Goal: Task Accomplishment & Management: Use online tool/utility

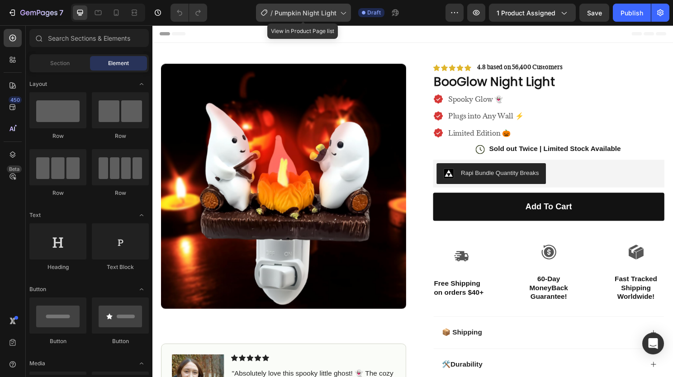
click at [317, 19] on div "/ Pumpkin Night Light" at bounding box center [303, 13] width 95 height 18
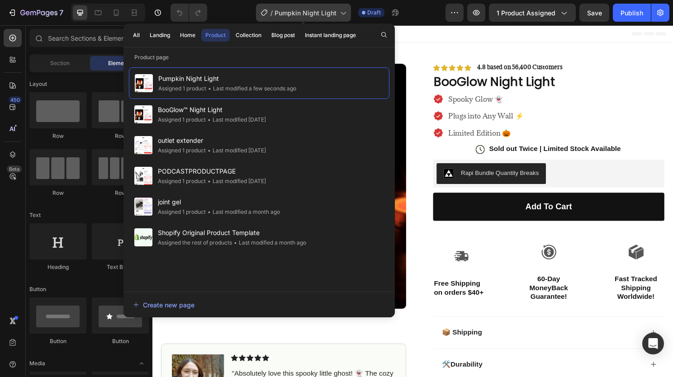
click at [313, 14] on span "Pumpkin Night Light" at bounding box center [306, 13] width 62 height 10
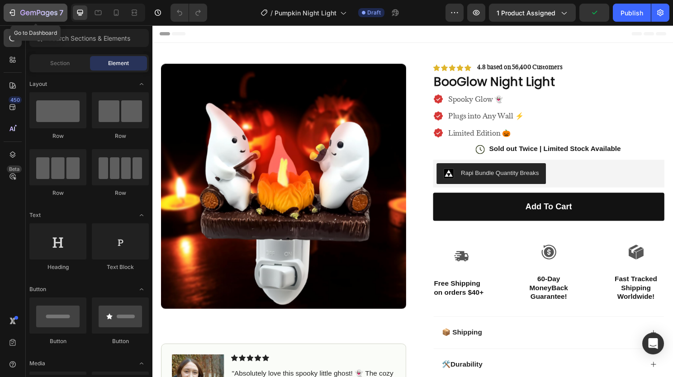
click at [22, 12] on icon "button" at bounding box center [38, 14] width 37 height 8
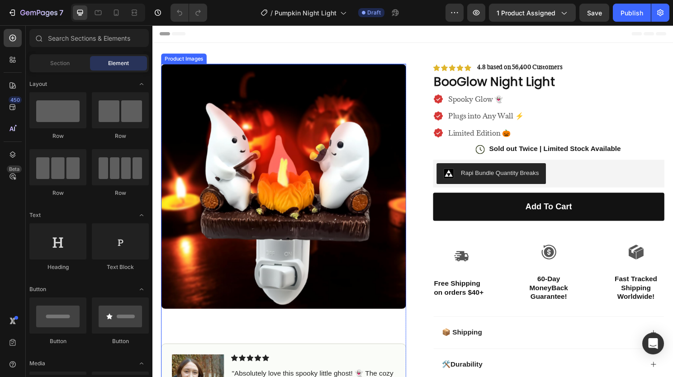
click at [338, 100] on img at bounding box center [290, 194] width 256 height 256
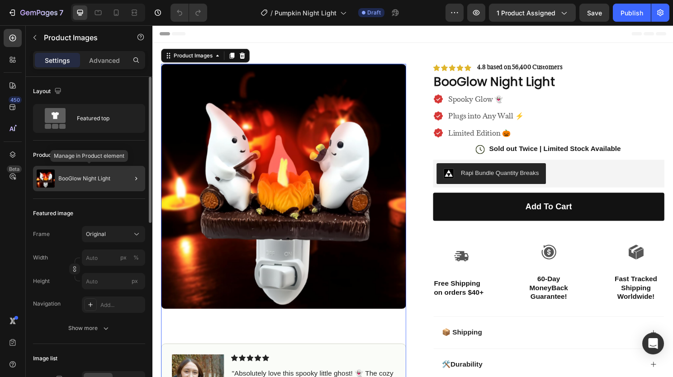
click at [89, 171] on div "BooGlow Night Light" at bounding box center [89, 178] width 112 height 25
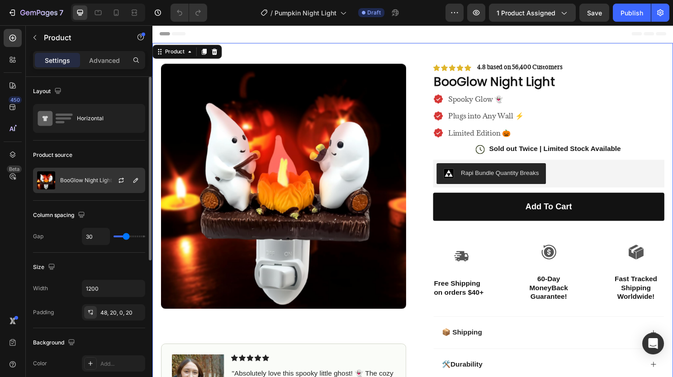
drag, startPoint x: 98, startPoint y: 181, endPoint x: 116, endPoint y: 185, distance: 19.0
click at [99, 181] on p "BooGlow Night Light" at bounding box center [86, 180] width 52 height 6
click at [122, 181] on icon "button" at bounding box center [121, 180] width 7 height 7
click at [86, 177] on p "BooGlow Night Light" at bounding box center [86, 180] width 52 height 6
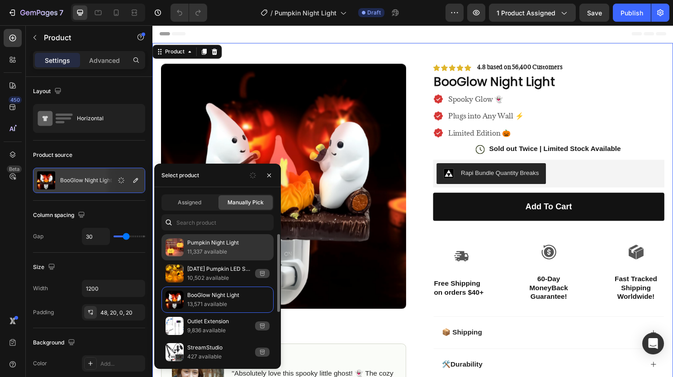
click at [203, 253] on p "11,337 available" at bounding box center [228, 252] width 82 height 9
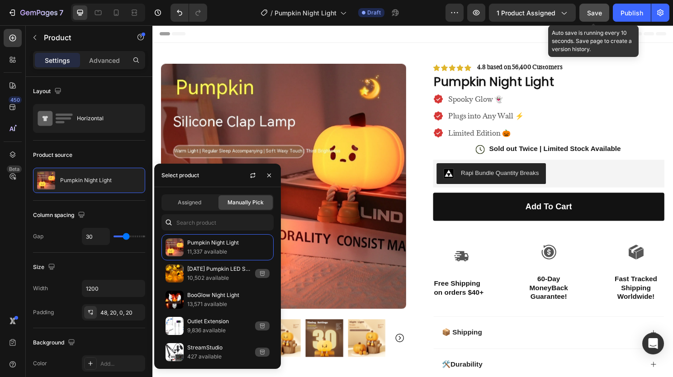
click at [593, 18] on button "Save" at bounding box center [595, 13] width 30 height 18
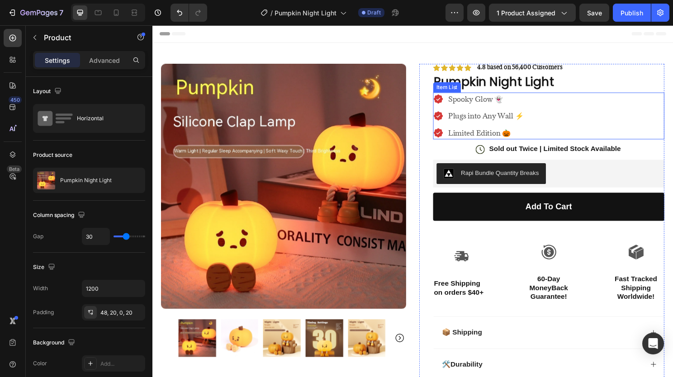
click at [505, 108] on div "Spooky Glow 👻" at bounding box center [500, 102] width 81 height 14
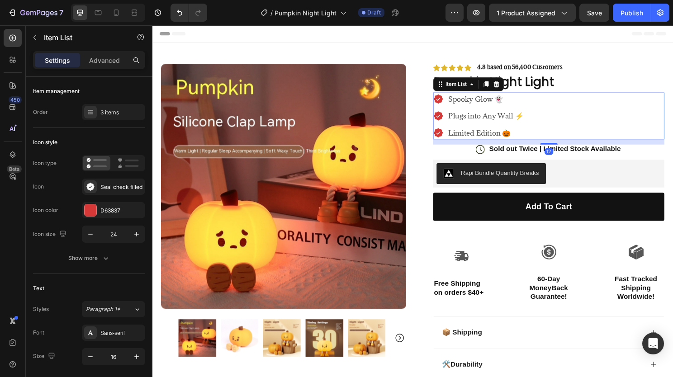
click at [515, 102] on p "Spooky Glow 👻" at bounding box center [500, 102] width 79 height 11
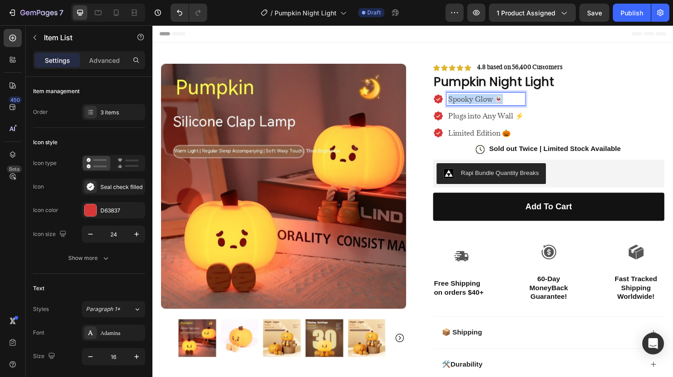
drag, startPoint x: 515, startPoint y: 102, endPoint x: 458, endPoint y: 104, distance: 57.5
click at [461, 104] on p "Spooky Glow 👻" at bounding box center [500, 102] width 79 height 11
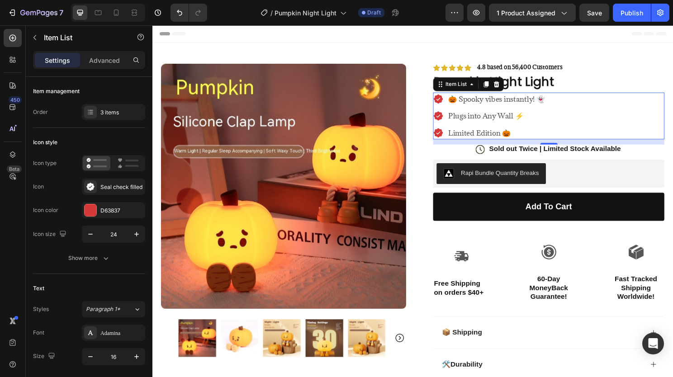
click at [534, 117] on p "Plugs into Any Wall ⚡" at bounding box center [511, 119] width 101 height 11
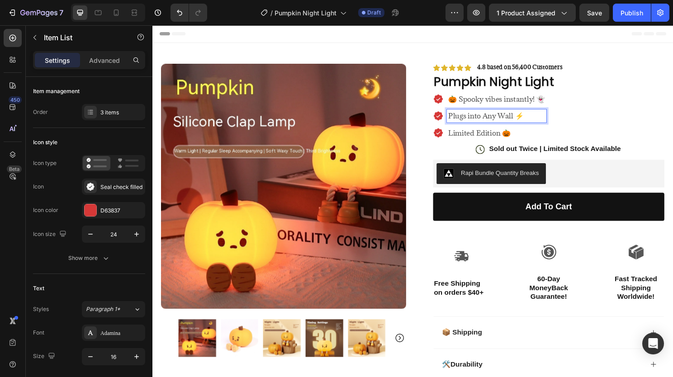
drag, startPoint x: 540, startPoint y: 119, endPoint x: 447, endPoint y: 122, distance: 93.3
click at [447, 122] on div "Plugs into Any Wall ⚡" at bounding box center [504, 120] width 118 height 14
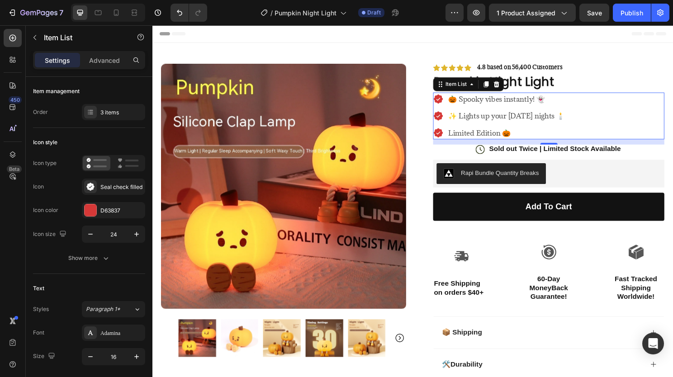
click at [492, 135] on p "Limited Edition 🎃" at bounding box center [522, 137] width 122 height 11
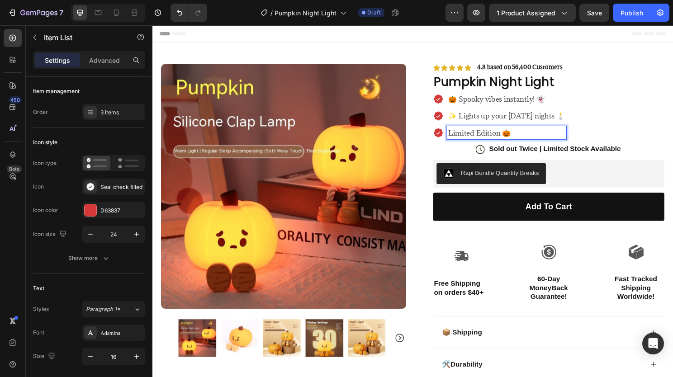
click at [539, 135] on p "Limited Edition 🎃" at bounding box center [522, 137] width 122 height 11
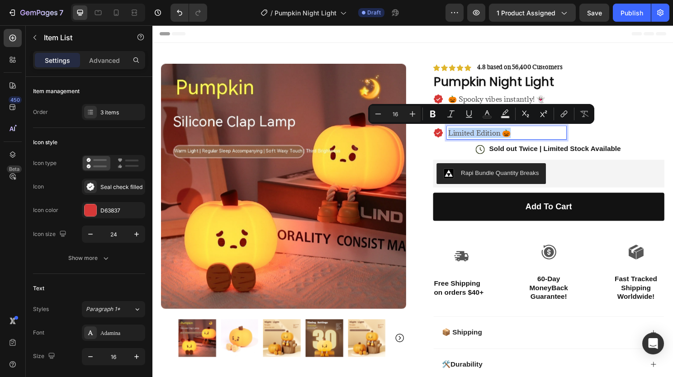
drag, startPoint x: 534, startPoint y: 138, endPoint x: 459, endPoint y: 140, distance: 74.7
click at [461, 140] on p "Limited Edition 🎃" at bounding box center [522, 137] width 122 height 11
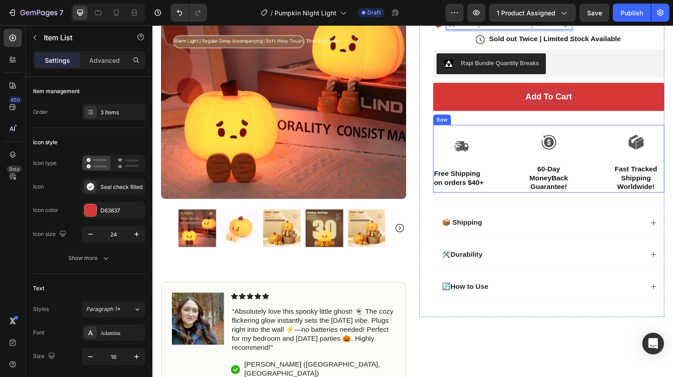
scroll to position [181, 0]
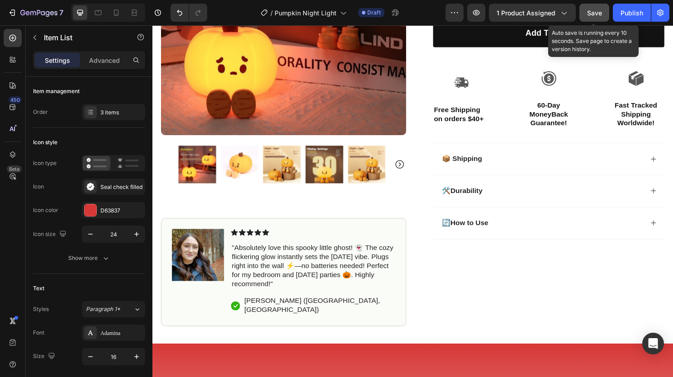
click at [593, 15] on span "Save" at bounding box center [594, 13] width 15 height 8
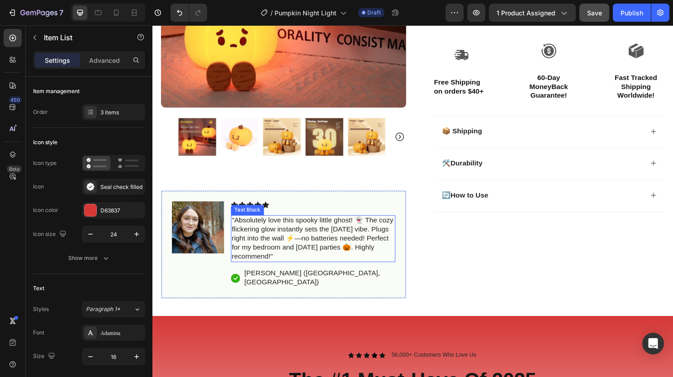
scroll to position [226, 0]
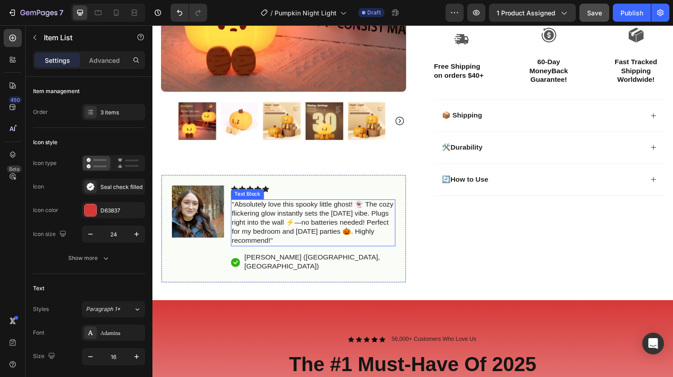
click at [313, 223] on p ""Absolutely love this spooky little ghost! 👻 The cozy flickering glow instantly…" at bounding box center [320, 231] width 170 height 47
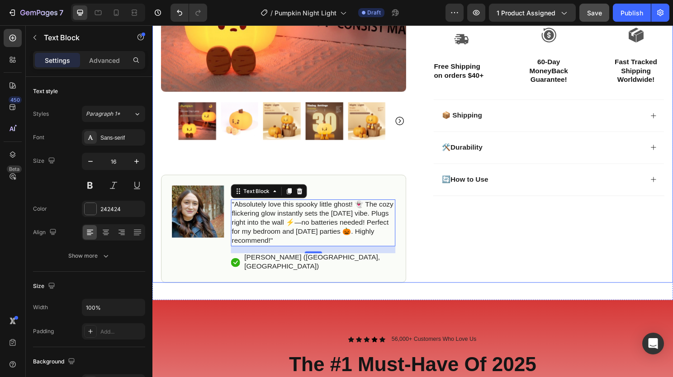
click at [529, 222] on div "Icon Icon Icon Icon Icon Icon List 4.8 based on 56,400 Customers Text Block Row…" at bounding box center [559, 66] width 256 height 455
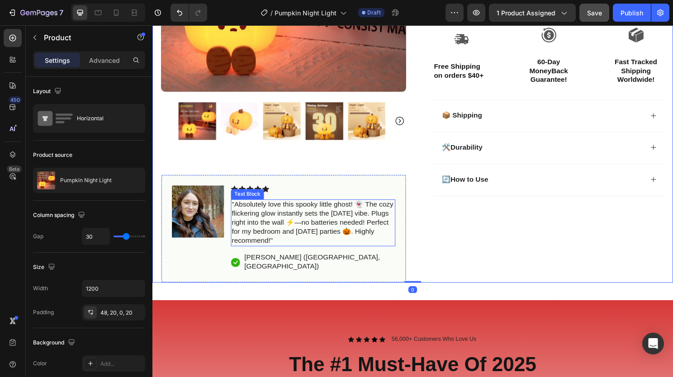
click at [295, 230] on p ""Absolutely love this spooky little ghost! 👻 The cozy flickering glow instantly…" at bounding box center [320, 231] width 170 height 47
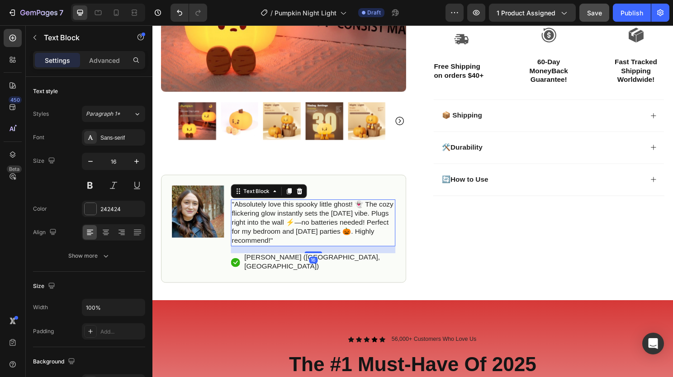
click at [348, 248] on p ""Absolutely love this spooky little ghost! 👻 The cozy flickering glow instantly…" at bounding box center [320, 231] width 170 height 47
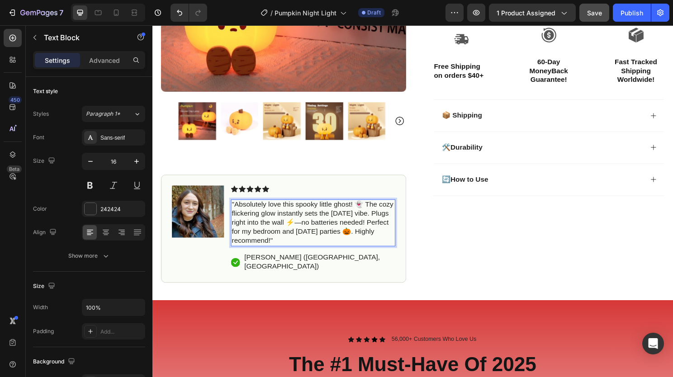
drag, startPoint x: 348, startPoint y: 248, endPoint x: 236, endPoint y: 209, distance: 118.8
click at [236, 209] on p ""Absolutely love this spooky little ghost! 👻 The cozy flickering glow instantly…" at bounding box center [320, 231] width 170 height 47
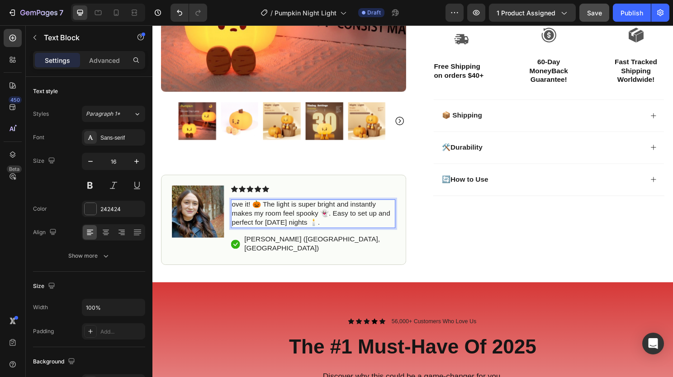
click at [236, 209] on p "ove it! 🎃 The light is super bright and instantly makes my room feel spooky 👻. …" at bounding box center [320, 222] width 170 height 28
drag, startPoint x: 237, startPoint y: 210, endPoint x: 252, endPoint y: 226, distance: 21.5
click at [237, 210] on p "Love it! 🎃 The light is super bright and instantly makes my room feel spooky 👻.…" at bounding box center [320, 222] width 170 height 28
click at [341, 229] on p ""Love it! 🎃 The light is super bright and instantly makes my room feel spooky 👻…" at bounding box center [320, 222] width 170 height 28
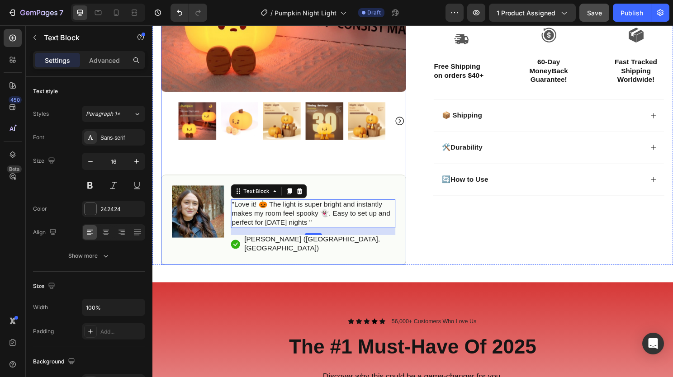
click at [234, 181] on div "Image Icon Icon Icon Icon Icon Icon List "Love it! 🎃 The light is super bright …" at bounding box center [290, 228] width 256 height 94
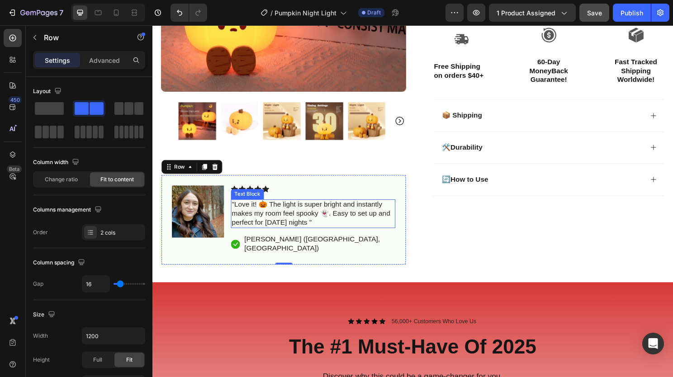
click at [291, 233] on div ""Love it! 🎃 The light is super bright and instantly makes my room feel spooky 👻…" at bounding box center [320, 222] width 172 height 30
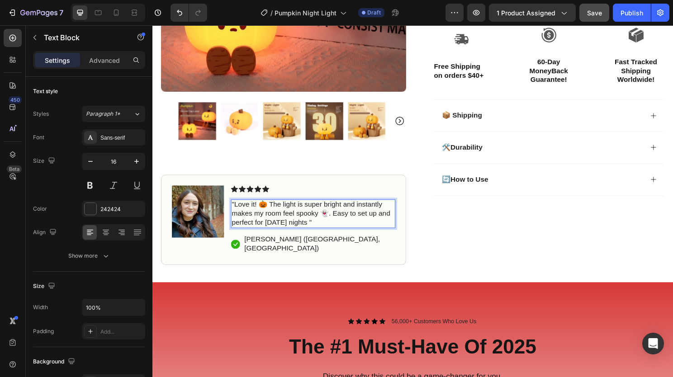
click at [327, 229] on p ""Love it! 🎃 The light is super bright and instantly makes my room feel spooky 👻…" at bounding box center [320, 222] width 170 height 28
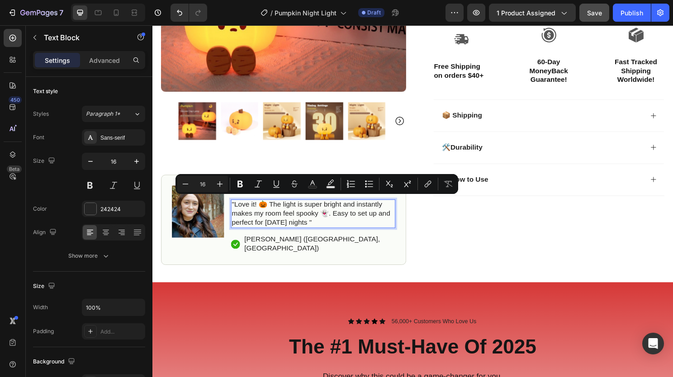
drag, startPoint x: 335, startPoint y: 229, endPoint x: 234, endPoint y: 206, distance: 102.9
click at [234, 207] on div ""Love it! 🎃 The light is super bright and instantly makes my room feel spooky 👻…" at bounding box center [320, 222] width 172 height 30
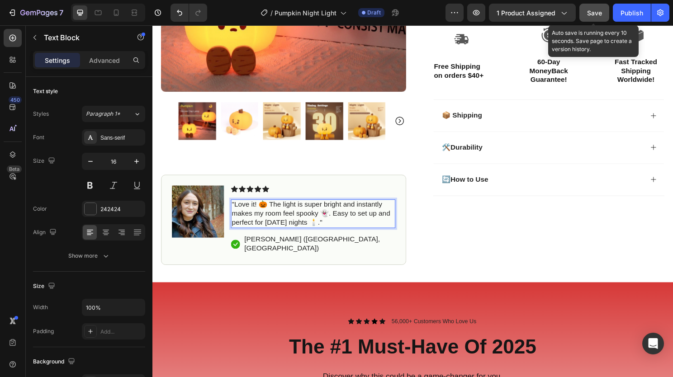
click at [605, 13] on button "Save" at bounding box center [595, 13] width 30 height 18
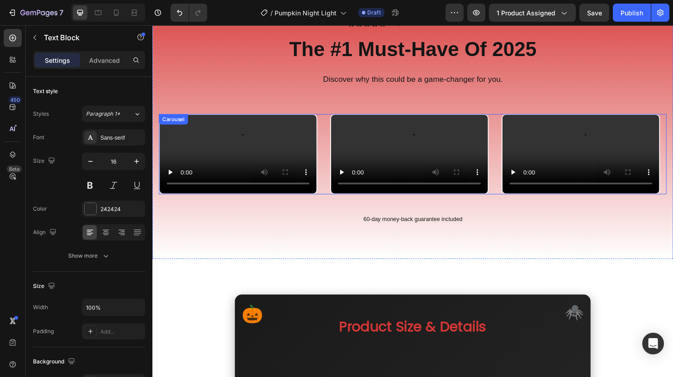
scroll to position [634, 0]
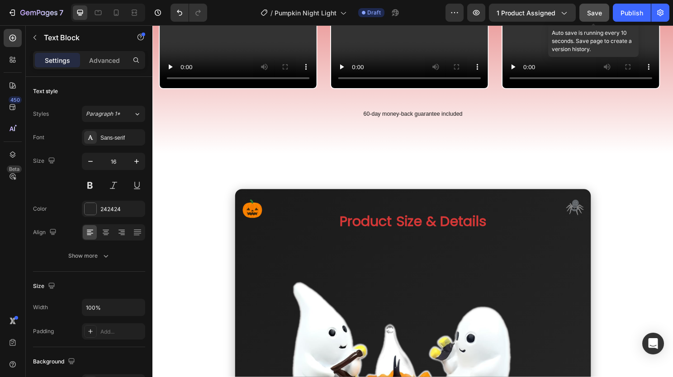
click at [585, 18] on button "Save" at bounding box center [595, 13] width 30 height 18
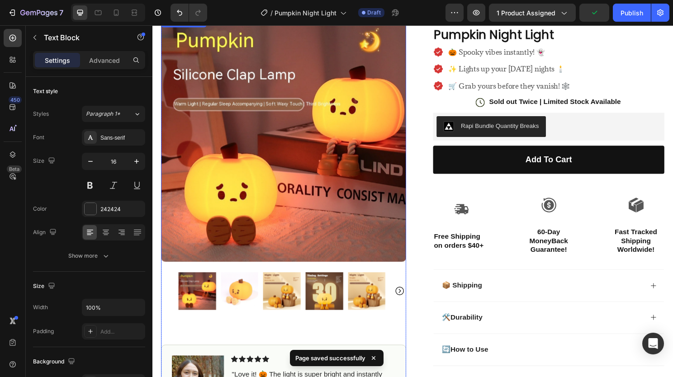
scroll to position [0, 0]
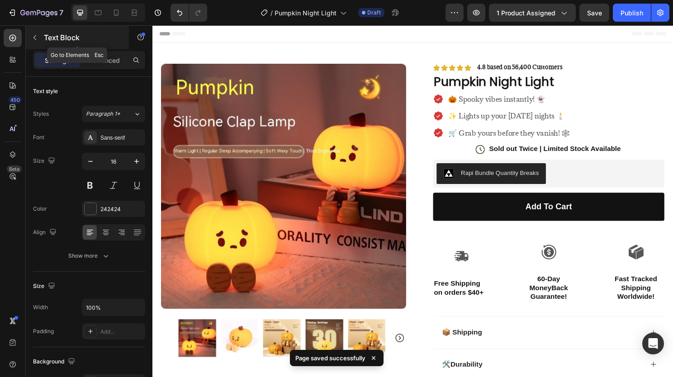
click at [33, 37] on icon "button" at bounding box center [34, 37] width 7 height 7
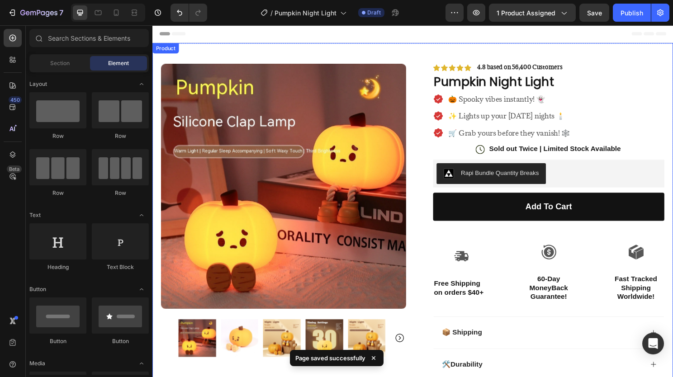
click at [234, 56] on div "Product Images Image Icon Icon Icon Icon Icon Icon List "Love it! 🎃 The light i…" at bounding box center [424, 273] width 543 height 458
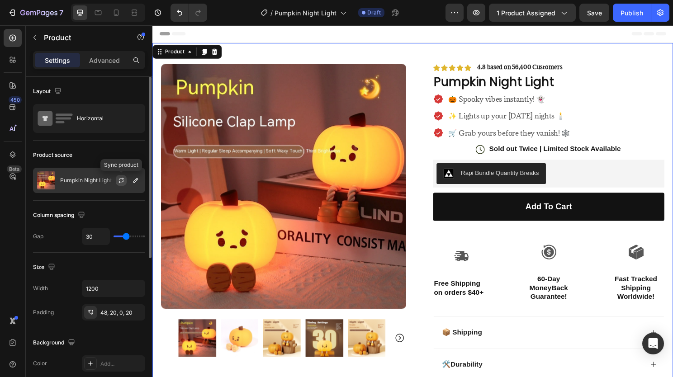
click at [124, 178] on icon "button" at bounding box center [121, 180] width 7 height 7
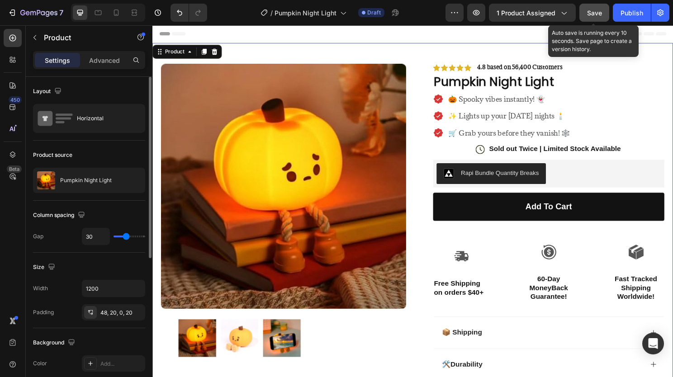
click at [588, 12] on span "Save" at bounding box center [594, 13] width 15 height 8
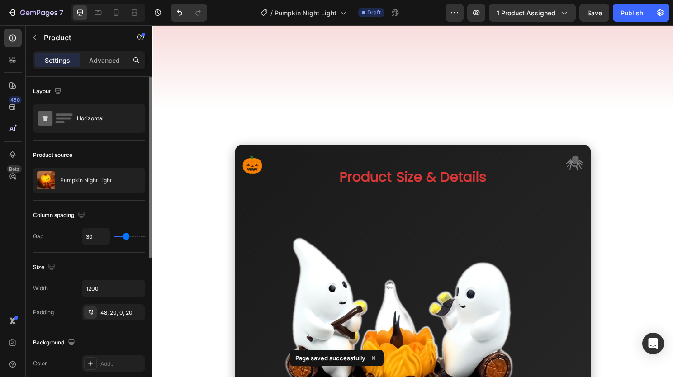
scroll to position [1086, 0]
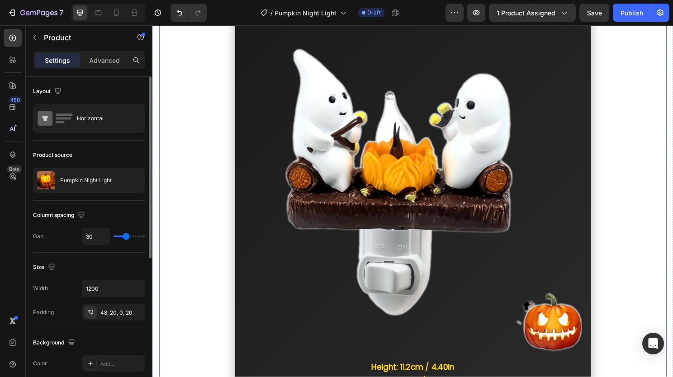
click at [429, 166] on img at bounding box center [424, 189] width 353 height 357
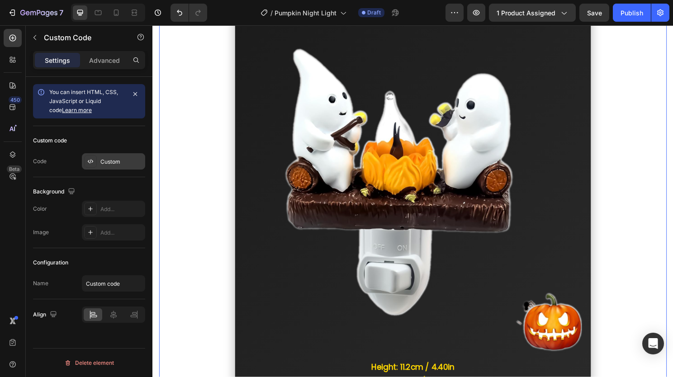
click at [107, 165] on div "Custom" at bounding box center [121, 162] width 43 height 8
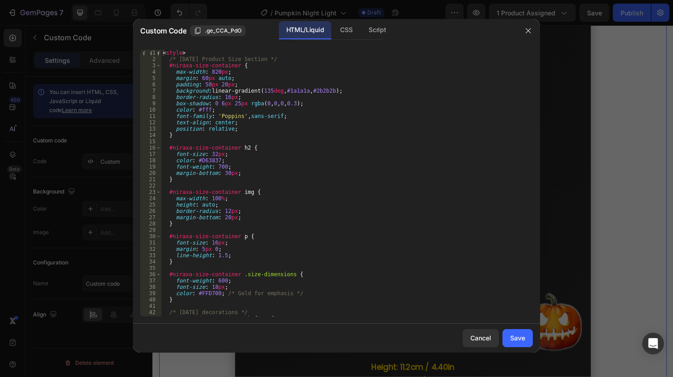
click at [257, 226] on div "< style > /* [DATE] Product Size Section */ #niraxa-size-container { max-width …" at bounding box center [343, 190] width 365 height 280
type textarea "</div>"
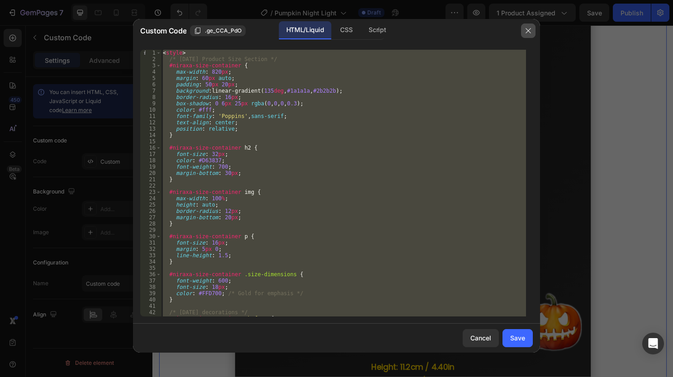
click at [532, 30] on icon "button" at bounding box center [528, 30] width 7 height 7
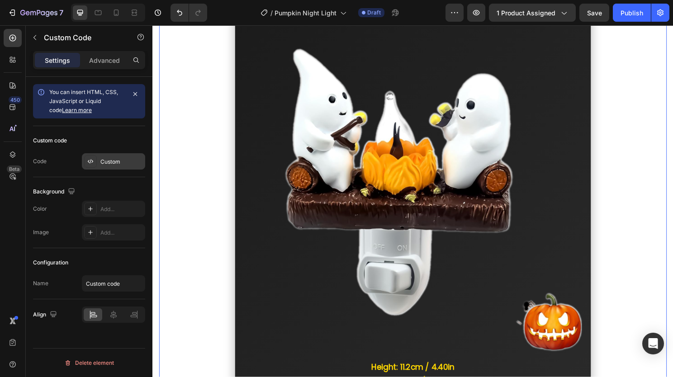
click at [111, 163] on div "Custom" at bounding box center [121, 162] width 43 height 8
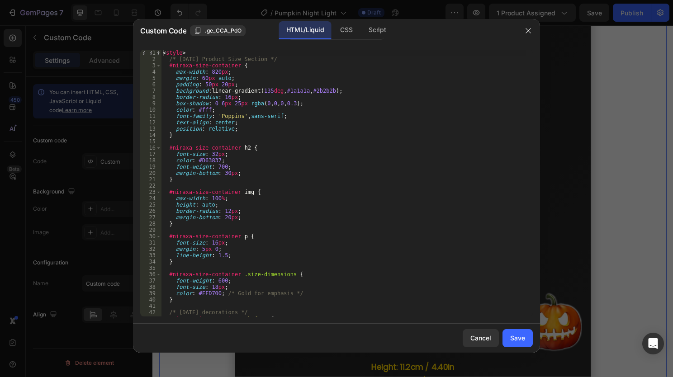
click at [231, 157] on div "< style > /* [DATE] Product Size Section */ #niraxa-size-container { max-width …" at bounding box center [343, 190] width 365 height 280
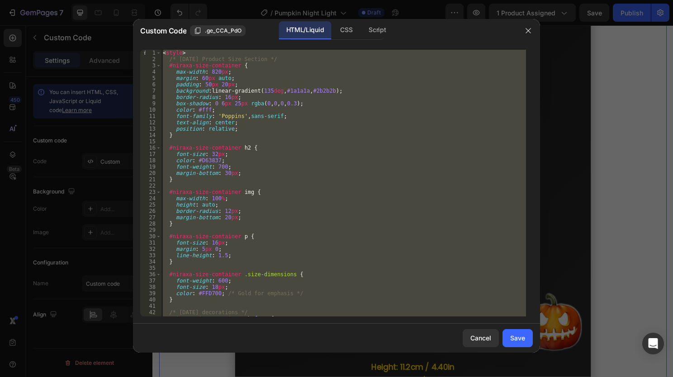
click at [267, 93] on div "< style > /* [DATE] Product Size Section */ #niraxa-size-container { max-width …" at bounding box center [343, 183] width 365 height 267
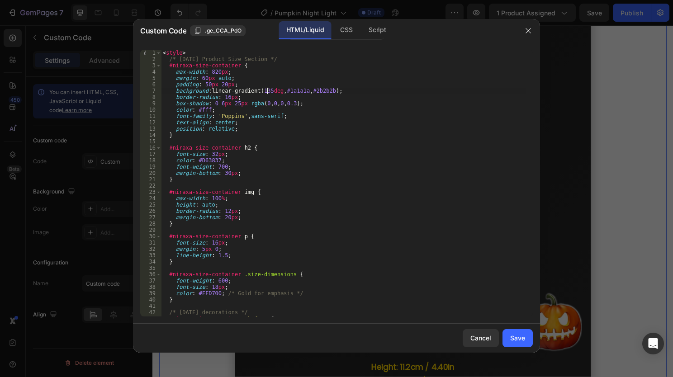
type textarea "</div>"
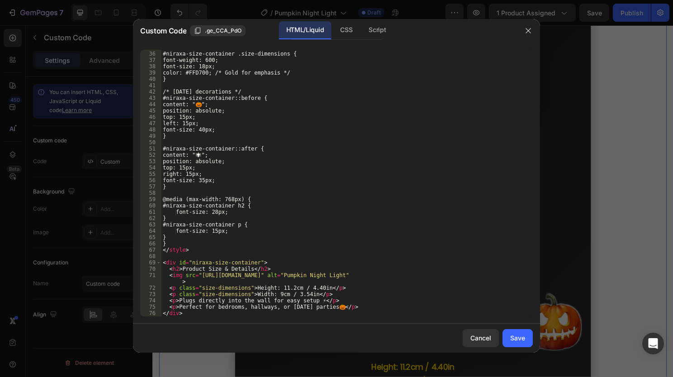
scroll to position [221, 0]
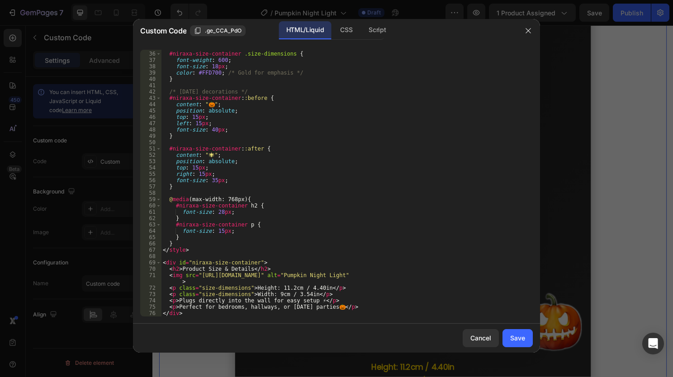
click at [527, 338] on button "Save" at bounding box center [518, 338] width 30 height 18
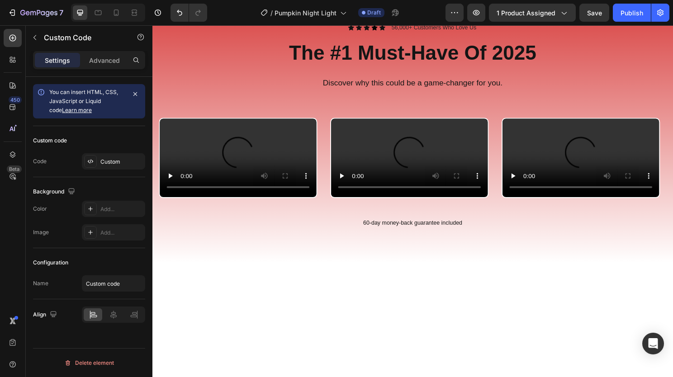
scroll to position [226, 0]
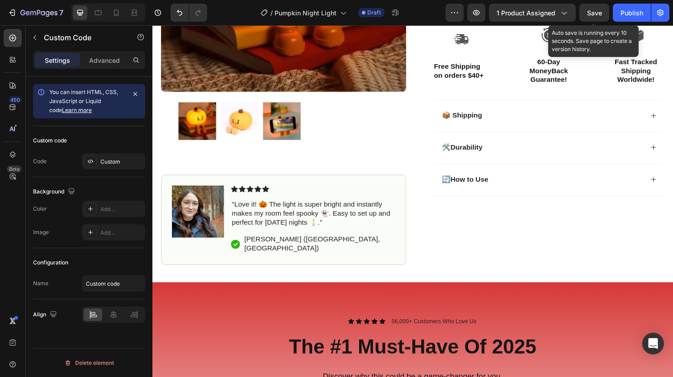
drag, startPoint x: 595, startPoint y: 12, endPoint x: 450, endPoint y: 1, distance: 145.2
click at [595, 12] on span "Save" at bounding box center [594, 13] width 15 height 8
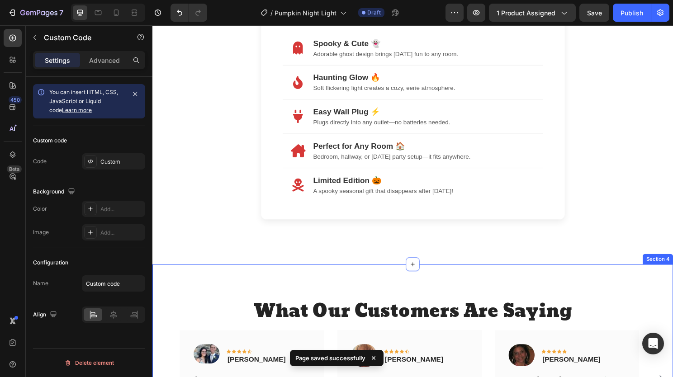
scroll to position [1493, 0]
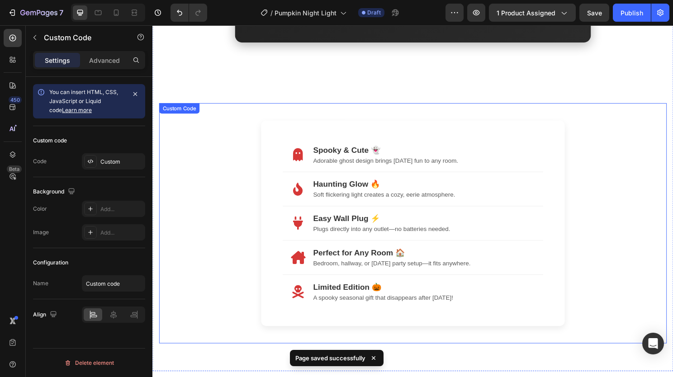
click at [422, 185] on div "Haunting Glow 🔥 Soft flickering light creates a cozy, eerie atmosphere." at bounding box center [424, 197] width 272 height 36
click at [100, 157] on div "Custom" at bounding box center [113, 161] width 63 height 16
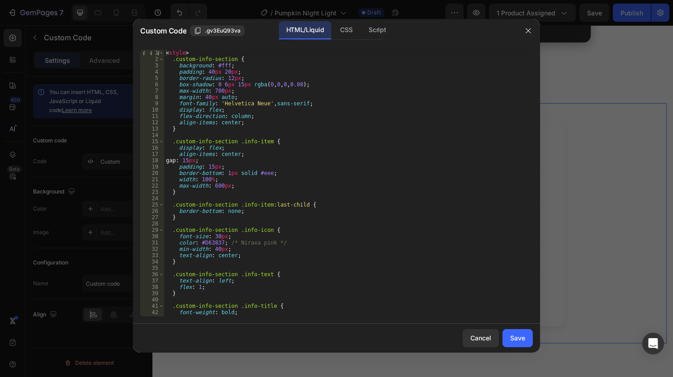
click at [264, 285] on div "< style > .custom-info-section { background : #fff ; padding : 40 px 20 px ; bo…" at bounding box center [345, 190] width 362 height 280
type textarea "</div>"
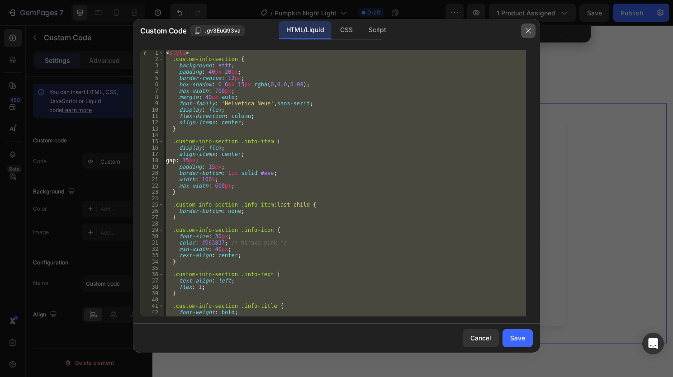
click at [529, 29] on icon "button" at bounding box center [528, 30] width 7 height 7
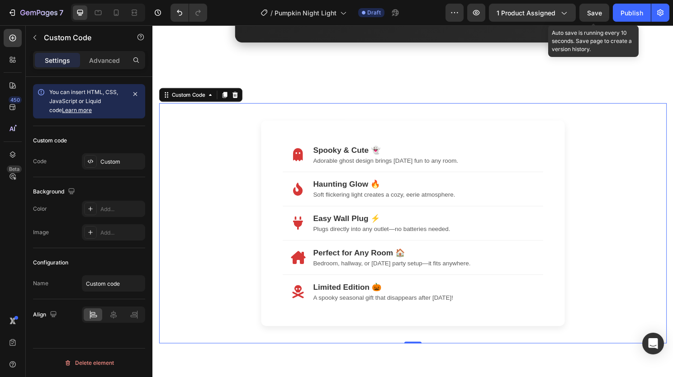
click at [591, 15] on span "Save" at bounding box center [594, 13] width 15 height 8
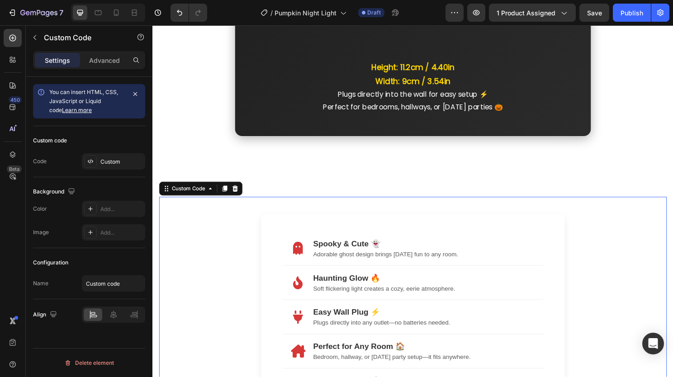
scroll to position [1267, 0]
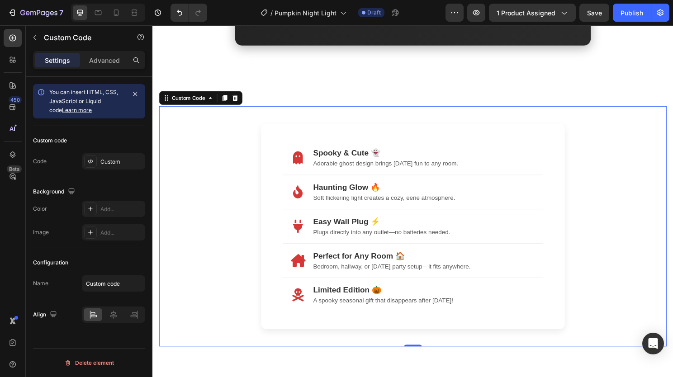
click at [272, 227] on div "Spooky & Cute 👻 Adorable ghost design brings [DATE] fun to any room. Haunting G…" at bounding box center [424, 235] width 317 height 215
click at [113, 158] on div "Custom" at bounding box center [121, 162] width 43 height 8
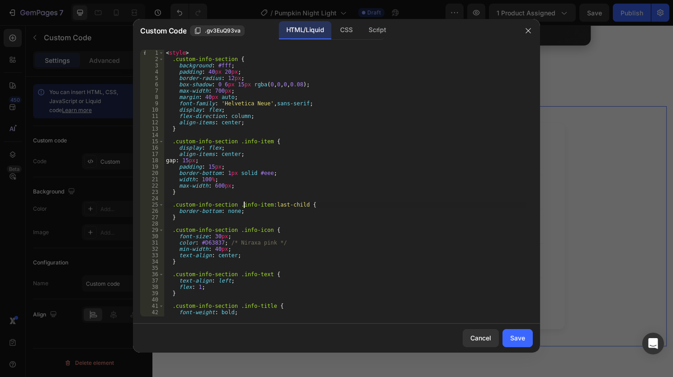
click at [244, 205] on div "< style > .custom-info-section { background : #fff ; padding : 40 px 20 px ; bo…" at bounding box center [345, 190] width 362 height 280
type textarea "</div>"
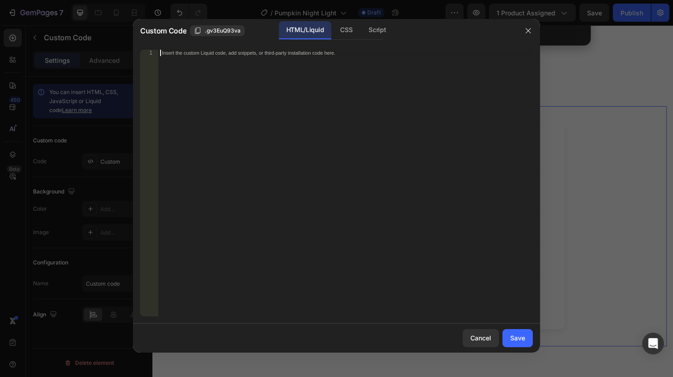
scroll to position [411, 0]
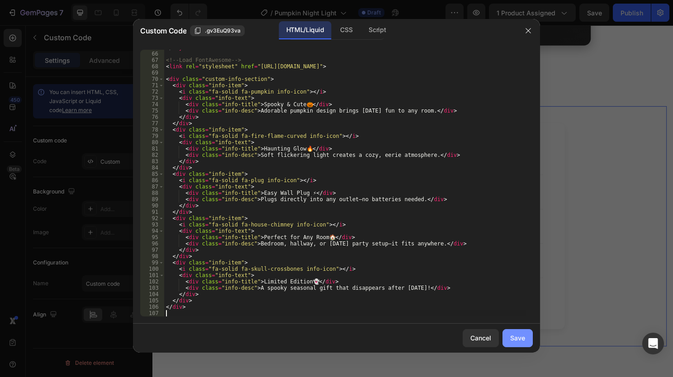
click at [525, 344] on button "Save" at bounding box center [518, 338] width 30 height 18
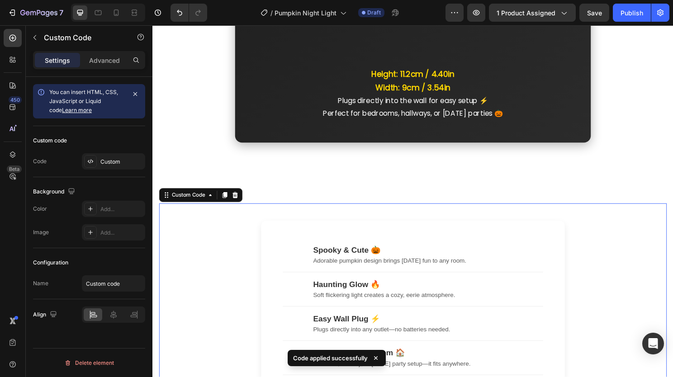
scroll to position [1267, 0]
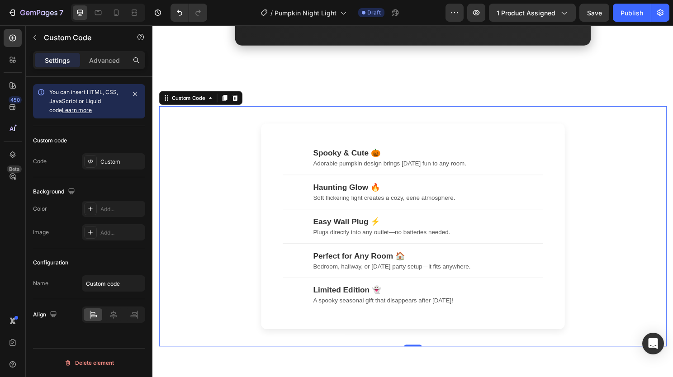
click at [205, 183] on div "Spooky & Cute 🎃 Adorable pumpkin design brings [DATE] fun to any room. Haunting…" at bounding box center [423, 235] width 529 height 215
click at [114, 167] on div "Custom code Code Custom" at bounding box center [89, 151] width 112 height 51
click at [114, 167] on div "Custom" at bounding box center [113, 161] width 63 height 16
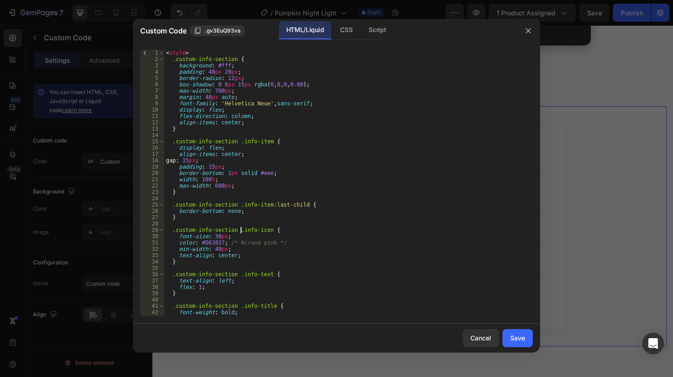
click at [241, 229] on div "< style > .custom-info-section { background : #fff ; padding : 40 px 20 px ; bo…" at bounding box center [345, 190] width 362 height 280
type textarea "</div>"
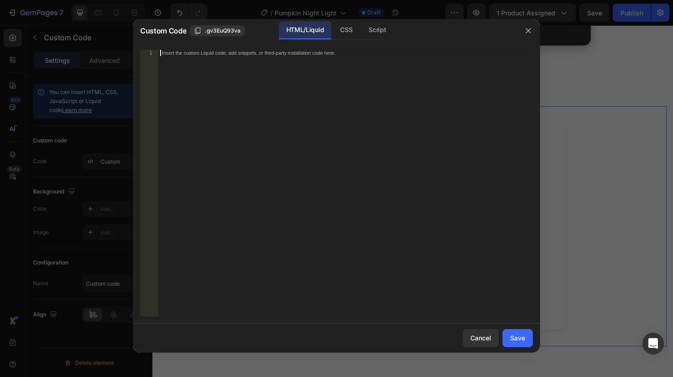
scroll to position [386, 0]
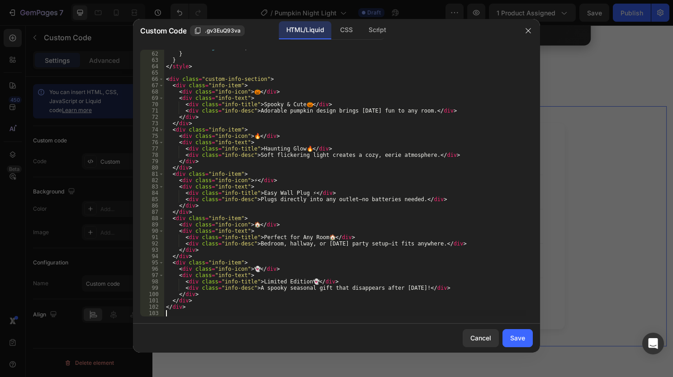
click at [518, 337] on div "Save" at bounding box center [517, 339] width 15 height 10
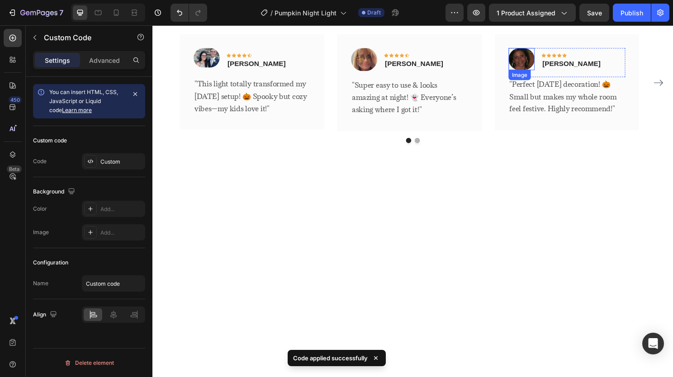
scroll to position [1720, 0]
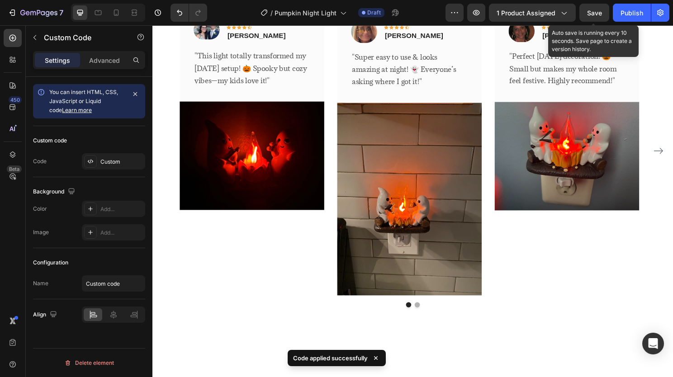
click at [602, 12] on span "Save" at bounding box center [594, 13] width 15 height 8
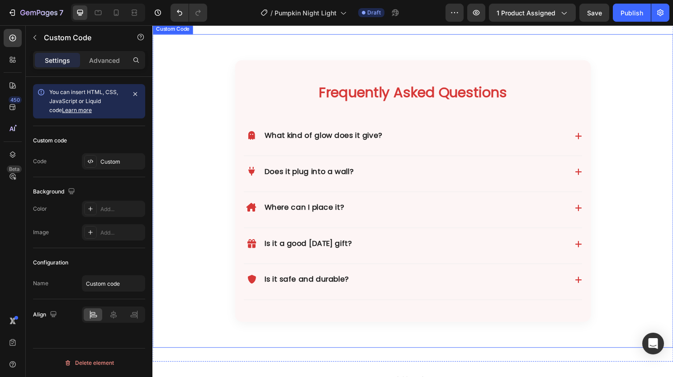
scroll to position [2534, 0]
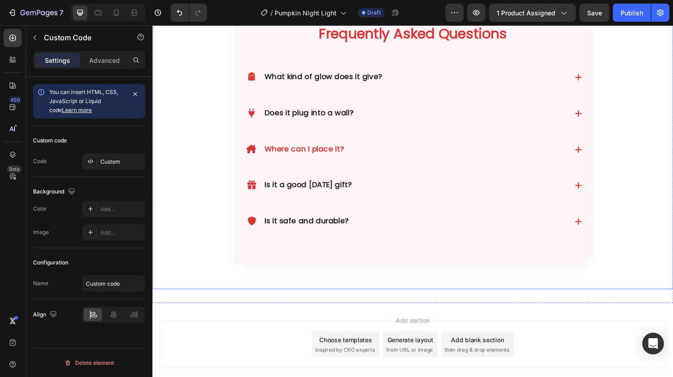
click at [325, 162] on div "Where can I place it?" at bounding box center [300, 155] width 105 height 16
click at [253, 153] on input "Where can I place it?" at bounding box center [251, 150] width 6 height 6
checkbox input "true"
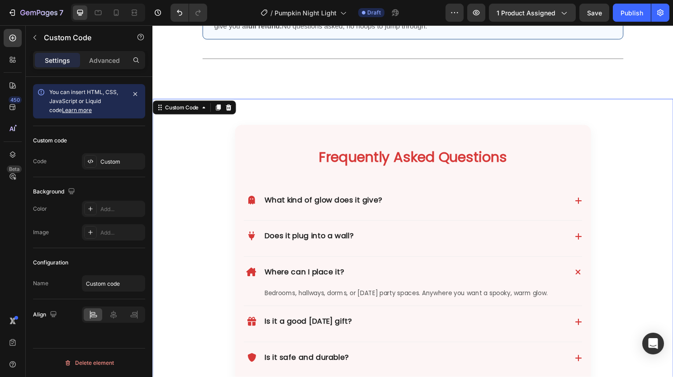
scroll to position [2444, 0]
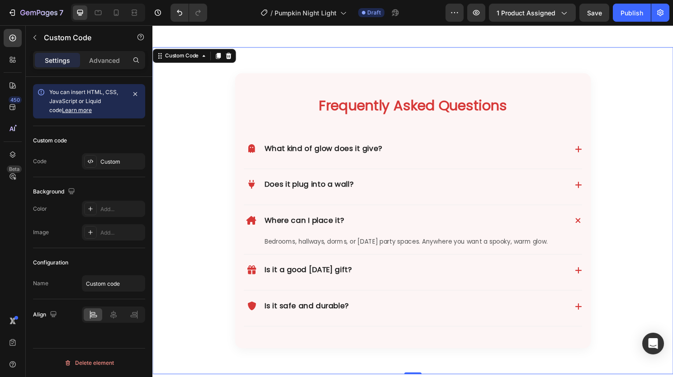
click at [330, 85] on div "Frequently Asked Questions What kind of glow does it give? Soft, flickering gho…" at bounding box center [424, 218] width 543 height 341
click at [277, 137] on div "Frequently Asked Questions What kind of glow does it give? Soft, flickering gho…" at bounding box center [423, 219] width 371 height 287
click at [120, 166] on div "Custom" at bounding box center [113, 161] width 63 height 16
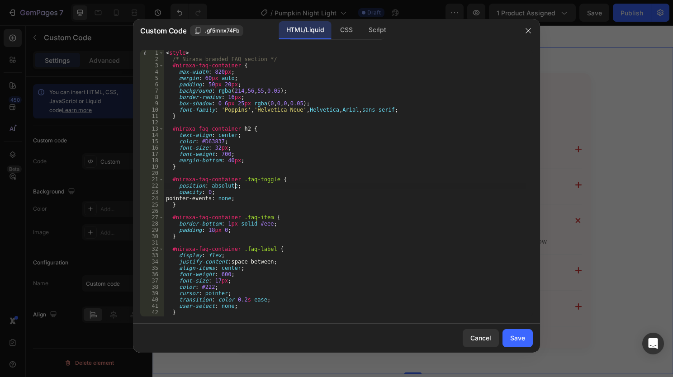
click at [349, 184] on div "< style > /* Niraxa branded FAQ section */ #niraxa-faq-container { max-width : …" at bounding box center [345, 190] width 362 height 280
type textarea "</div>"
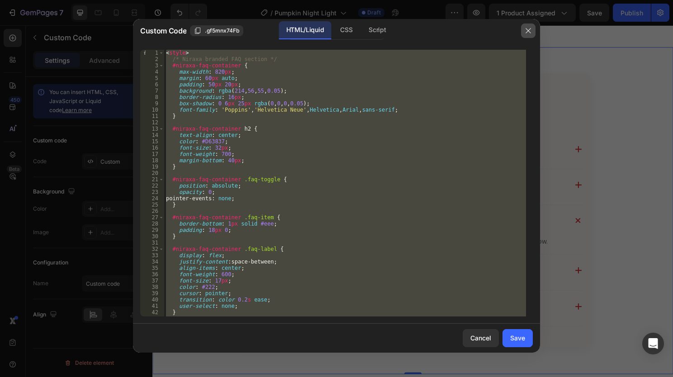
click at [530, 30] on icon "button" at bounding box center [528, 30] width 7 height 7
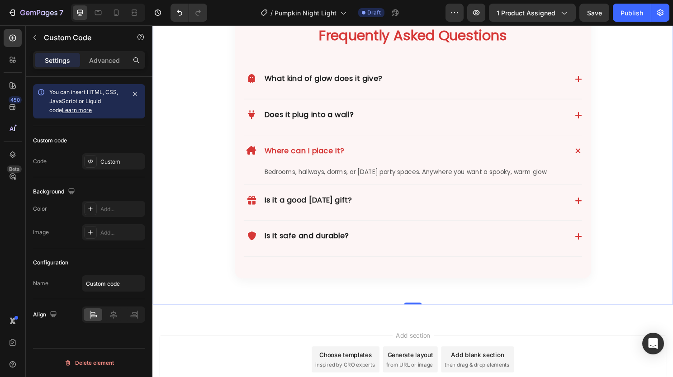
scroll to position [2534, 0]
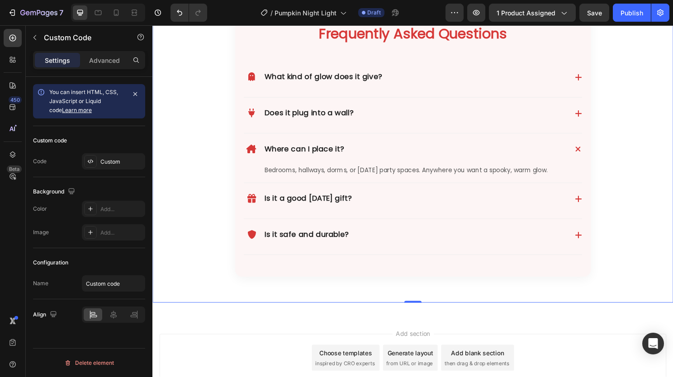
click at [291, 140] on div "Where can I place it? Bedrooms, hallways, dorms, or [DATE] party spaces. Anywhe…" at bounding box center [424, 164] width 353 height 52
click at [111, 168] on div "Custom" at bounding box center [113, 161] width 63 height 16
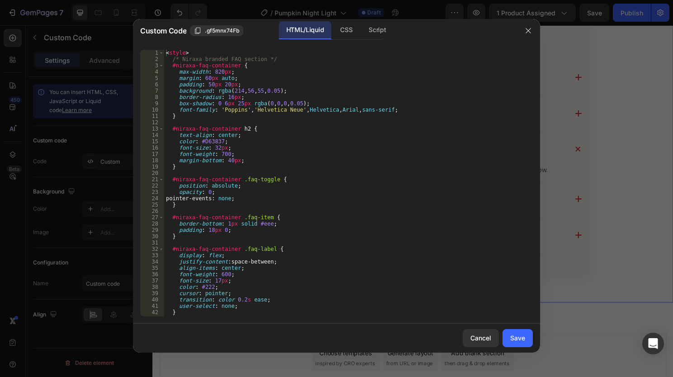
click at [197, 187] on div "< style > /* Niraxa branded FAQ section */ #niraxa-faq-container { max-width : …" at bounding box center [345, 190] width 362 height 280
type textarea "</div>"
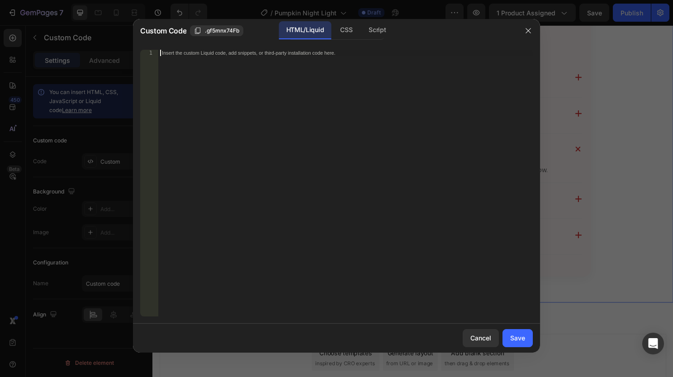
scroll to position [867, 0]
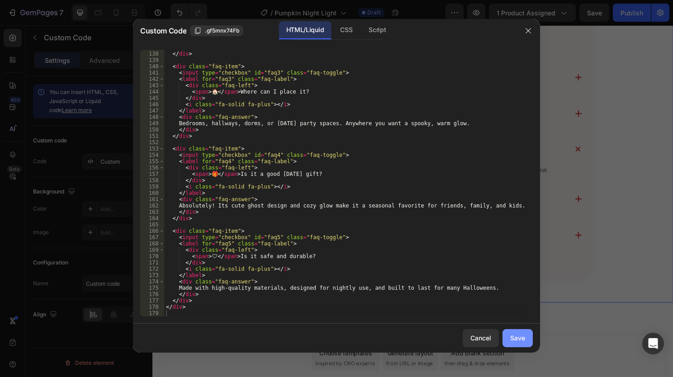
click at [519, 336] on div "Save" at bounding box center [517, 339] width 15 height 10
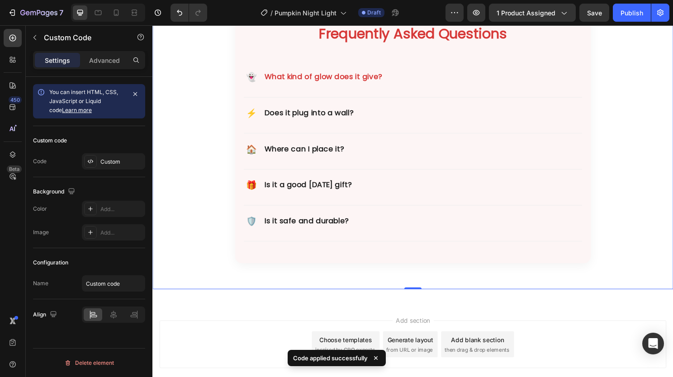
click at [339, 82] on div "👻 What kind of glow does it give?" at bounding box center [320, 80] width 144 height 16
click at [253, 77] on input "👻 What kind of glow does it give?" at bounding box center [251, 75] width 6 height 6
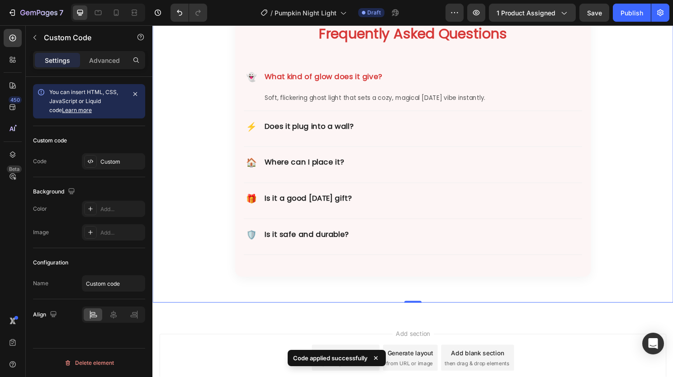
click at [317, 76] on div "👻 What kind of glow does it give?" at bounding box center [320, 80] width 144 height 16
click at [253, 76] on input "👻 What kind of glow does it give?" at bounding box center [251, 75] width 6 height 6
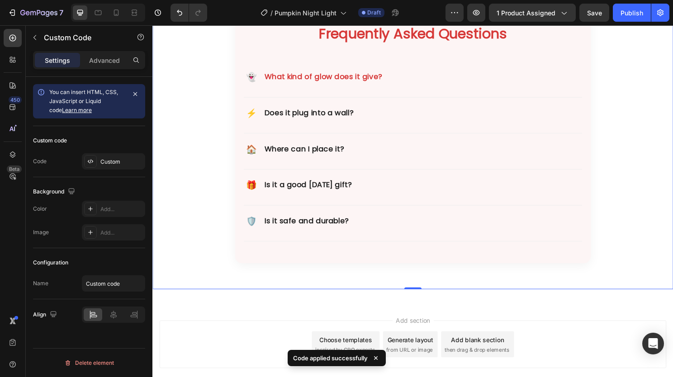
click at [330, 86] on div "👻 What kind of glow does it give?" at bounding box center [320, 80] width 144 height 16
click at [253, 77] on input "👻 What kind of glow does it give?" at bounding box center [251, 75] width 6 height 6
checkbox input "true"
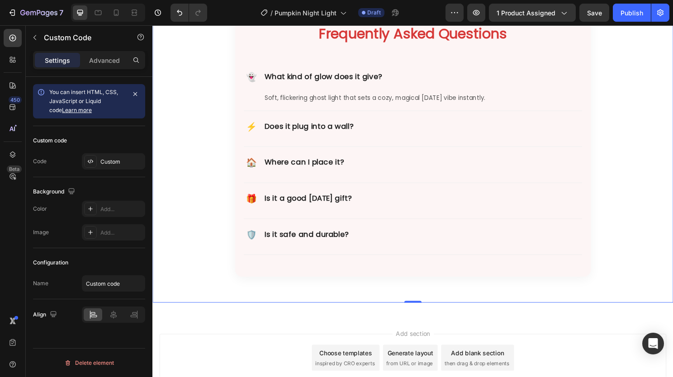
click at [211, 98] on div "Frequently Asked Questions 👻 What kind of glow does it give? Soft, flickering g…" at bounding box center [424, 144] width 543 height 287
click at [107, 165] on div "Custom" at bounding box center [121, 162] width 43 height 8
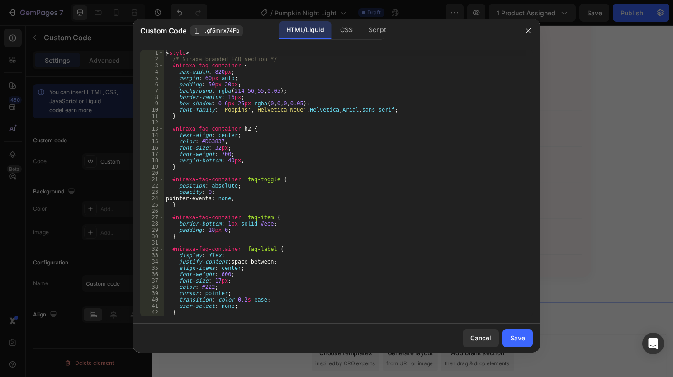
click at [194, 231] on div "< style > /* Niraxa branded FAQ section */ #niraxa-faq-container { max-width : …" at bounding box center [345, 190] width 362 height 280
type textarea "</div>"
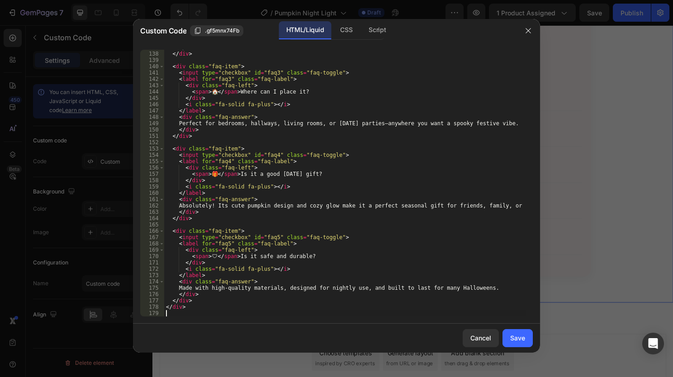
click at [525, 340] on div "Save" at bounding box center [517, 339] width 15 height 10
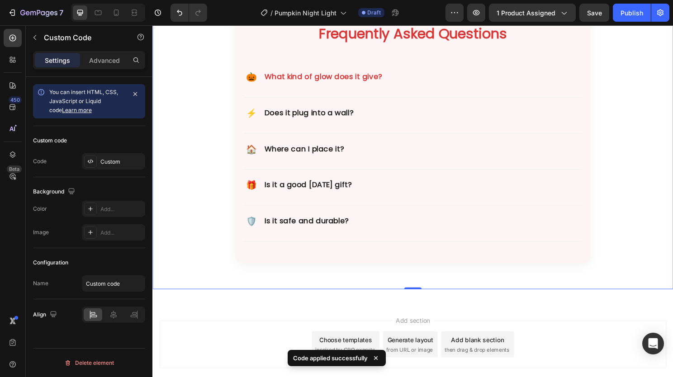
click at [334, 80] on div "🎃 What kind of glow does it give?" at bounding box center [320, 80] width 144 height 16
click at [253, 77] on input "🎃 What kind of glow does it give?" at bounding box center [251, 75] width 6 height 6
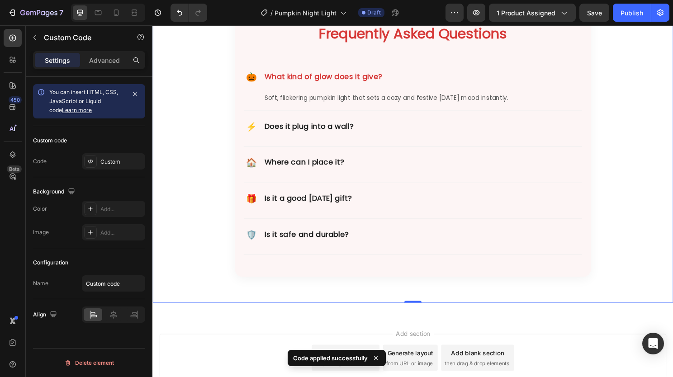
click at [348, 85] on div "🎃 What kind of glow does it give?" at bounding box center [320, 80] width 144 height 16
click at [253, 77] on input "🎃 What kind of glow does it give?" at bounding box center [251, 75] width 6 height 6
checkbox input "false"
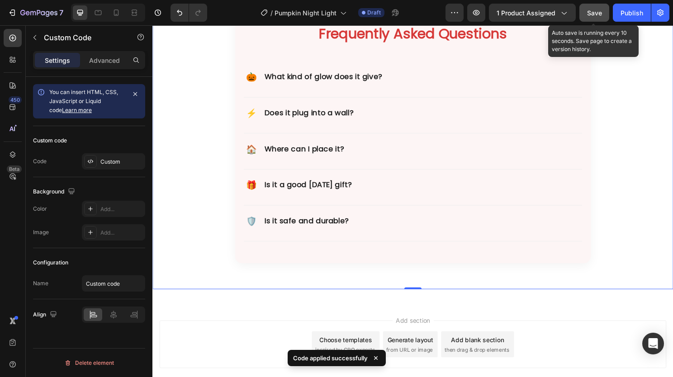
click at [590, 19] on button "Save" at bounding box center [595, 13] width 30 height 18
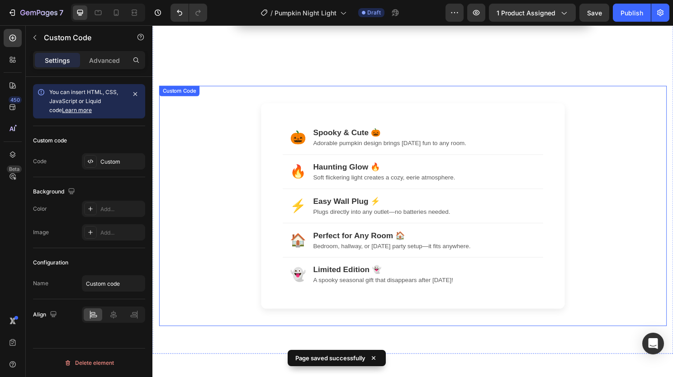
scroll to position [1901, 0]
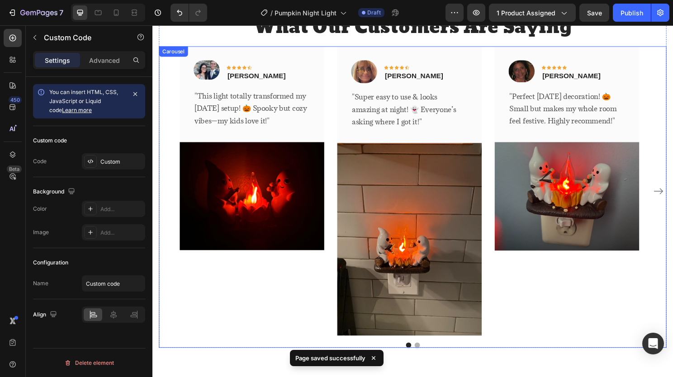
click at [426, 362] on button "Dot" at bounding box center [428, 359] width 5 height 5
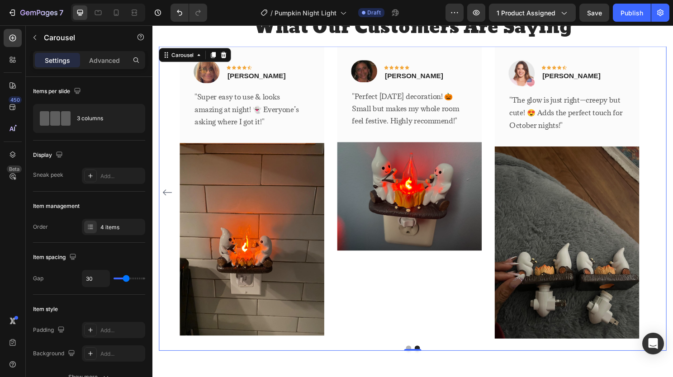
click at [417, 362] on button "Dot" at bounding box center [419, 362] width 5 height 5
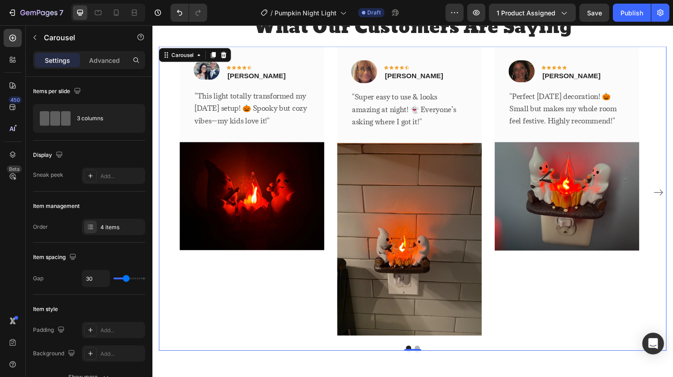
click at [227, 89] on div "Text block" at bounding box center [213, 86] width 35 height 11
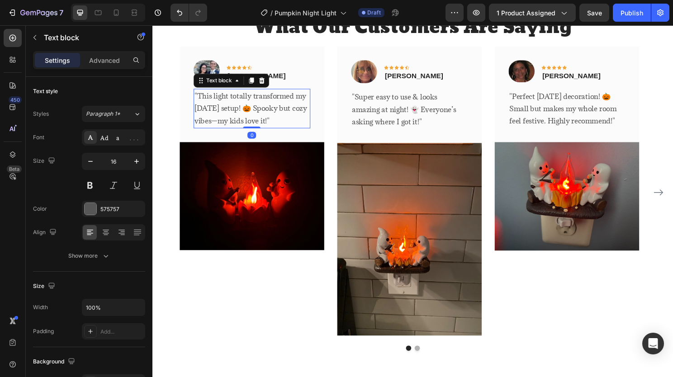
click at [255, 117] on p ""This light totally transformed my [DATE] setup! 🎃 Spooky but cozy vibes—my kid…" at bounding box center [256, 112] width 120 height 39
click at [294, 125] on p ""This light totally transformed my [DATE] setup! 🎃 Spooky but cozy vibes—my kid…" at bounding box center [256, 112] width 120 height 39
drag, startPoint x: 297, startPoint y: 128, endPoint x: 196, endPoint y: 94, distance: 107.3
click at [196, 94] on div ""This light totally transformed my [DATE] setup! 🎃 Spooky but cozy vibes—my kid…" at bounding box center [257, 112] width 122 height 41
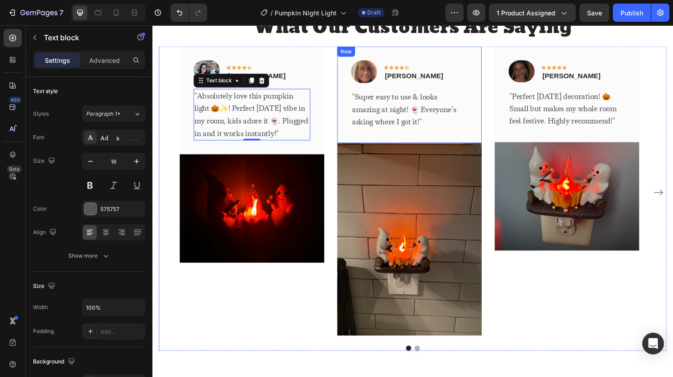
click at [395, 124] on p ""Super easy to use & looks amazing at night! 👻 Everyone’s asking where I got it…" at bounding box center [421, 113] width 120 height 39
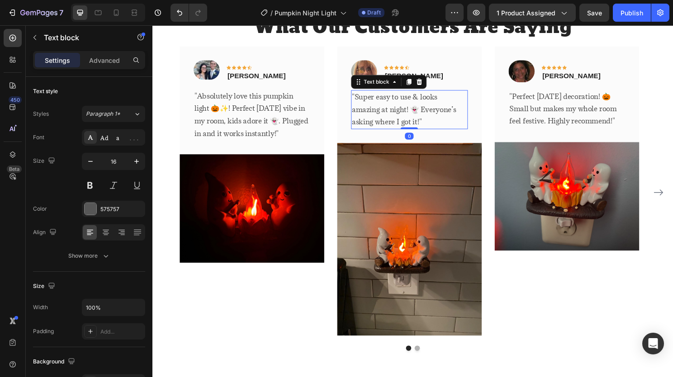
click at [443, 121] on p ""Super easy to use & looks amazing at night! 👻 Everyone’s asking where I got it…" at bounding box center [421, 113] width 120 height 39
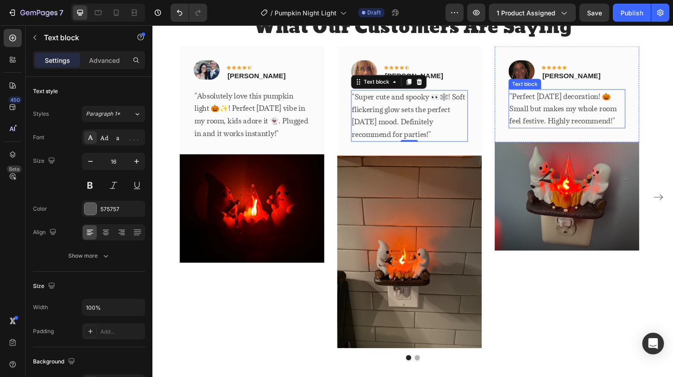
click at [573, 105] on p ""Perfect [DATE] decoration! 🎃 Small but makes my whole room feel festive. Highl…" at bounding box center [585, 112] width 120 height 39
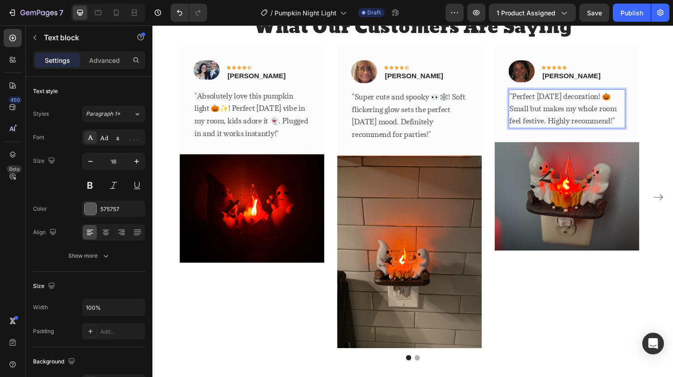
click at [606, 113] on p ""Perfect [DATE] decoration! 🎃 Small but makes my whole room feel festive. Highl…" at bounding box center [585, 112] width 120 height 39
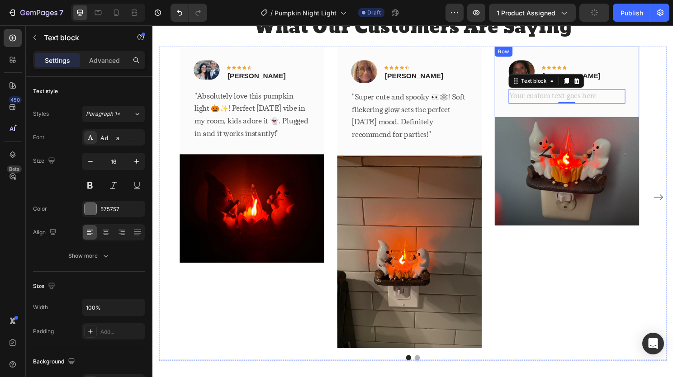
click at [606, 99] on div "Rich Text Editor. Editing area: main" at bounding box center [585, 99] width 122 height 15
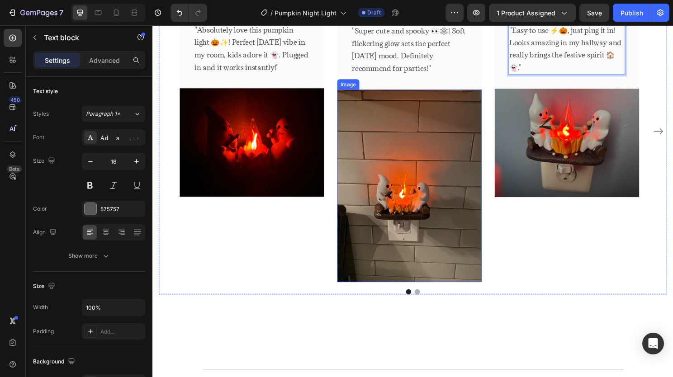
scroll to position [1991, 0]
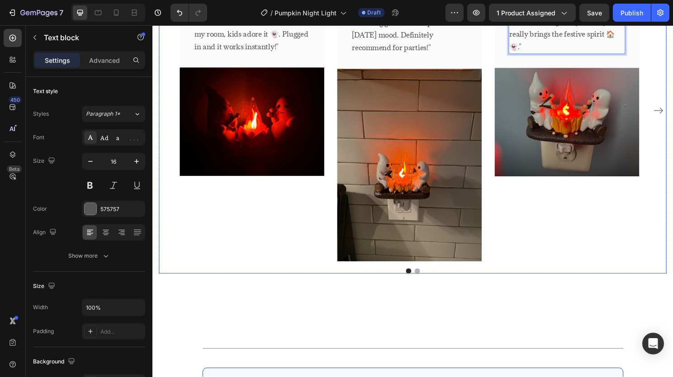
click at [427, 285] on button "Dot" at bounding box center [428, 281] width 5 height 5
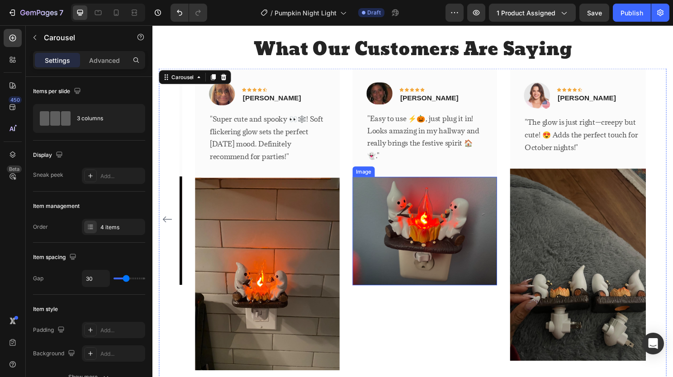
scroll to position [1765, 0]
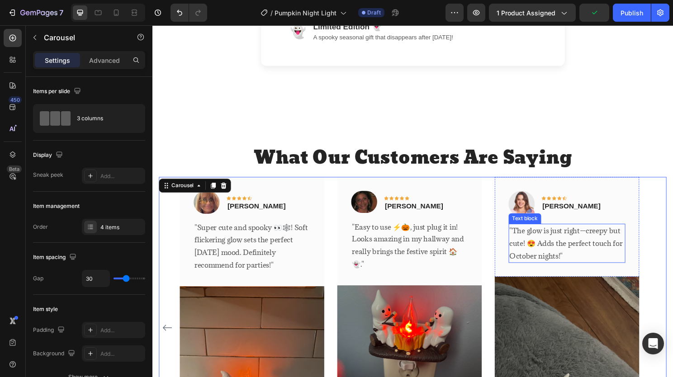
click at [608, 236] on p ""The glow is just right—creepy but cute! 😍 Adds the perfect touch for October n…" at bounding box center [585, 253] width 120 height 39
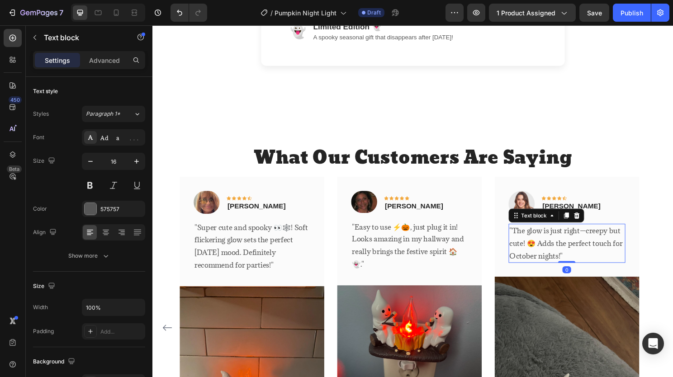
click at [596, 263] on p ""The glow is just right—creepy but cute! 😍 Adds the perfect touch for October n…" at bounding box center [585, 253] width 120 height 39
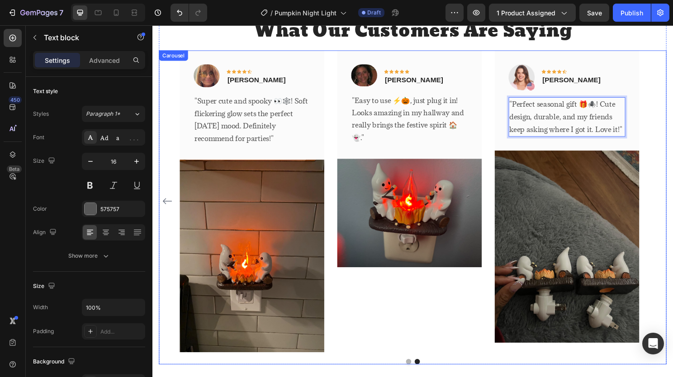
scroll to position [1991, 0]
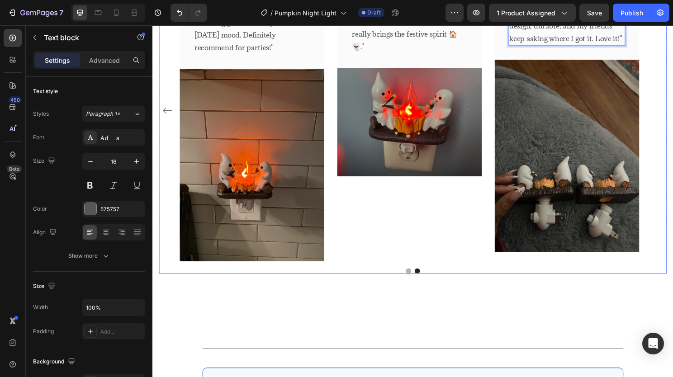
click at [417, 285] on button "Dot" at bounding box center [419, 281] width 5 height 5
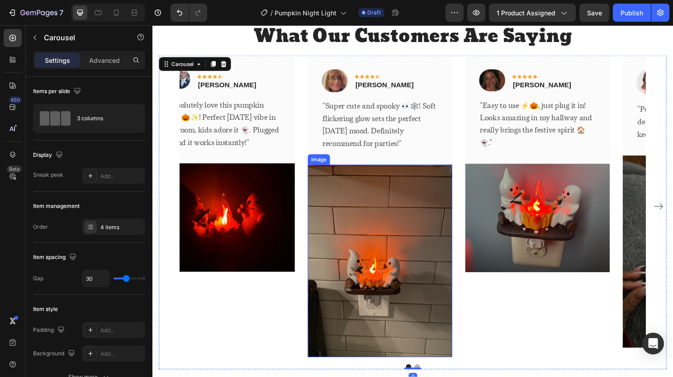
scroll to position [1765, 0]
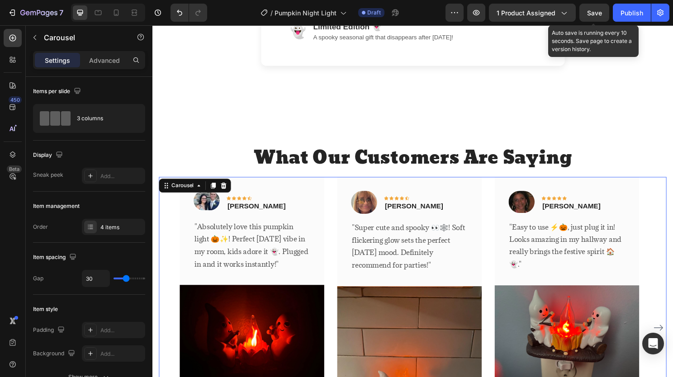
click at [597, 15] on span "Save" at bounding box center [594, 13] width 15 height 8
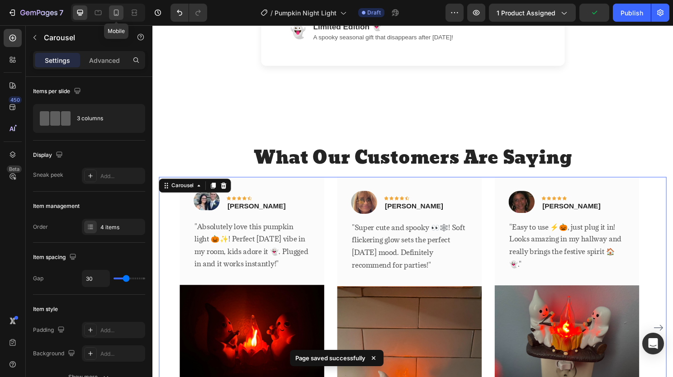
click at [113, 12] on icon at bounding box center [116, 12] width 9 height 9
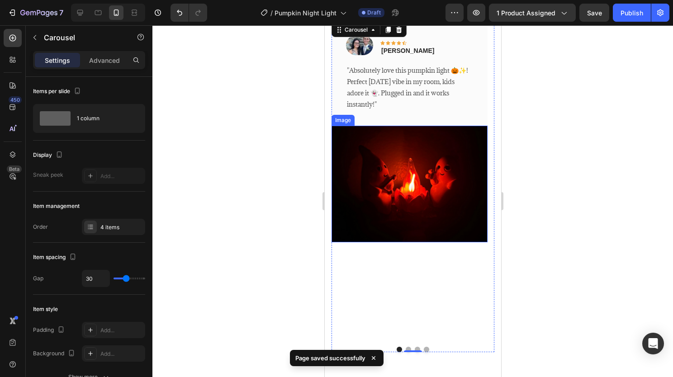
scroll to position [1962, 0]
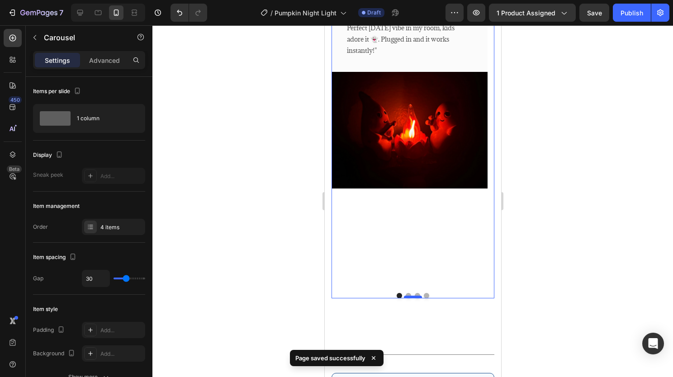
click at [404, 296] on div at bounding box center [413, 297] width 18 height 3
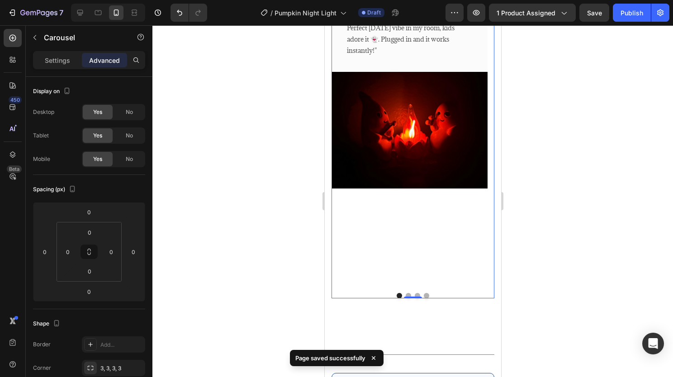
click at [405, 294] on button "Dot" at bounding box center [407, 295] width 5 height 5
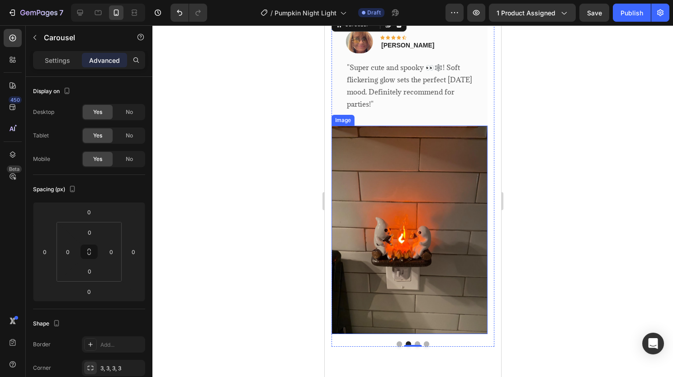
scroll to position [1917, 0]
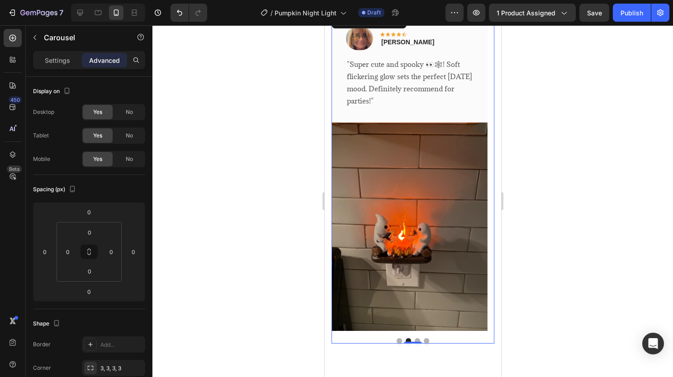
click at [415, 339] on button "Dot" at bounding box center [417, 341] width 5 height 5
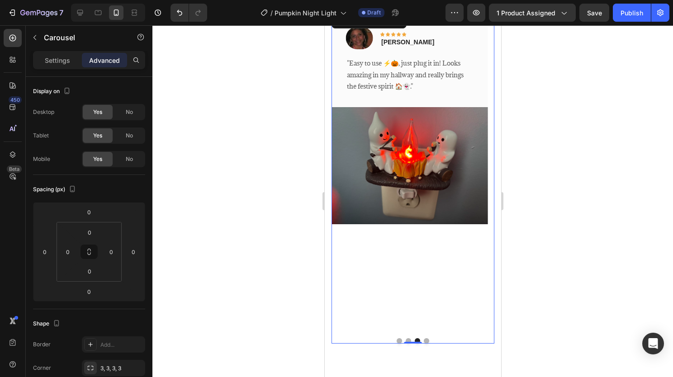
click at [424, 340] on button "Dot" at bounding box center [426, 341] width 5 height 5
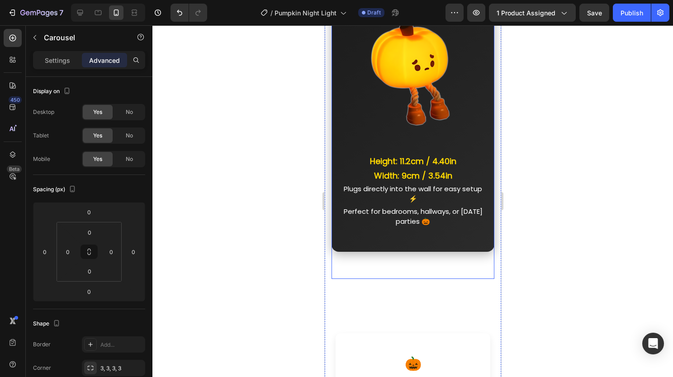
scroll to position [787, 0]
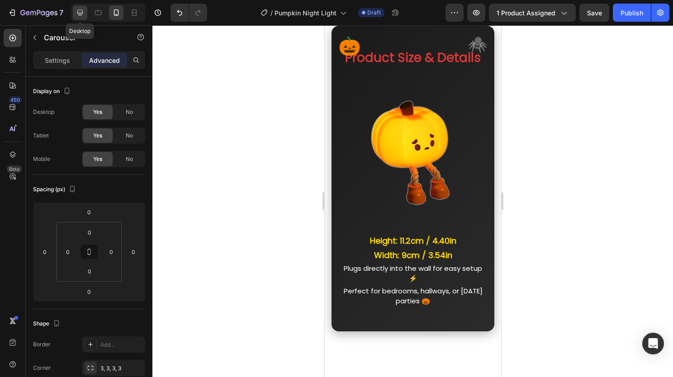
click at [82, 13] on icon at bounding box center [80, 13] width 6 height 6
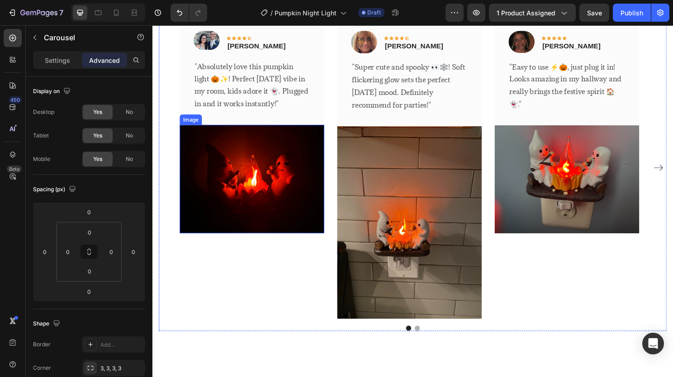
scroll to position [1752, 0]
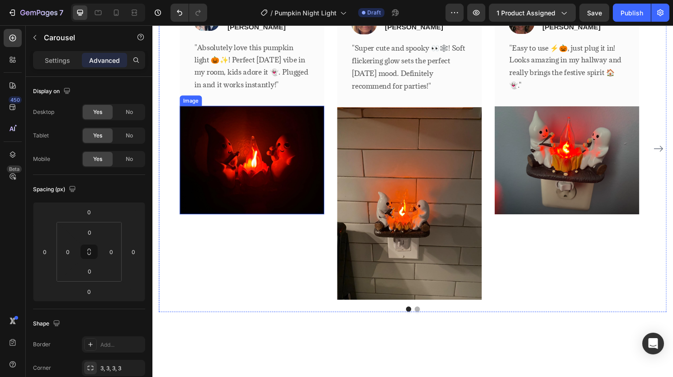
click at [290, 161] on img at bounding box center [256, 166] width 151 height 113
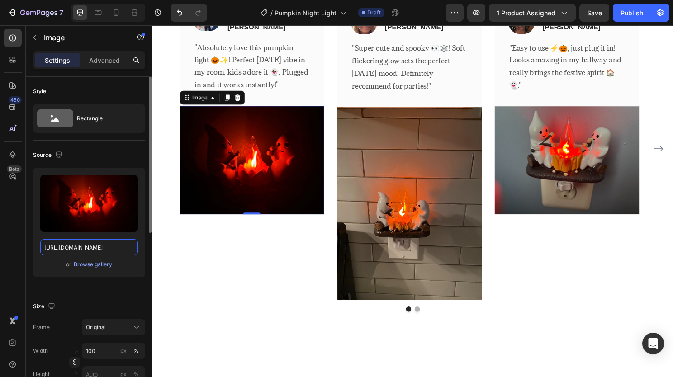
click at [111, 246] on input "[URL][DOMAIN_NAME]" at bounding box center [89, 247] width 98 height 16
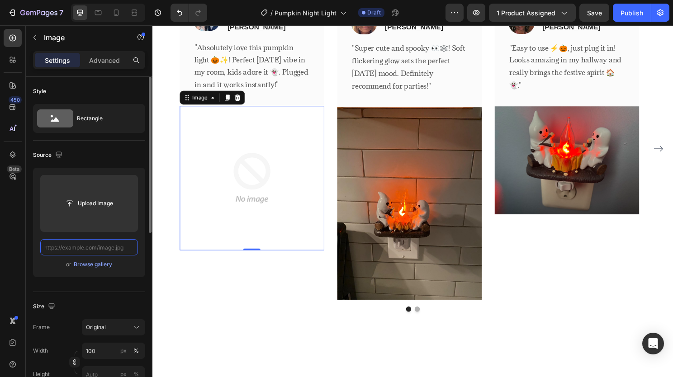
paste input "[URL][DOMAIN_NAME]"
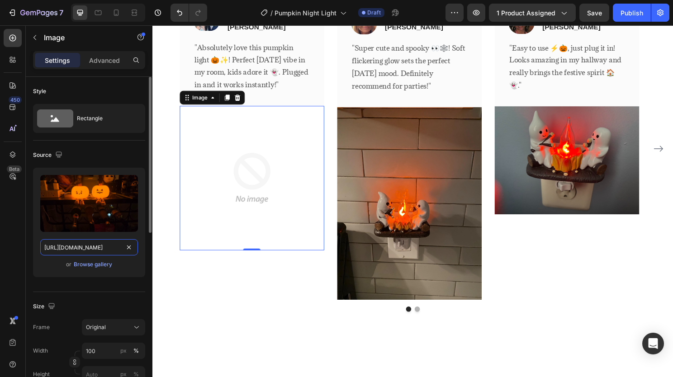
scroll to position [0, 154]
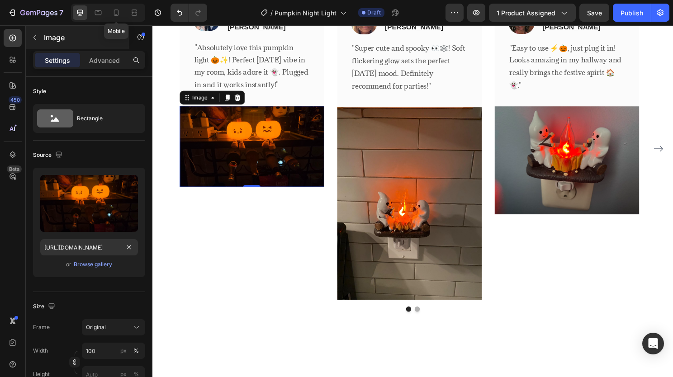
drag, startPoint x: 110, startPoint y: 15, endPoint x: 113, endPoint y: 27, distance: 12.5
click at [110, 15] on div at bounding box center [116, 12] width 14 height 14
type input "[URL][DOMAIN_NAME]"
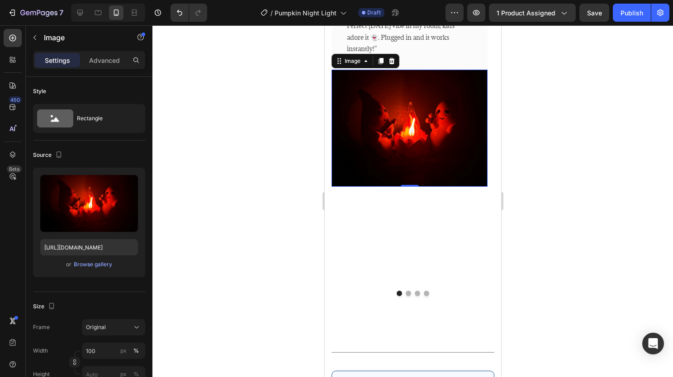
scroll to position [1802, 0]
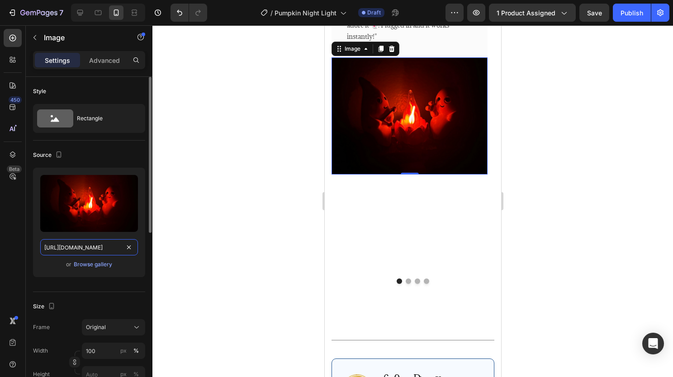
click at [119, 253] on input "[URL][DOMAIN_NAME]" at bounding box center [89, 247] width 98 height 16
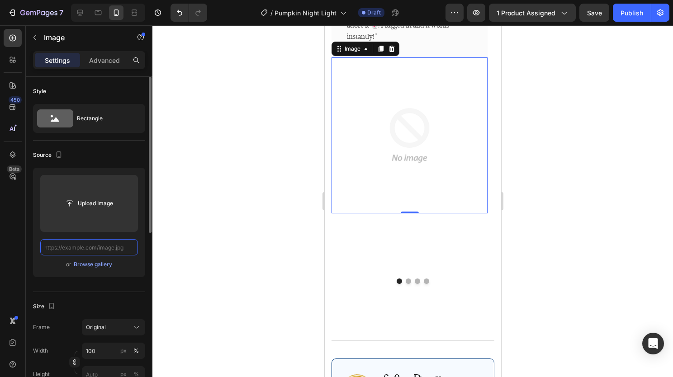
paste input "[URL][DOMAIN_NAME]"
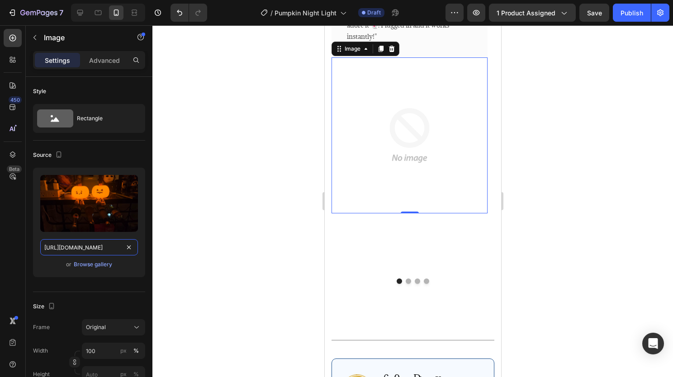
scroll to position [0, 154]
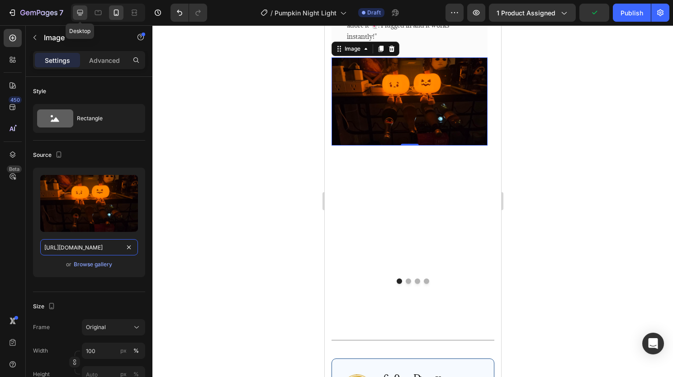
type input "[URL][DOMAIN_NAME]"
click at [85, 13] on div at bounding box center [80, 12] width 14 height 14
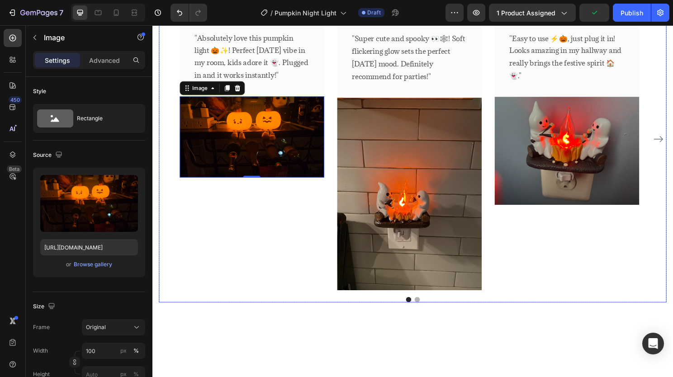
scroll to position [1805, 0]
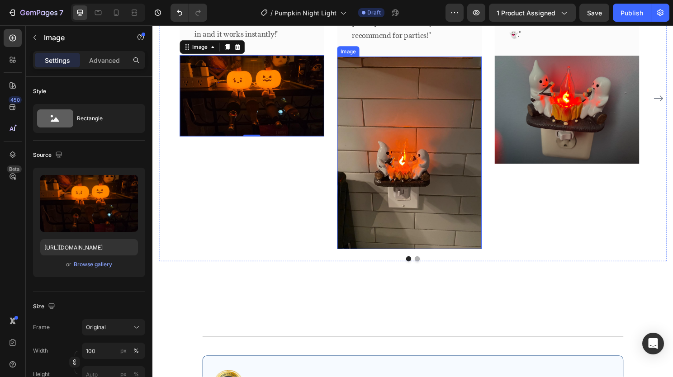
click at [433, 161] on img at bounding box center [420, 158] width 151 height 201
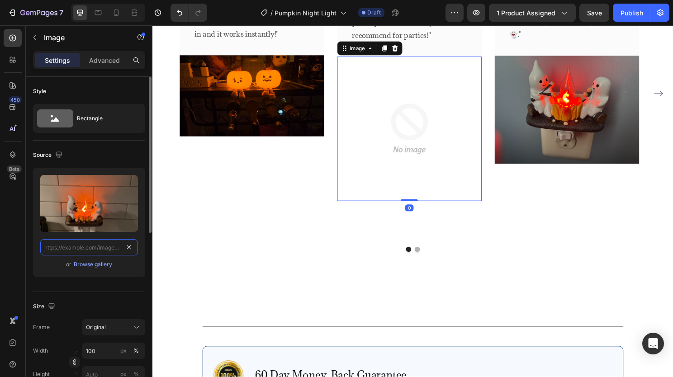
scroll to position [1793, 0]
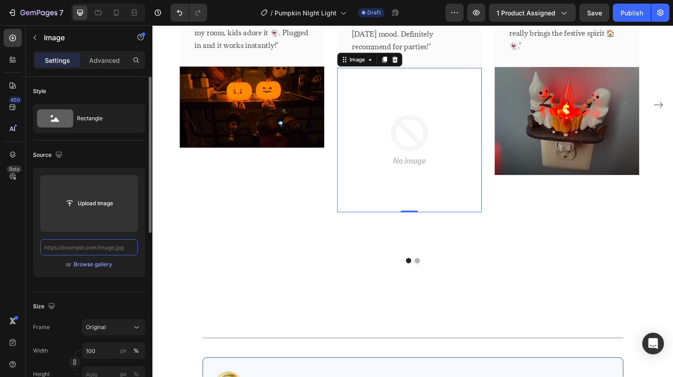
paste input "[URL][DOMAIN_NAME]"
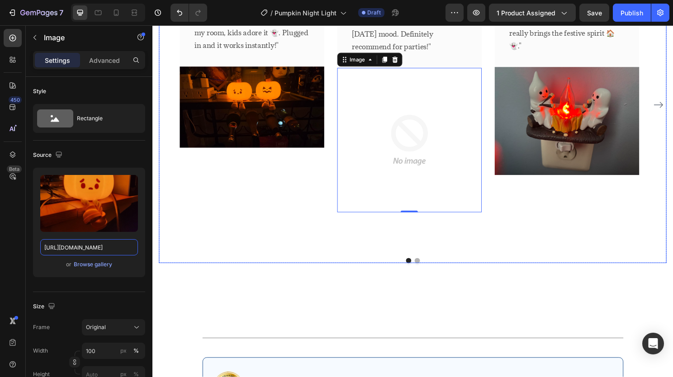
scroll to position [1805, 0]
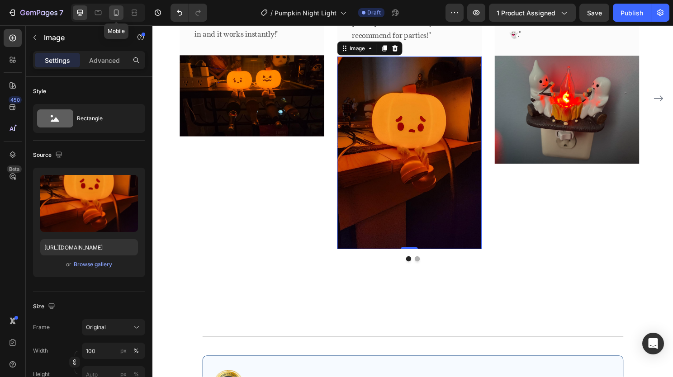
click at [118, 14] on icon at bounding box center [116, 13] width 5 height 6
type input "[URL][DOMAIN_NAME]"
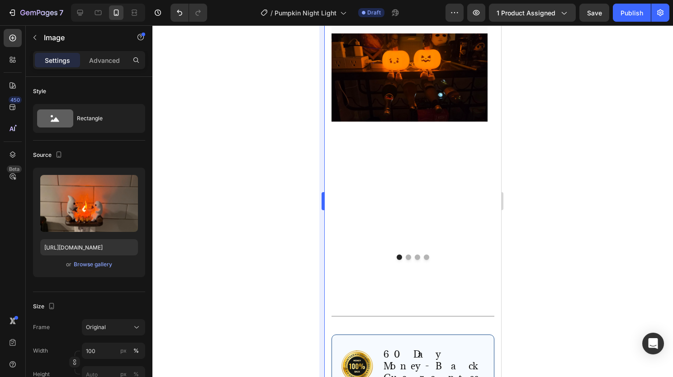
scroll to position [1807, 0]
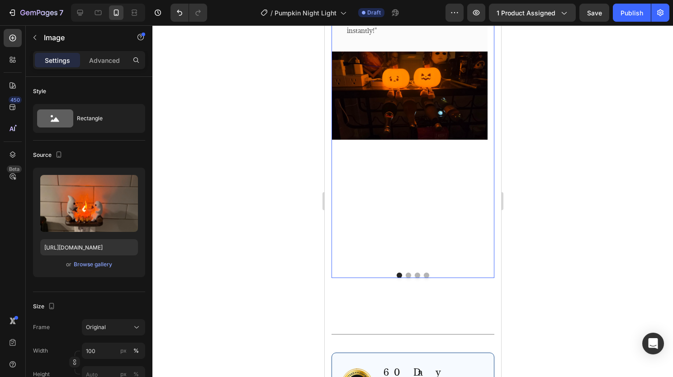
click at [405, 273] on button "Dot" at bounding box center [407, 275] width 5 height 5
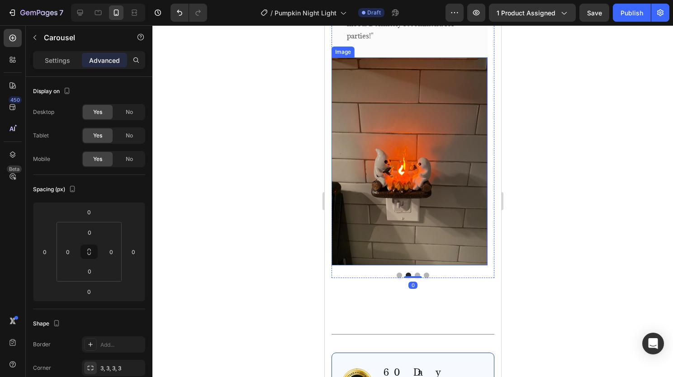
click at [409, 160] on img at bounding box center [409, 161] width 156 height 208
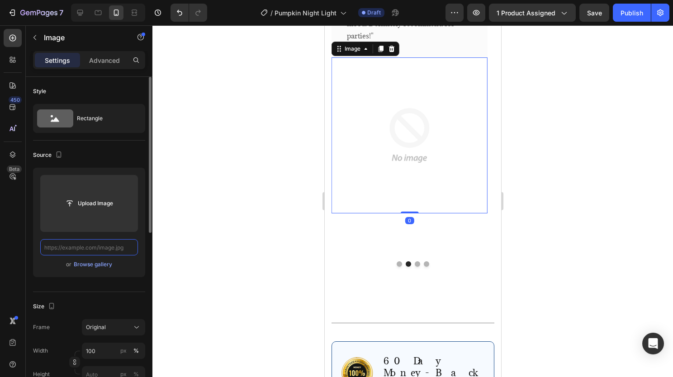
scroll to position [0, 0]
paste input "[URL][DOMAIN_NAME]"
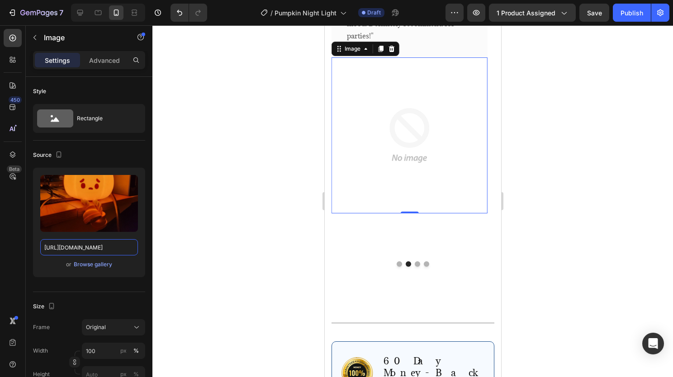
scroll to position [0, 151]
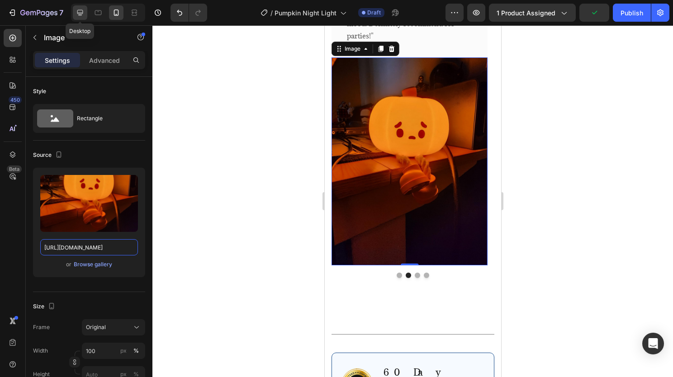
type input "[URL][DOMAIN_NAME]"
click at [82, 10] on icon at bounding box center [80, 13] width 6 height 6
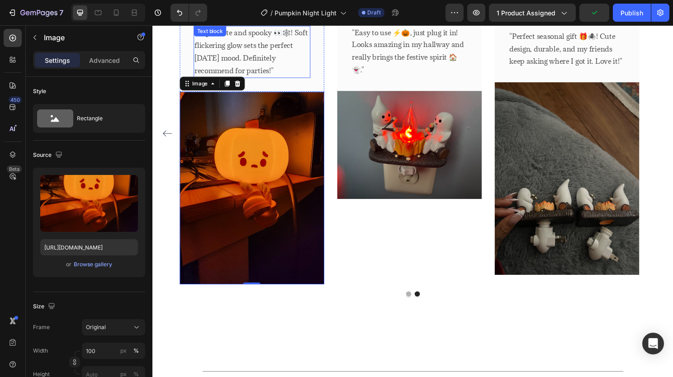
scroll to position [1819, 0]
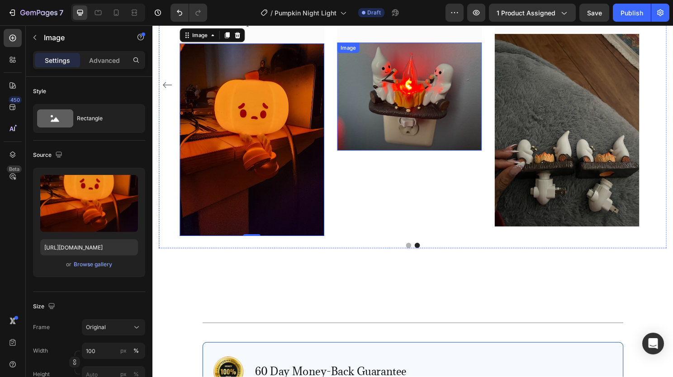
click at [381, 127] on img at bounding box center [420, 99] width 151 height 113
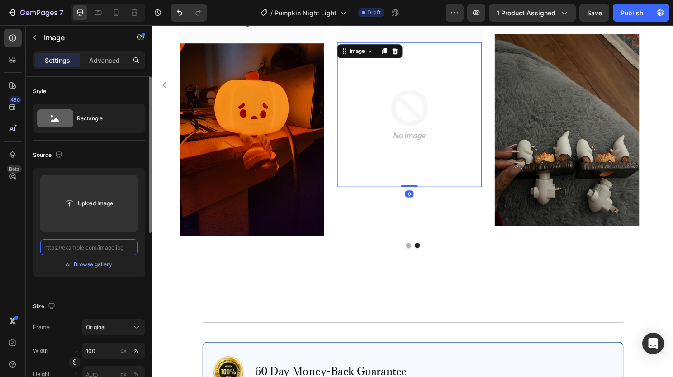
scroll to position [0, 0]
paste input "[URL][DOMAIN_NAME]"
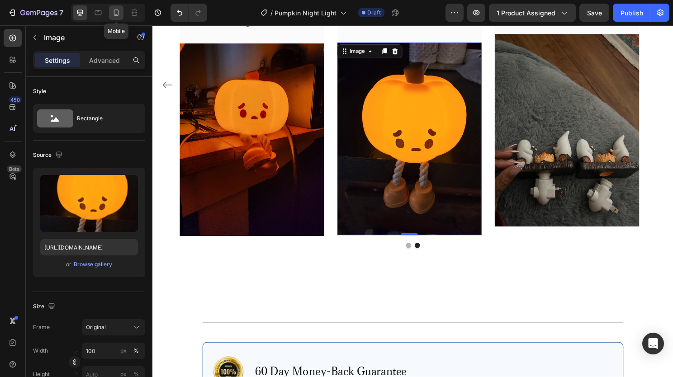
click at [117, 14] on icon at bounding box center [116, 12] width 9 height 9
type input "[URL][DOMAIN_NAME]"
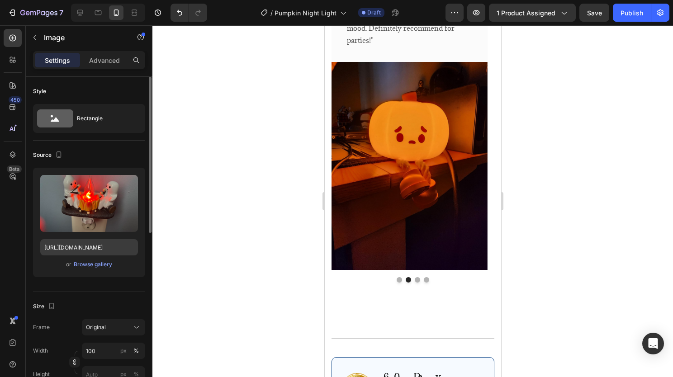
scroll to position [1792, 0]
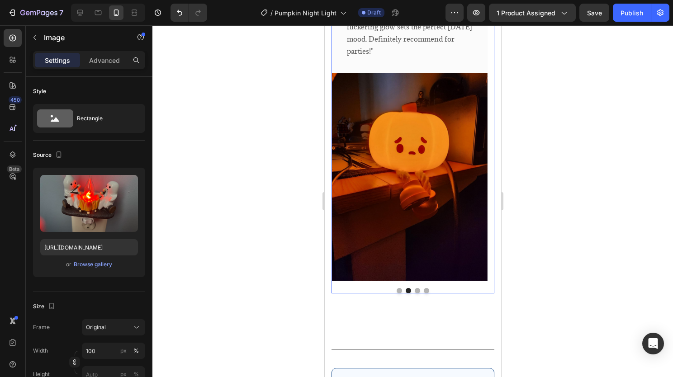
click at [415, 291] on button "Dot" at bounding box center [417, 290] width 5 height 5
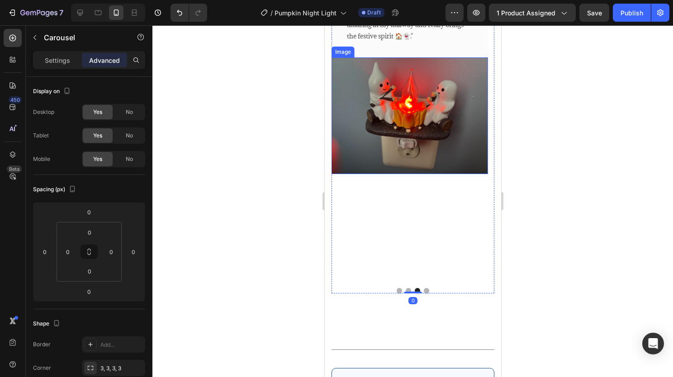
click at [391, 144] on img at bounding box center [409, 115] width 156 height 117
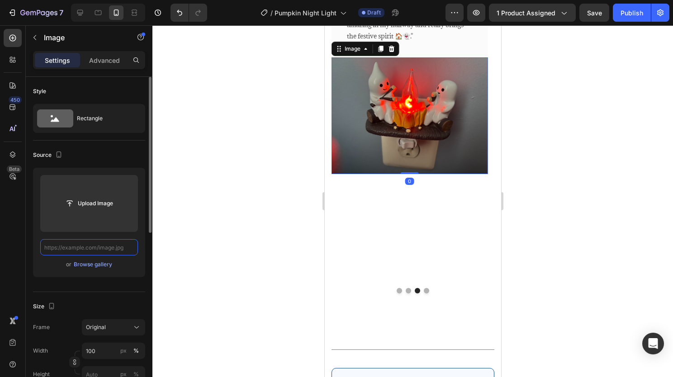
scroll to position [0, 0]
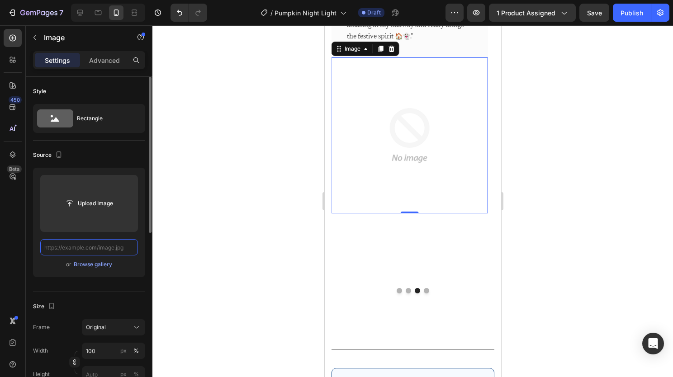
paste input "[URL][DOMAIN_NAME]"
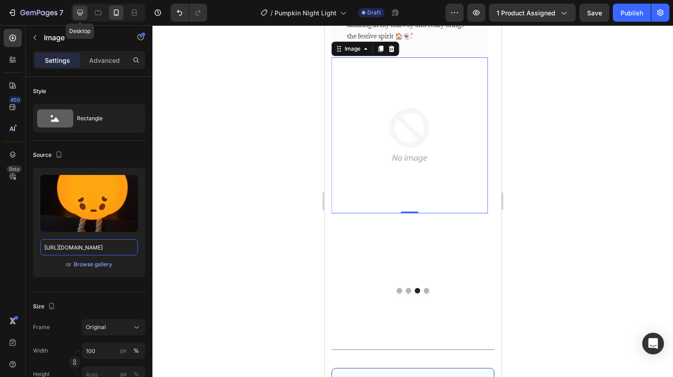
type input "[URL][DOMAIN_NAME]"
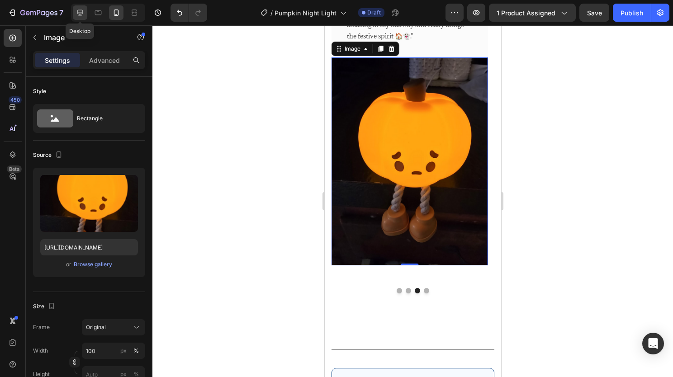
click at [84, 14] on icon at bounding box center [80, 12] width 9 height 9
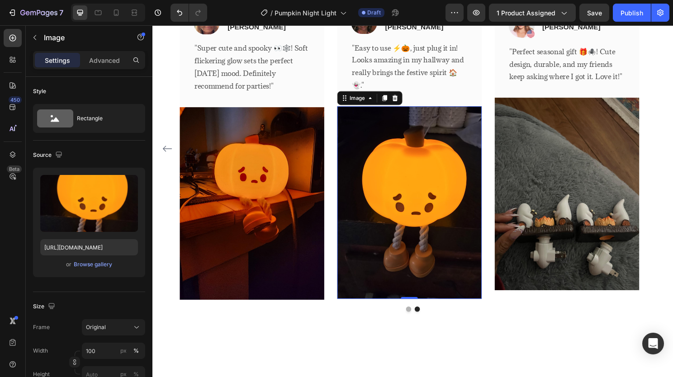
scroll to position [1805, 0]
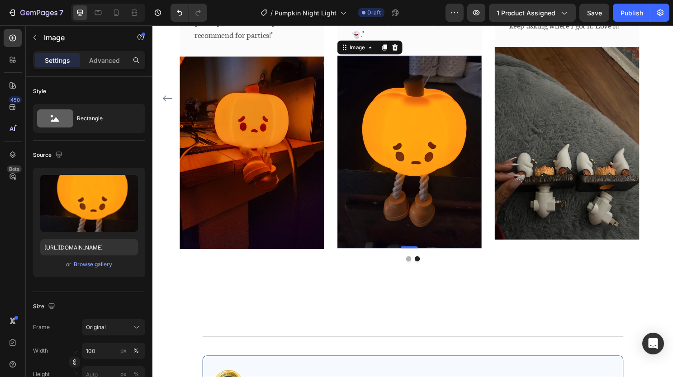
click at [546, 129] on img at bounding box center [585, 148] width 151 height 201
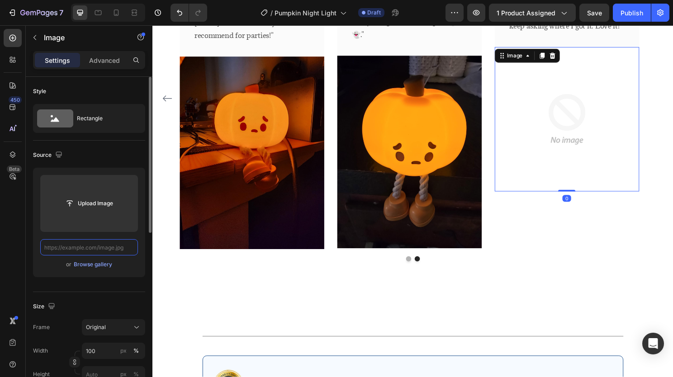
scroll to position [0, 0]
paste input "[URL][DOMAIN_NAME]"
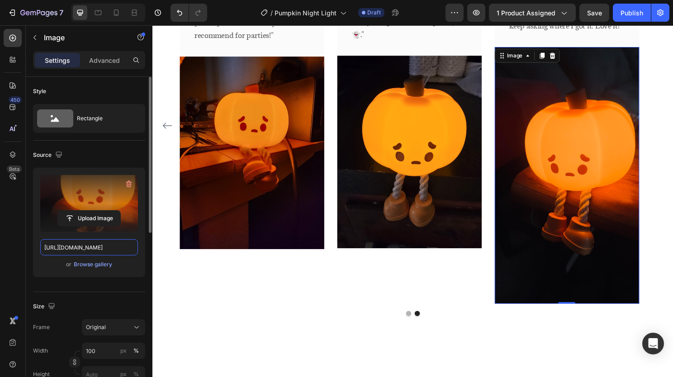
scroll to position [1827, 0]
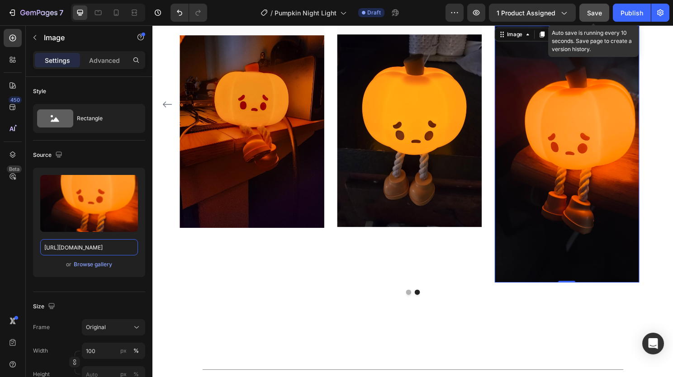
type input "[URL][DOMAIN_NAME]"
click at [585, 12] on button "Save" at bounding box center [595, 13] width 30 height 18
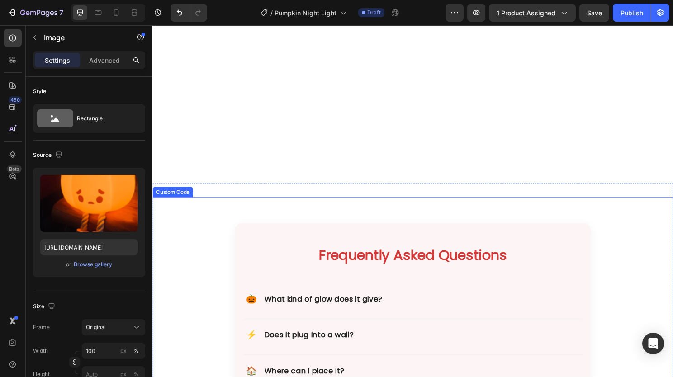
scroll to position [2361, 0]
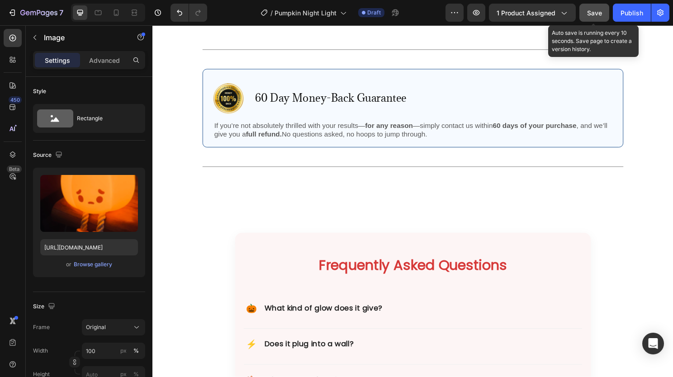
click at [594, 12] on span "Save" at bounding box center [594, 13] width 15 height 8
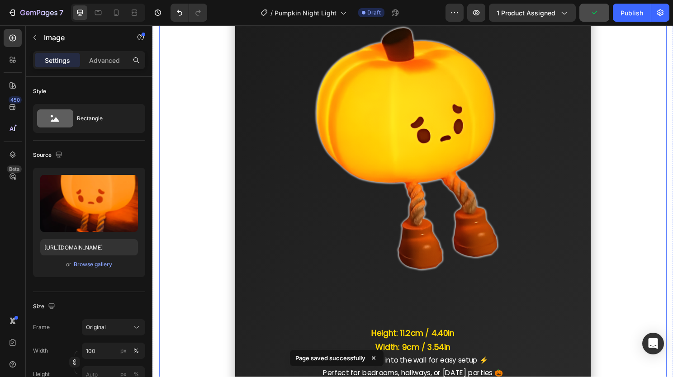
scroll to position [1080, 0]
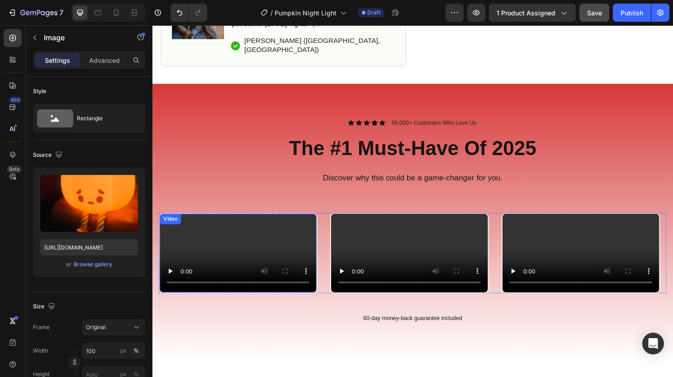
click at [255, 277] on video at bounding box center [241, 262] width 163 height 81
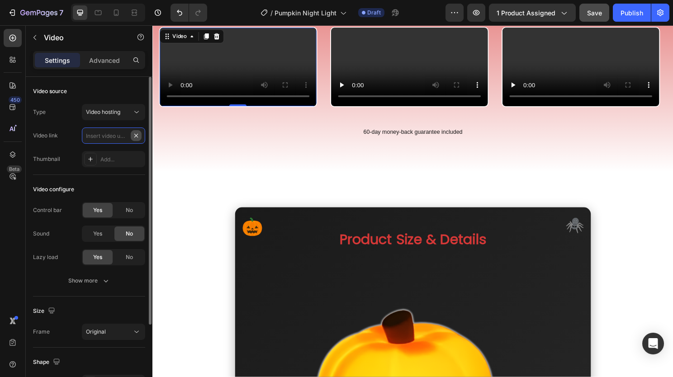
scroll to position [0, 0]
paste input "[URL][DOMAIN_NAME]"
type input "[URL][DOMAIN_NAME]"
click at [113, 12] on icon at bounding box center [116, 12] width 9 height 9
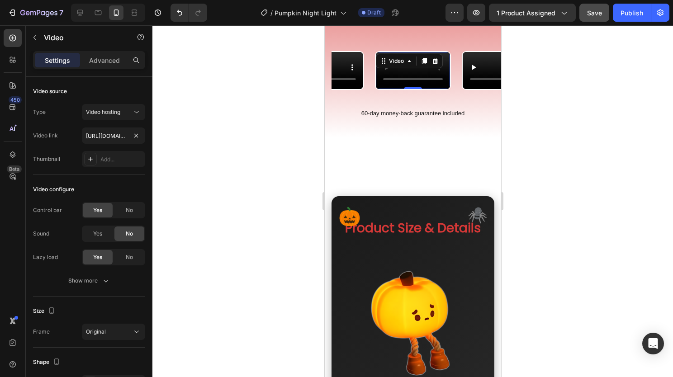
scroll to position [580, 0]
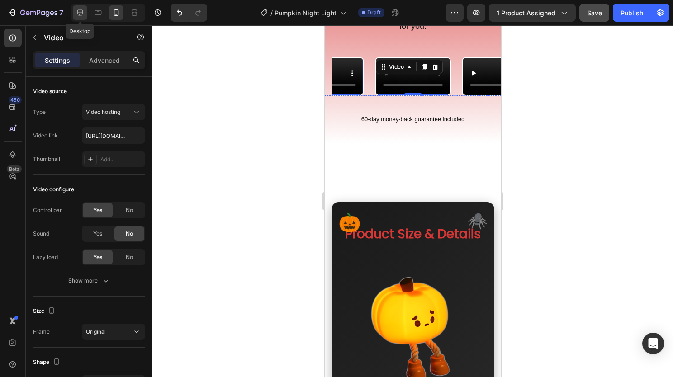
click at [83, 11] on icon at bounding box center [80, 12] width 9 height 9
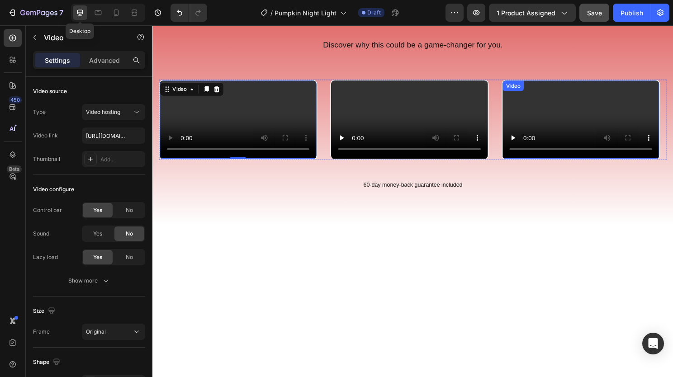
scroll to position [585, 0]
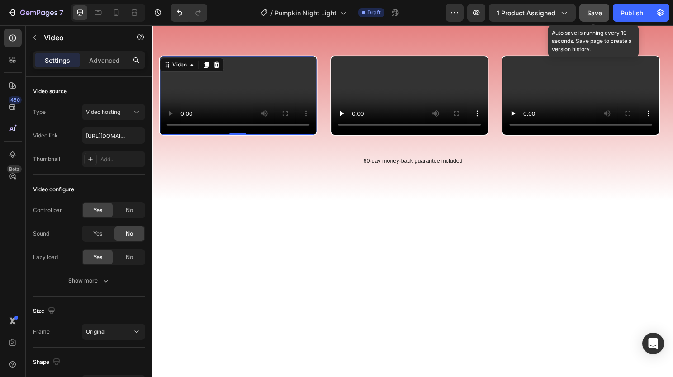
click at [590, 12] on span "Save" at bounding box center [594, 13] width 15 height 8
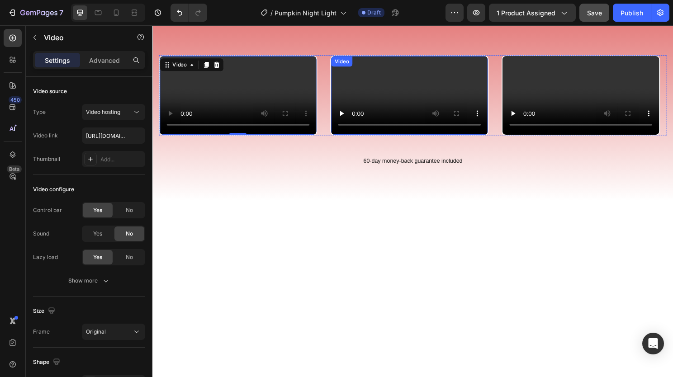
click at [415, 139] on video at bounding box center [420, 98] width 163 height 81
click at [442, 139] on video at bounding box center [420, 98] width 163 height 81
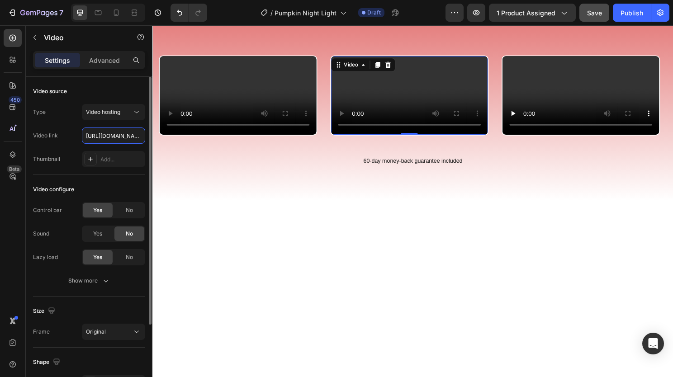
scroll to position [0, 170]
type input "[URL][DOMAIN_NAME]"
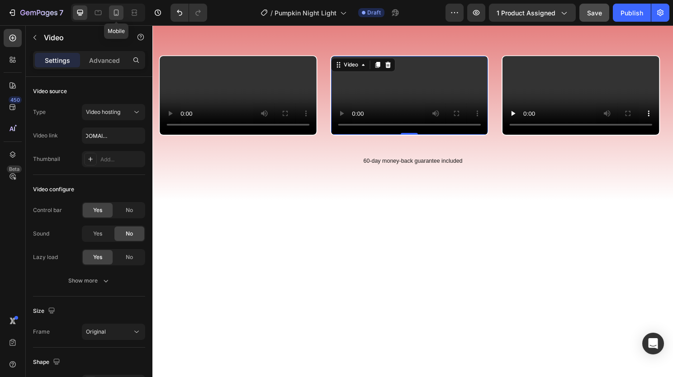
click at [118, 13] on icon at bounding box center [116, 13] width 5 height 6
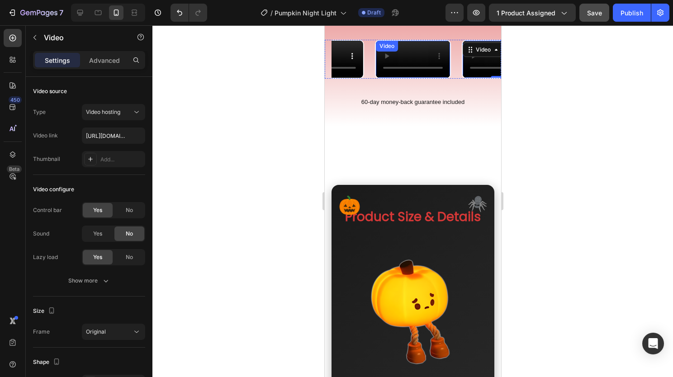
scroll to position [580, 0]
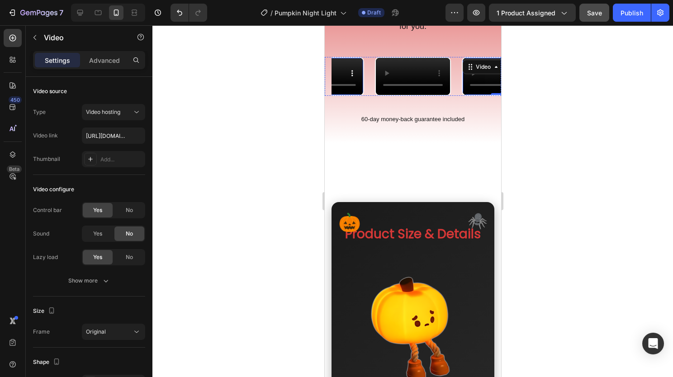
click at [344, 95] on video at bounding box center [326, 76] width 74 height 37
click at [356, 95] on video at bounding box center [326, 76] width 74 height 37
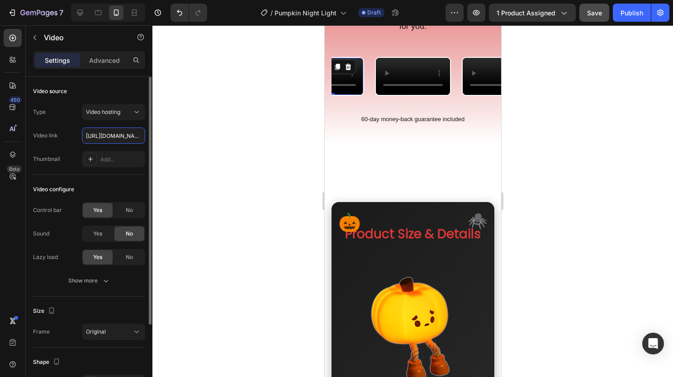
scroll to position [0, 170]
type input "[URL][DOMAIN_NAME]"
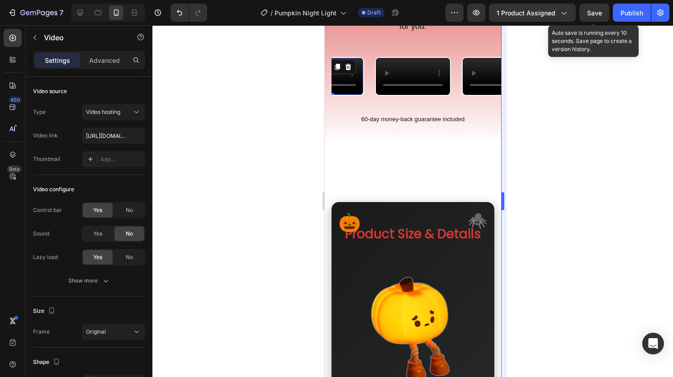
drag, startPoint x: 593, startPoint y: 15, endPoint x: 502, endPoint y: 51, distance: 97.7
click at [593, 15] on span "Save" at bounding box center [594, 13] width 15 height 8
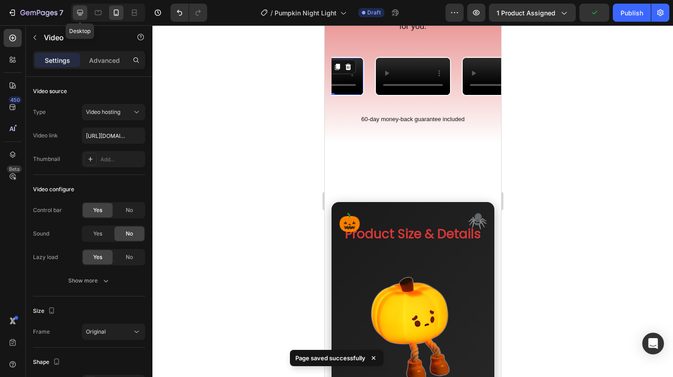
click at [81, 8] on icon at bounding box center [80, 12] width 9 height 9
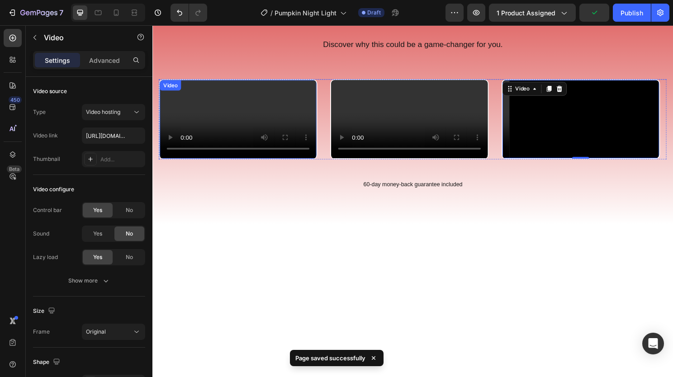
scroll to position [585, 0]
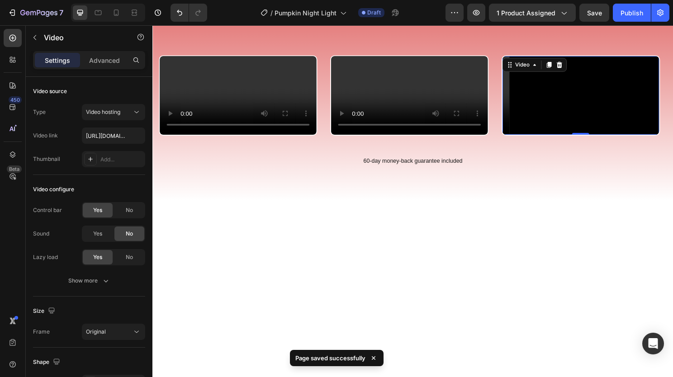
click at [570, 139] on video at bounding box center [599, 98] width 163 height 81
click at [113, 12] on icon at bounding box center [116, 12] width 9 height 9
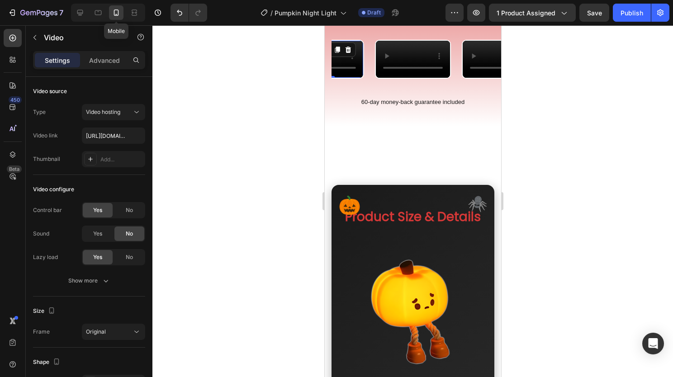
scroll to position [580, 0]
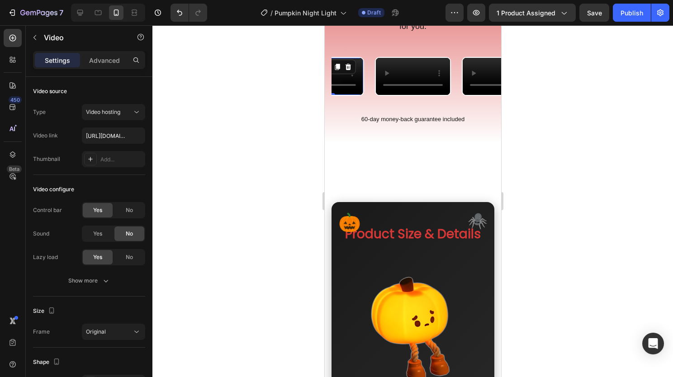
click at [344, 95] on video at bounding box center [326, 76] width 74 height 37
click at [111, 135] on input "[URL][DOMAIN_NAME]" at bounding box center [113, 136] width 63 height 16
click at [80, 10] on icon at bounding box center [80, 13] width 6 height 6
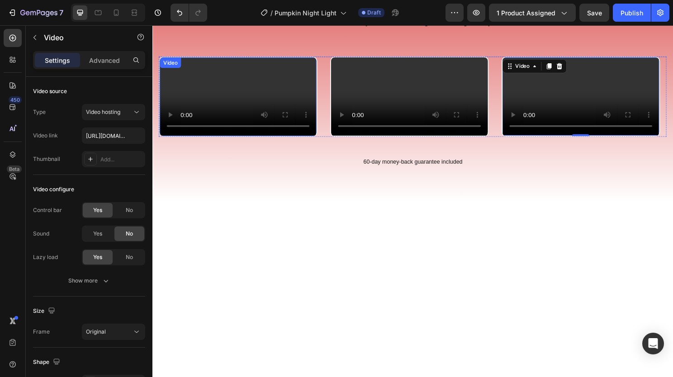
scroll to position [585, 0]
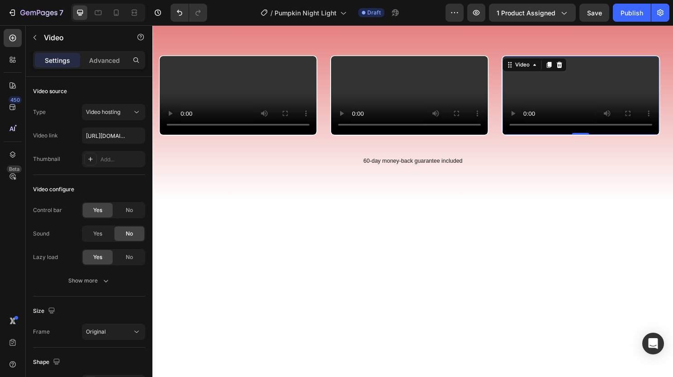
click at [590, 139] on video at bounding box center [599, 98] width 163 height 81
click at [213, 139] on video at bounding box center [241, 98] width 163 height 81
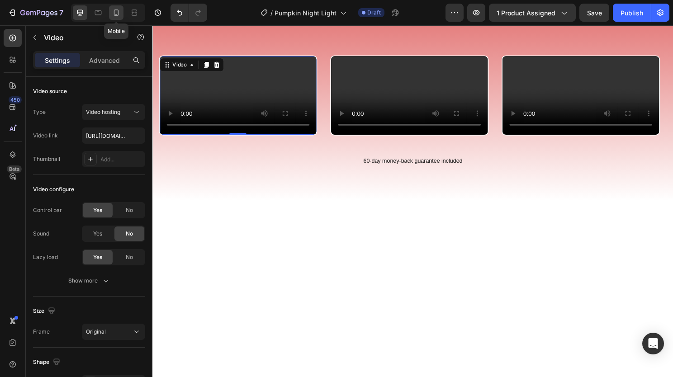
click at [122, 9] on div at bounding box center [116, 12] width 14 height 14
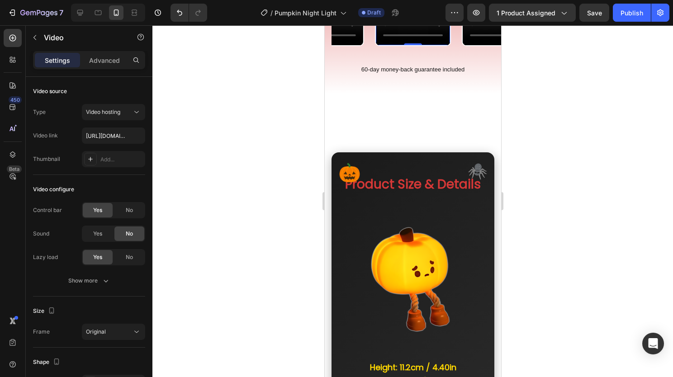
scroll to position [580, 0]
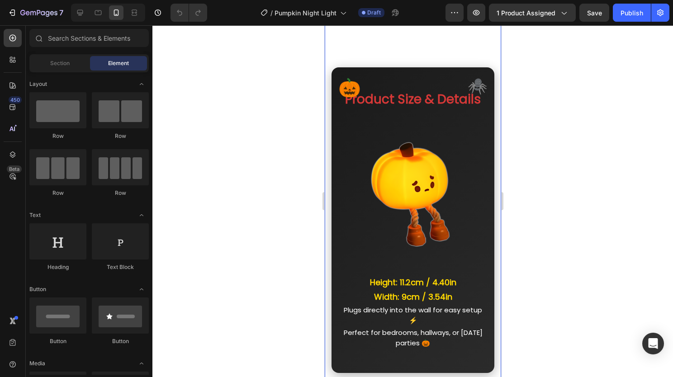
scroll to position [950, 0]
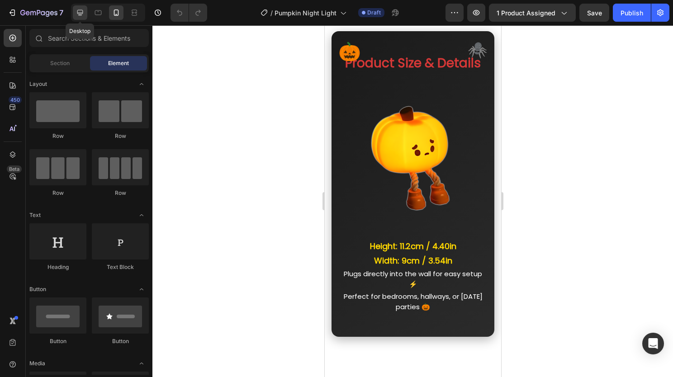
click at [76, 12] on icon at bounding box center [80, 12] width 9 height 9
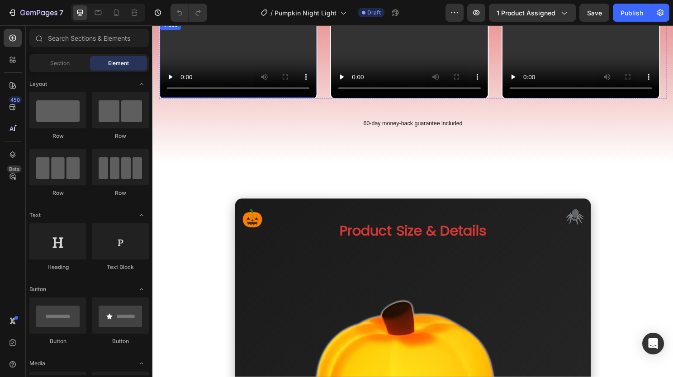
scroll to position [498, 0]
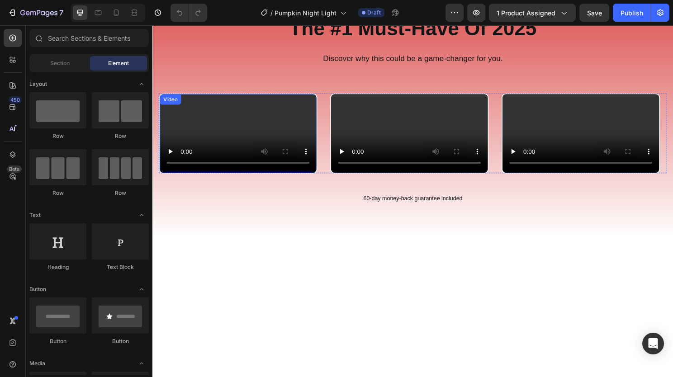
click at [271, 179] on video at bounding box center [241, 138] width 163 height 81
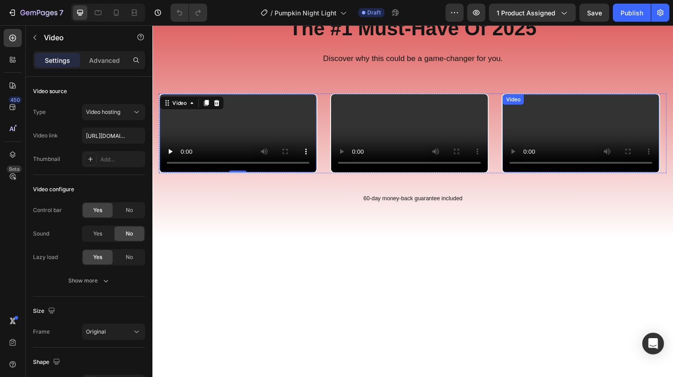
click at [618, 179] on video at bounding box center [599, 138] width 163 height 81
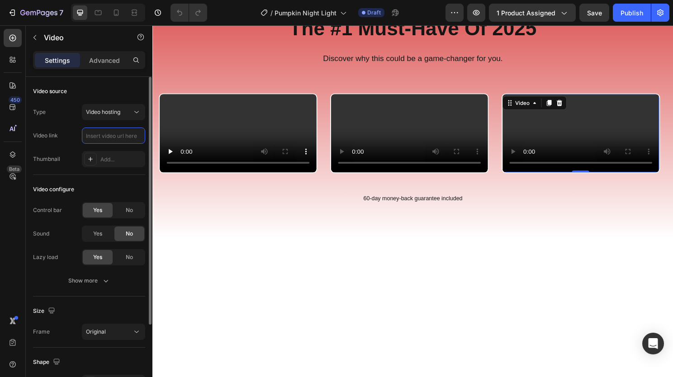
scroll to position [0, 0]
type input "[URL][DOMAIN_NAME]"
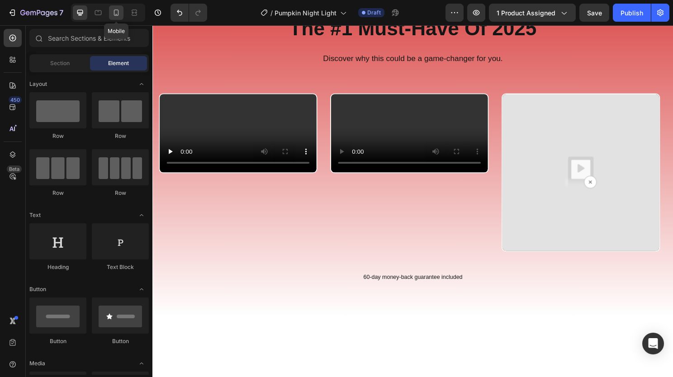
click at [115, 17] on div at bounding box center [116, 12] width 14 height 14
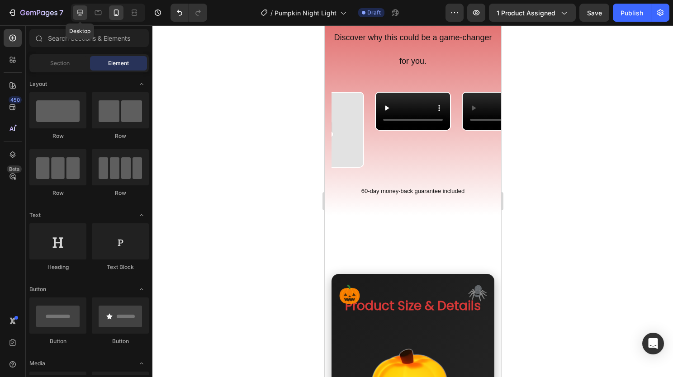
click at [78, 10] on icon at bounding box center [80, 13] width 6 height 6
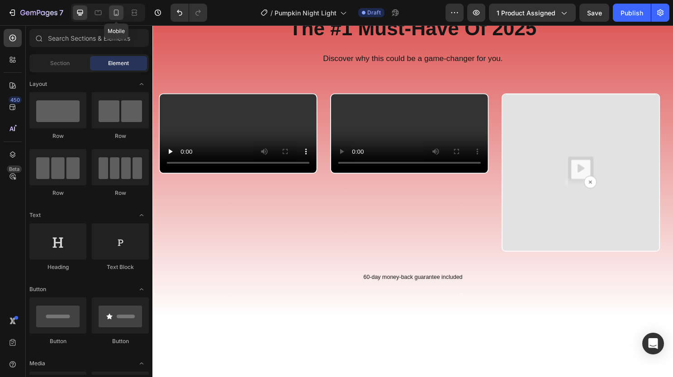
click at [112, 16] on icon at bounding box center [116, 12] width 9 height 9
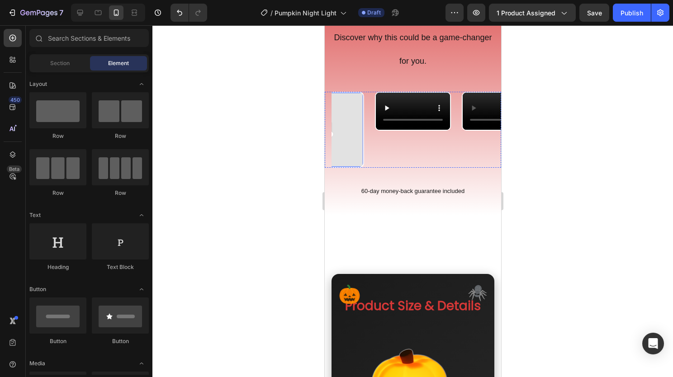
drag, startPoint x: 352, startPoint y: 123, endPoint x: 331, endPoint y: 135, distance: 23.7
click at [352, 123] on img at bounding box center [326, 130] width 74 height 74
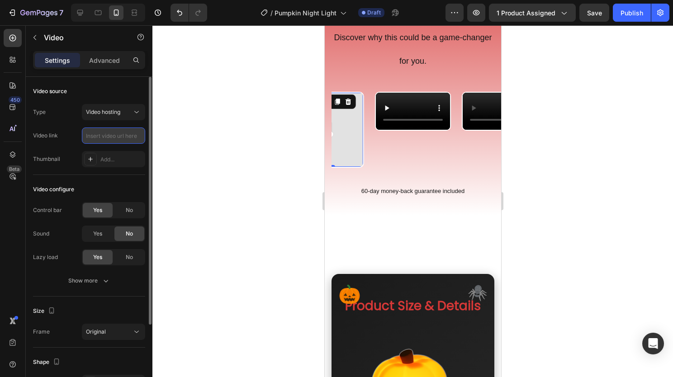
click at [103, 142] on input "text" at bounding box center [113, 136] width 63 height 16
paste input "https://cdn.shopify.com/videos/c/o/v/a3bd059a902645339f4eb81196476ea7.mp4"
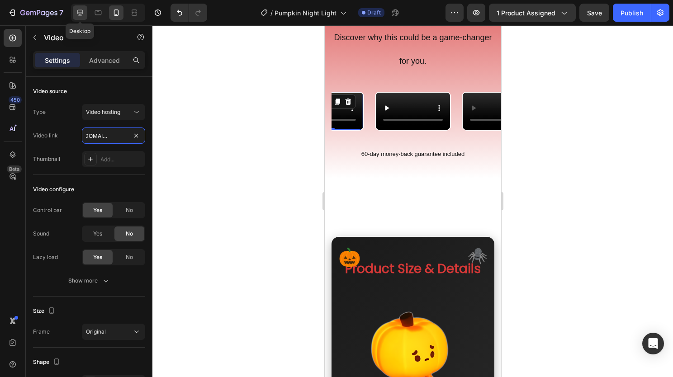
type input "https://cdn.shopify.com/videos/c/o/v/a3bd059a902645339f4eb81196476ea7.mp4"
click at [79, 10] on icon at bounding box center [80, 12] width 9 height 9
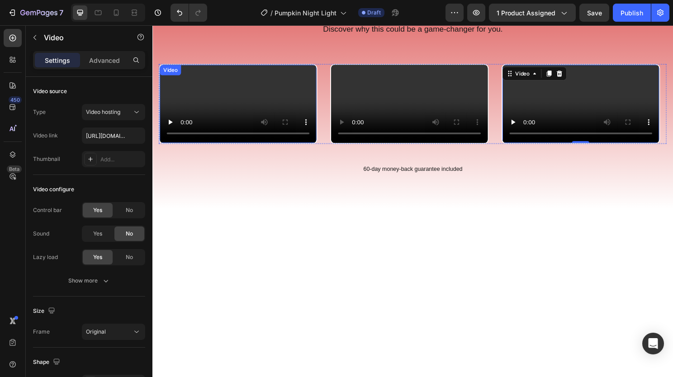
scroll to position [538, 0]
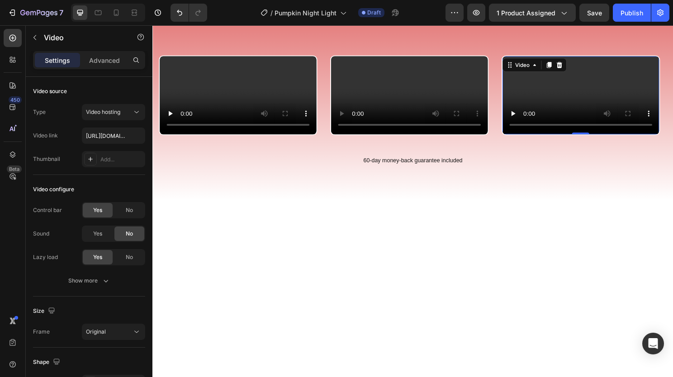
click at [595, 80] on video at bounding box center [599, 98] width 163 height 81
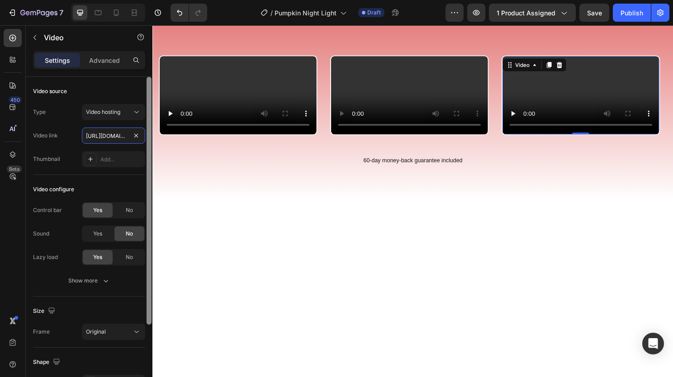
scroll to position [0, 170]
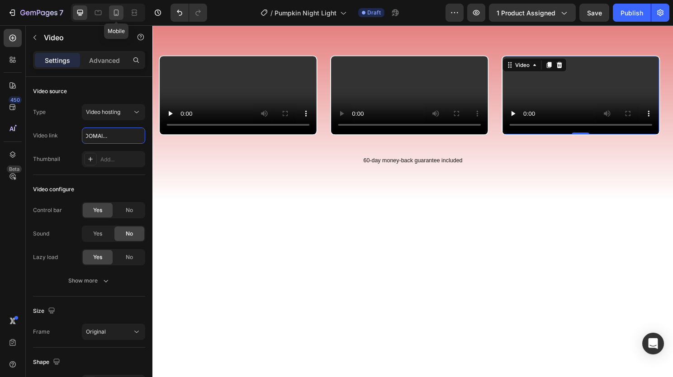
type input "https://cdn.shopify.com/videos/c/o/v/a3bd059a902645339f4eb81196476ea7.mp4"
click at [118, 14] on icon at bounding box center [116, 13] width 5 height 6
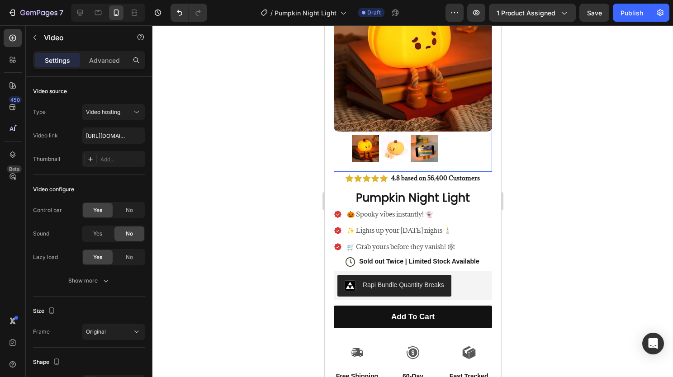
scroll to position [136, 0]
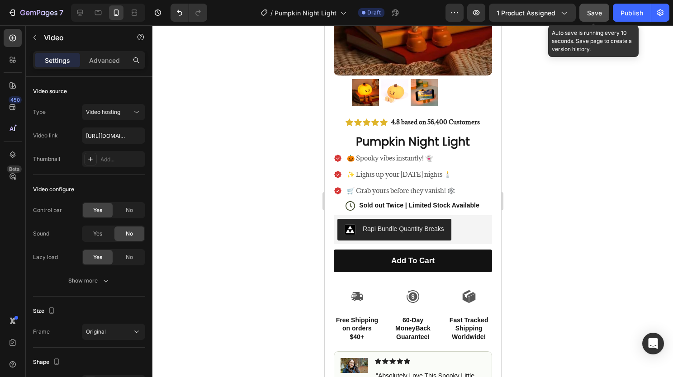
drag, startPoint x: 596, startPoint y: 11, endPoint x: 608, endPoint y: 6, distance: 12.6
click at [595, 9] on span "Save" at bounding box center [594, 13] width 15 height 8
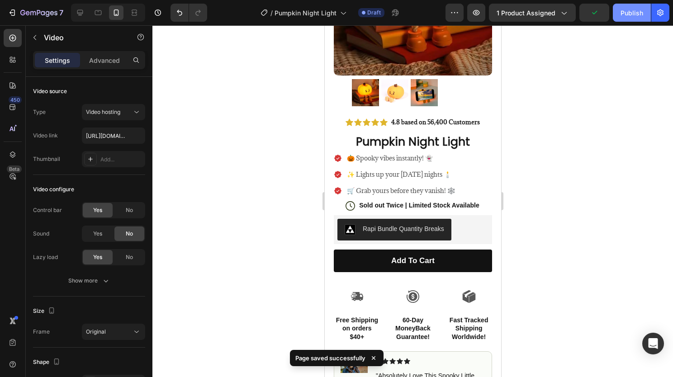
click at [628, 12] on div "Publish" at bounding box center [632, 13] width 23 height 10
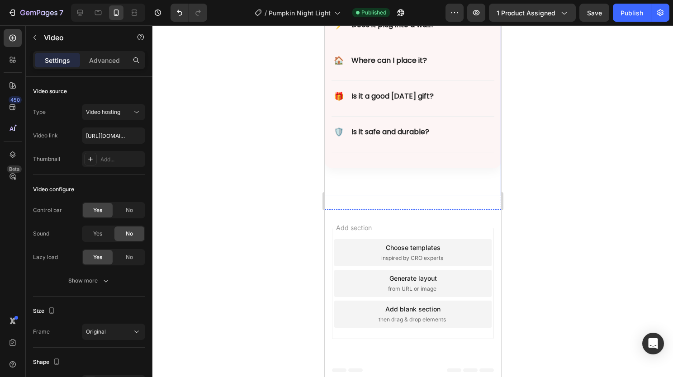
scroll to position [2490, 0]
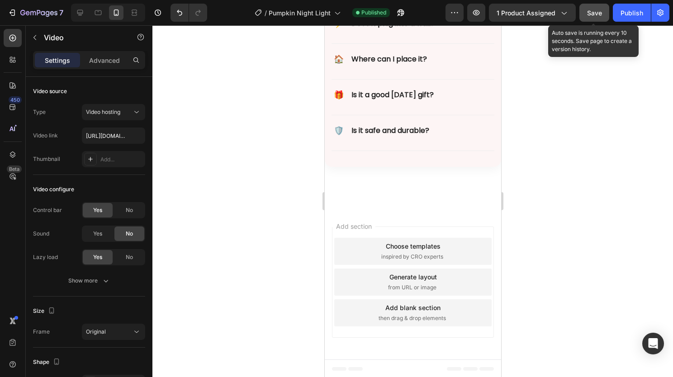
click at [592, 18] on button "Save" at bounding box center [595, 13] width 30 height 18
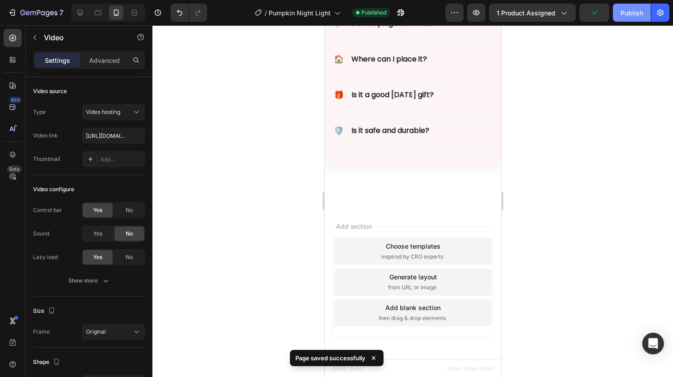
click at [639, 17] on div "Publish" at bounding box center [632, 13] width 23 height 10
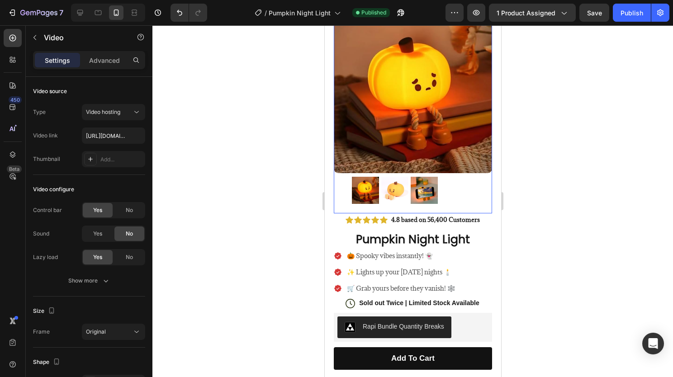
scroll to position [91, 0]
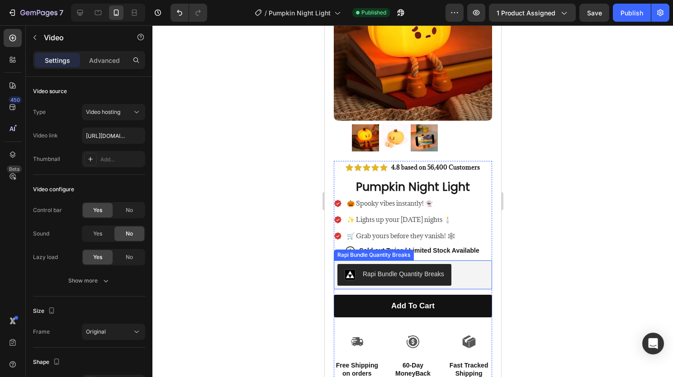
click at [464, 268] on div "Rapi Bundle Quantity Breaks" at bounding box center [412, 275] width 151 height 22
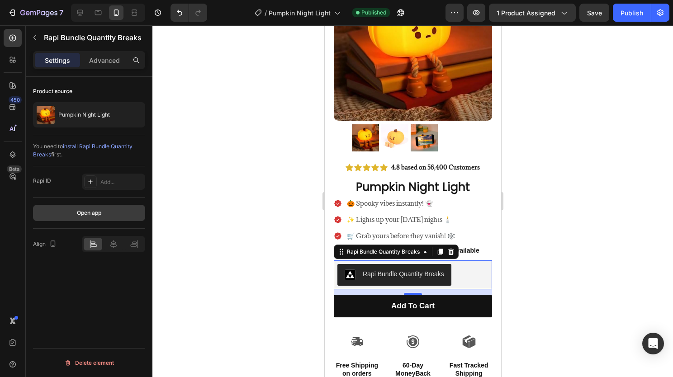
click at [124, 209] on button "Open app" at bounding box center [89, 213] width 112 height 16
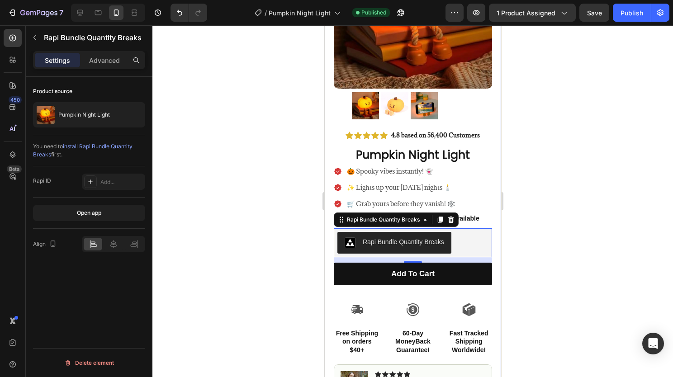
scroll to position [136, 0]
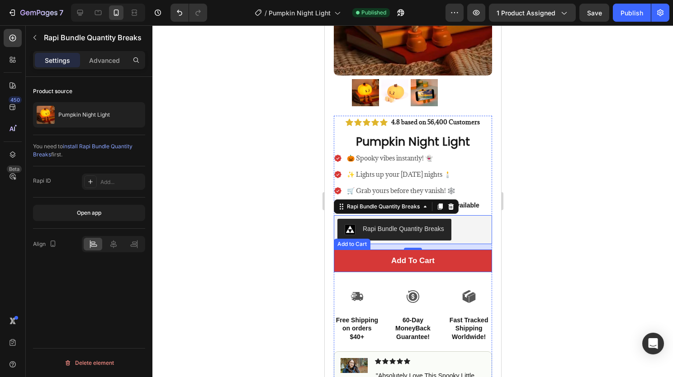
click at [473, 251] on button "Add to cart" at bounding box center [413, 261] width 158 height 23
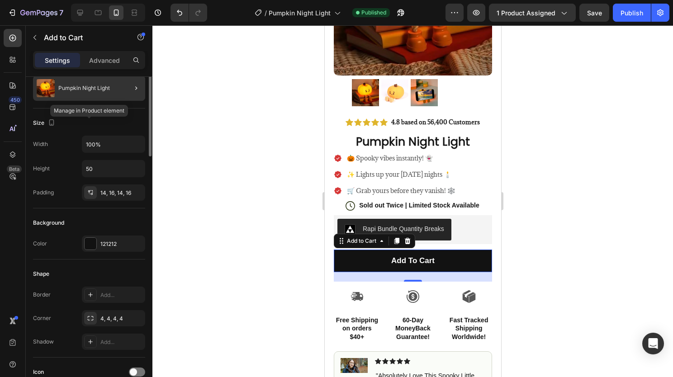
scroll to position [0, 0]
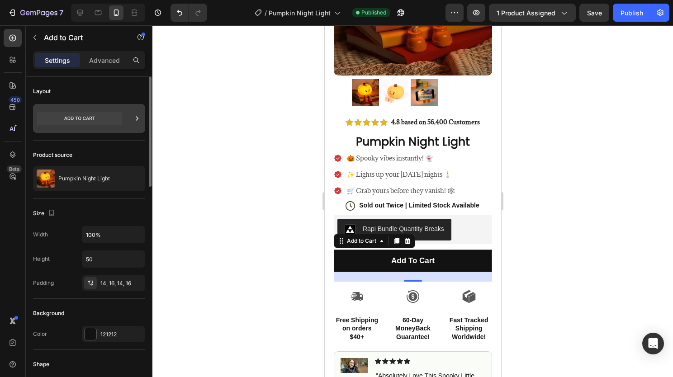
click at [123, 120] on div at bounding box center [89, 118] width 112 height 29
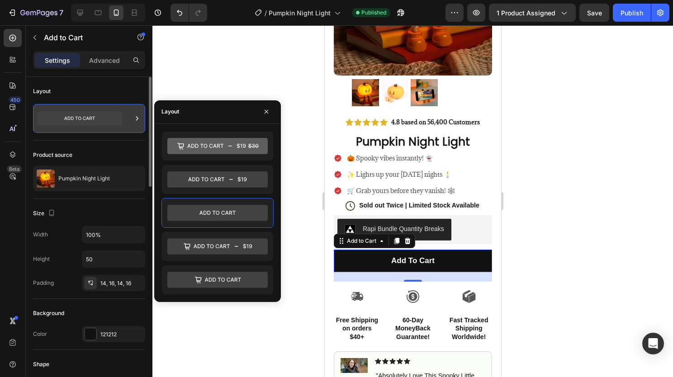
click at [93, 122] on icon at bounding box center [79, 119] width 85 height 14
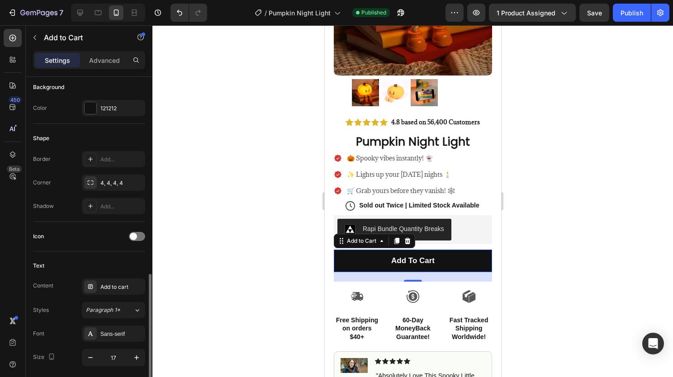
scroll to position [362, 0]
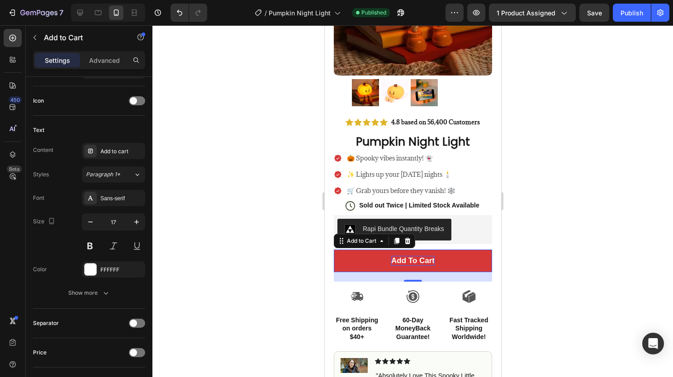
click at [422, 256] on div "Add to cart" at bounding box center [412, 261] width 43 height 10
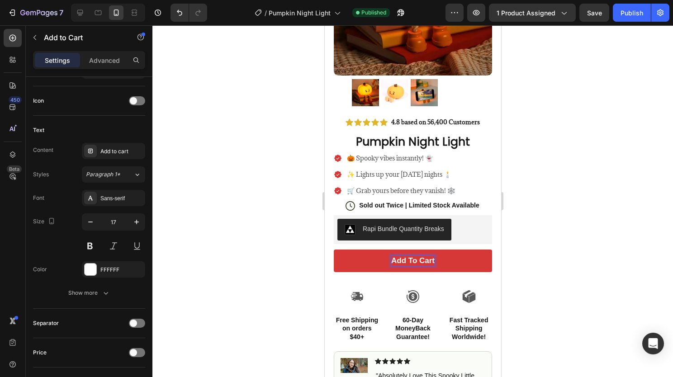
click at [430, 256] on p "Add to cart" at bounding box center [412, 261] width 43 height 10
click at [334, 250] on button "Buy" at bounding box center [413, 261] width 158 height 23
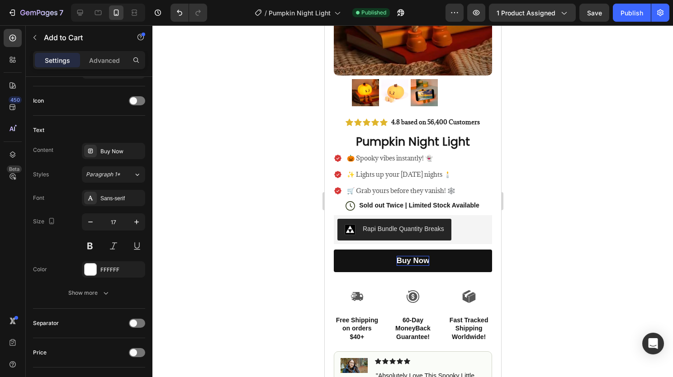
click at [552, 238] on div at bounding box center [413, 201] width 521 height 352
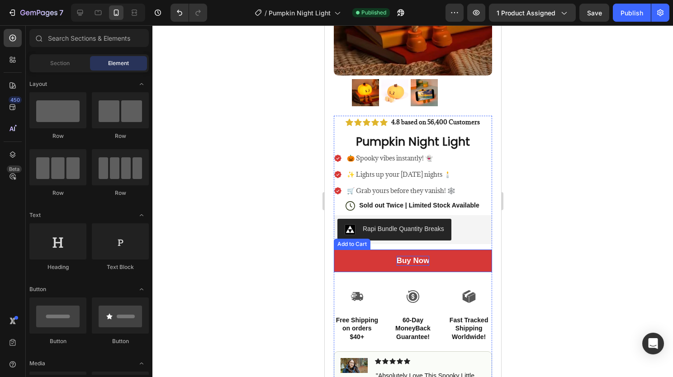
click at [371, 256] on button "Buy Now" at bounding box center [413, 261] width 158 height 23
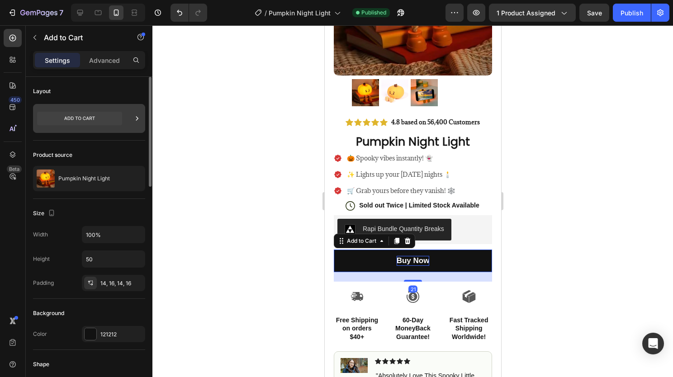
click at [83, 124] on icon at bounding box center [79, 119] width 85 height 14
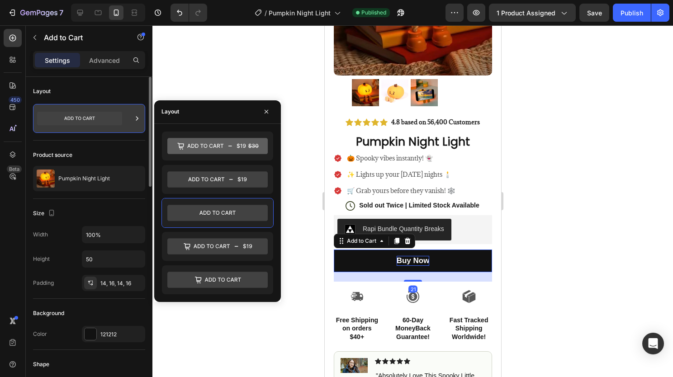
click at [83, 124] on icon at bounding box center [79, 119] width 85 height 14
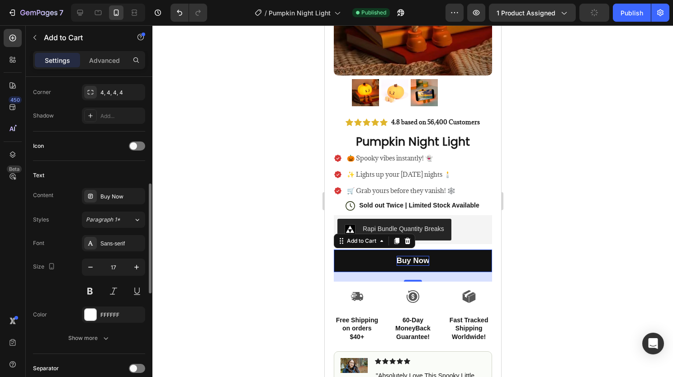
scroll to position [272, 0]
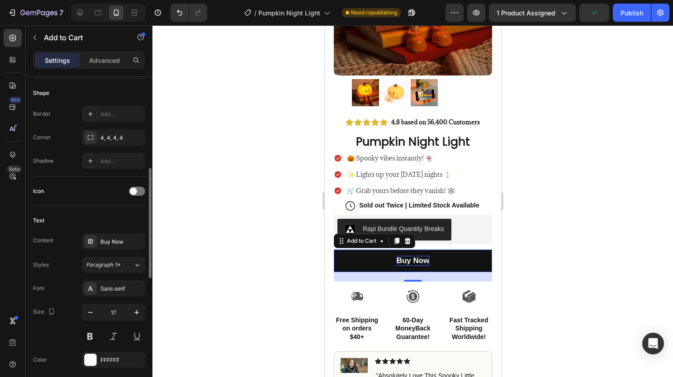
click at [137, 196] on div "Icon" at bounding box center [89, 191] width 112 height 14
click at [135, 192] on span at bounding box center [133, 191] width 7 height 7
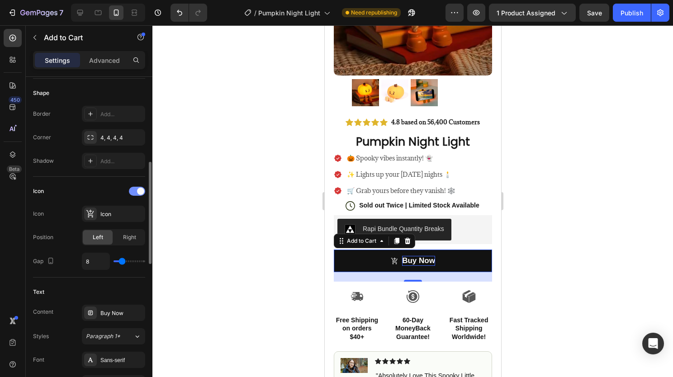
click at [135, 192] on div at bounding box center [137, 191] width 16 height 9
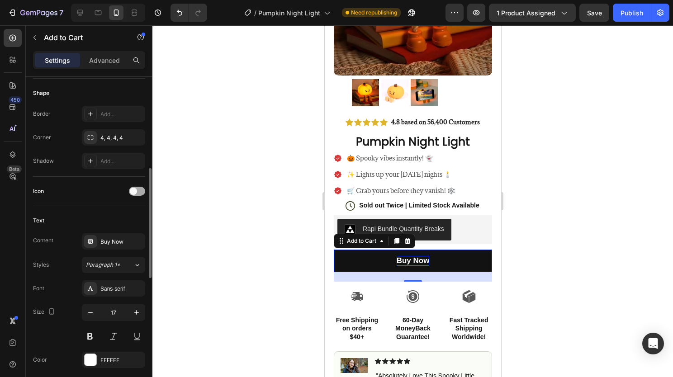
click at [135, 192] on span at bounding box center [133, 191] width 7 height 7
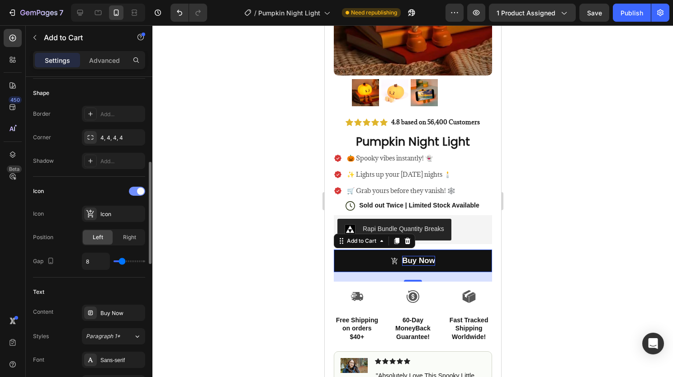
click at [135, 193] on div at bounding box center [137, 191] width 16 height 9
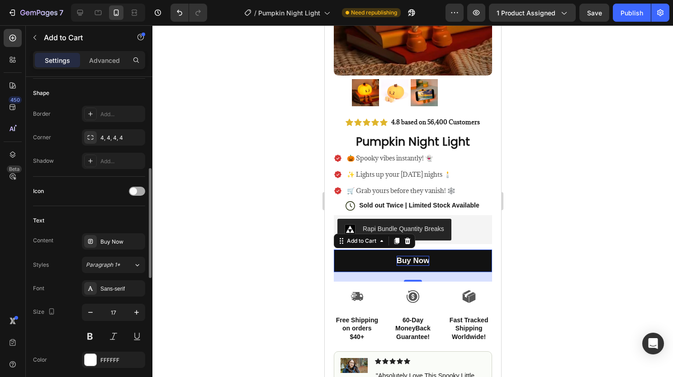
click at [135, 193] on span at bounding box center [133, 191] width 7 height 7
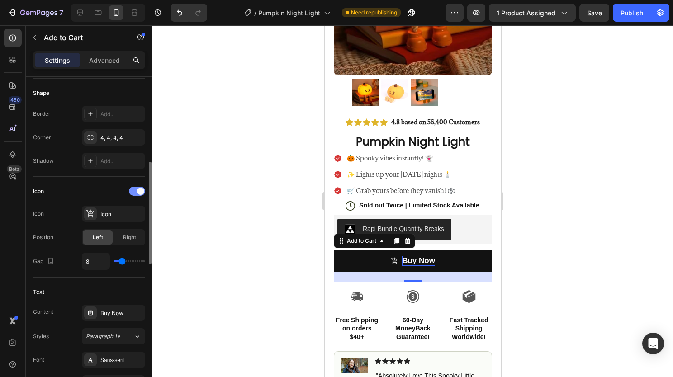
click at [135, 191] on div at bounding box center [137, 191] width 16 height 9
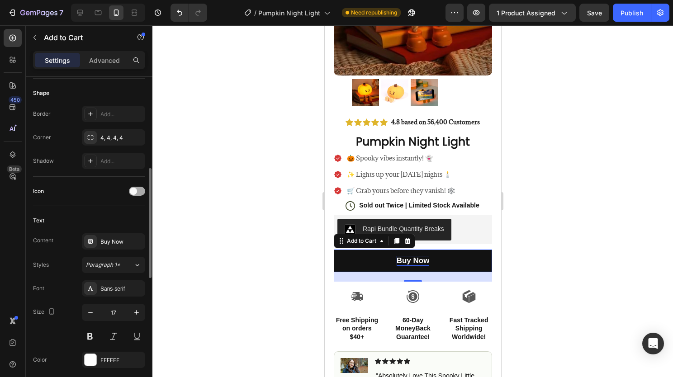
click at [135, 191] on span at bounding box center [133, 191] width 7 height 7
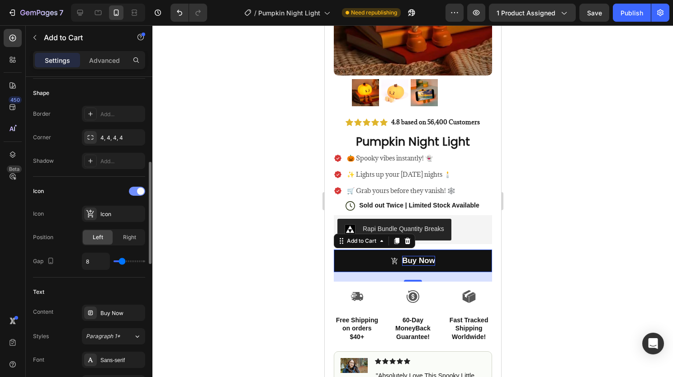
click at [135, 191] on div at bounding box center [137, 191] width 16 height 9
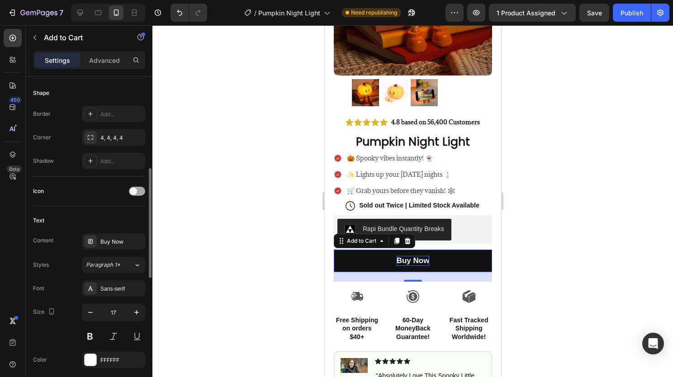
click at [136, 191] on span at bounding box center [133, 191] width 7 height 7
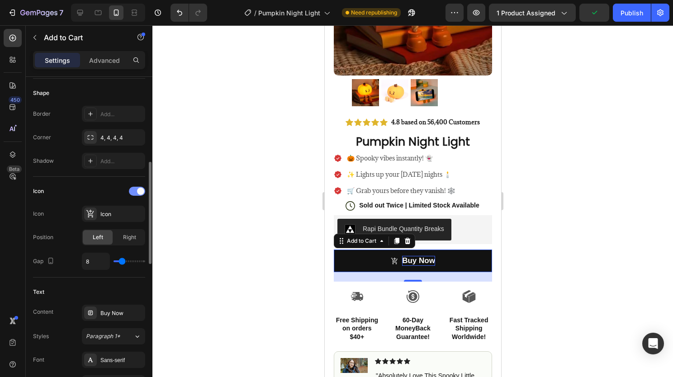
click at [136, 191] on div at bounding box center [137, 191] width 16 height 9
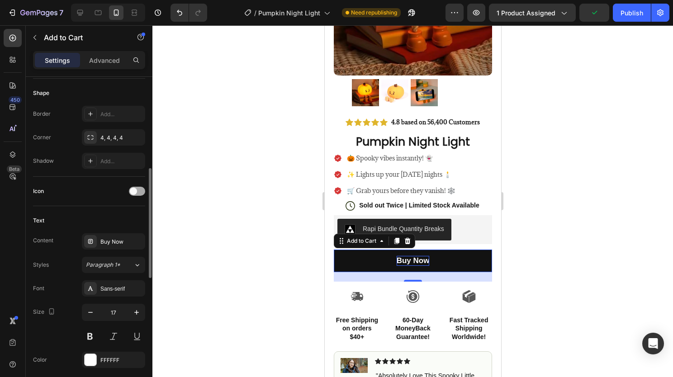
click at [136, 191] on span at bounding box center [133, 191] width 7 height 7
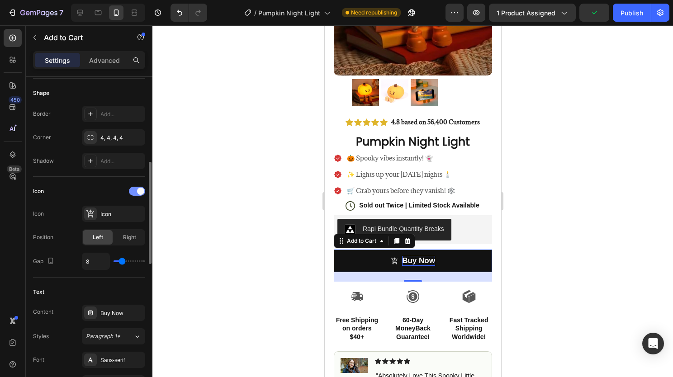
click at [136, 191] on div at bounding box center [137, 191] width 16 height 9
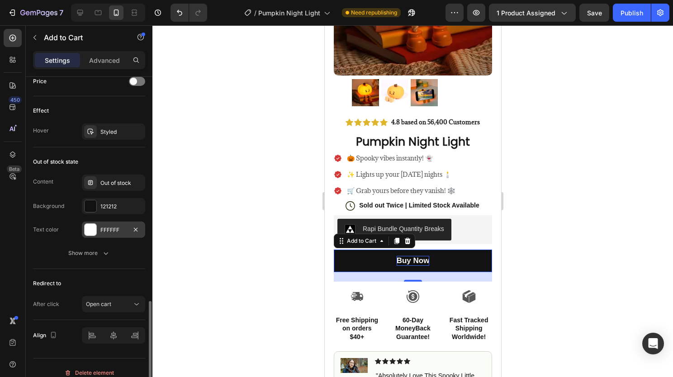
scroll to position [641, 0]
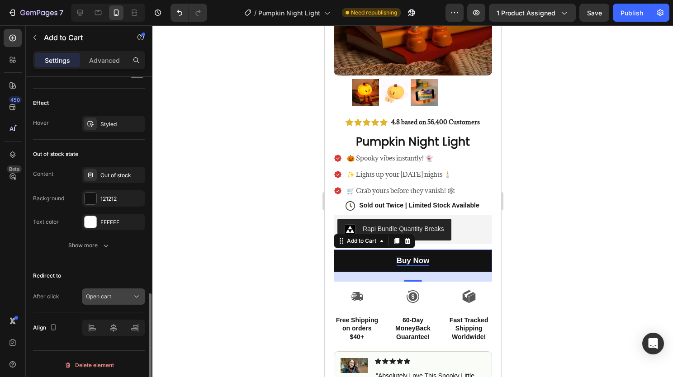
click at [114, 295] on div "Open cart" at bounding box center [109, 297] width 46 height 8
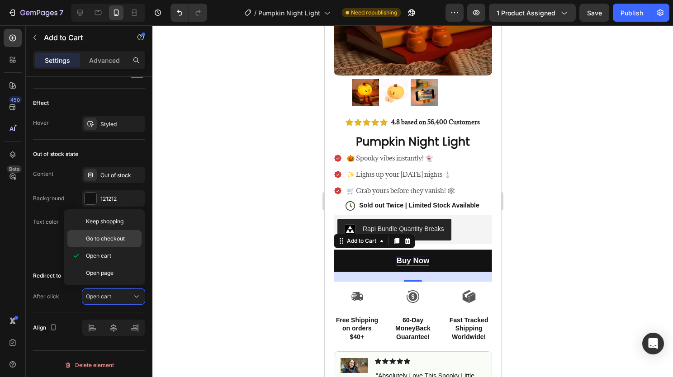
click at [112, 243] on div "Go to checkout" at bounding box center [104, 238] width 74 height 17
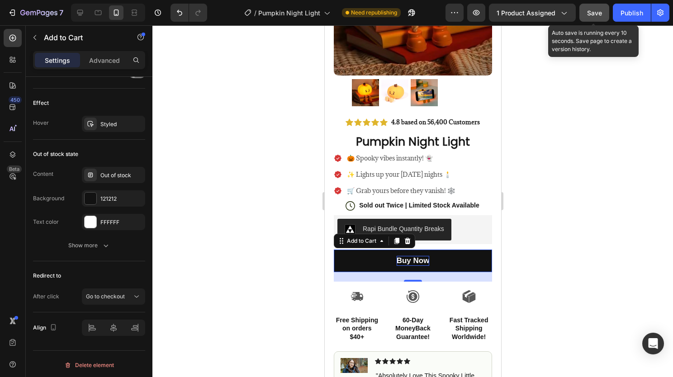
click at [603, 15] on button "Save" at bounding box center [595, 13] width 30 height 18
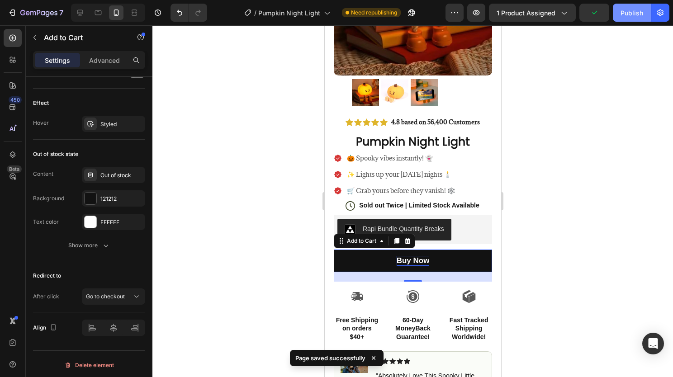
click at [632, 16] on div "Publish" at bounding box center [632, 13] width 23 height 10
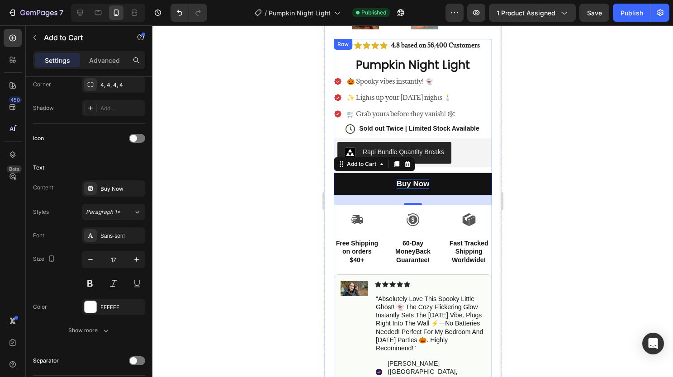
scroll to position [136, 0]
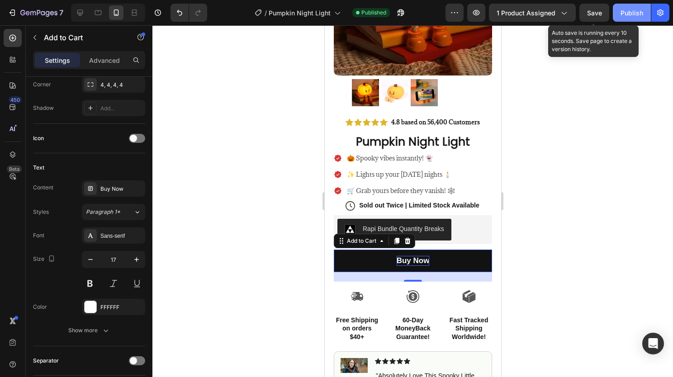
drag, startPoint x: 587, startPoint y: 17, endPoint x: 625, endPoint y: 13, distance: 37.8
click at [587, 17] on button "Save" at bounding box center [595, 13] width 30 height 18
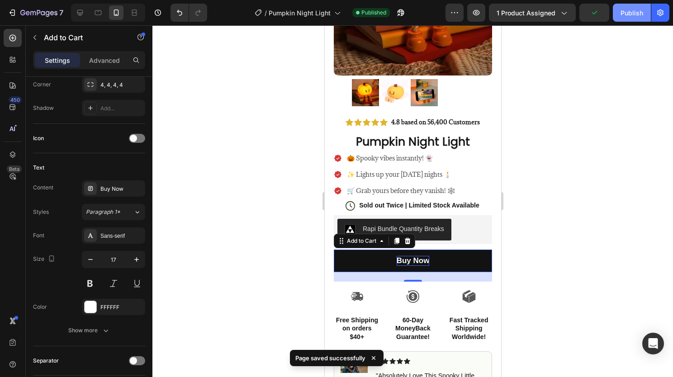
click at [630, 12] on div "Publish" at bounding box center [632, 13] width 23 height 10
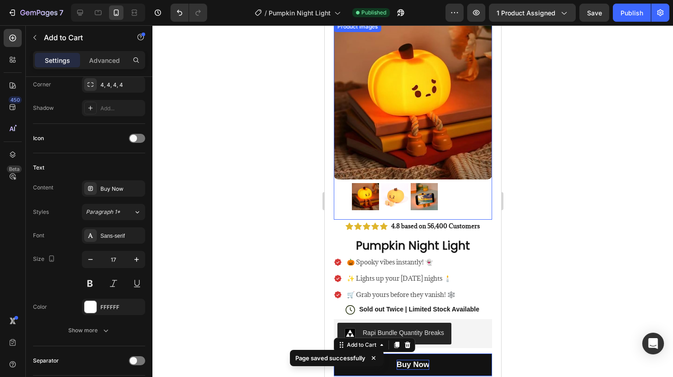
scroll to position [0, 0]
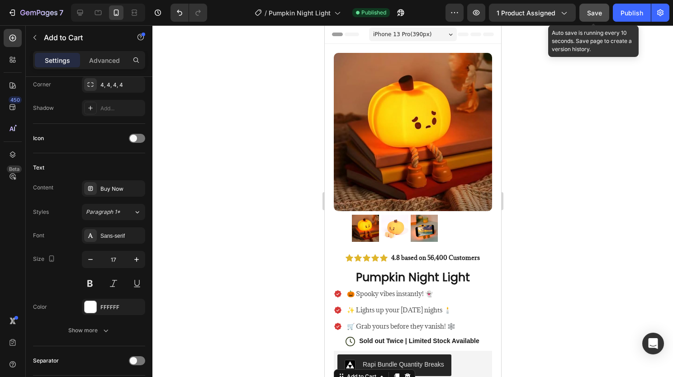
click at [597, 14] on span "Save" at bounding box center [594, 13] width 15 height 8
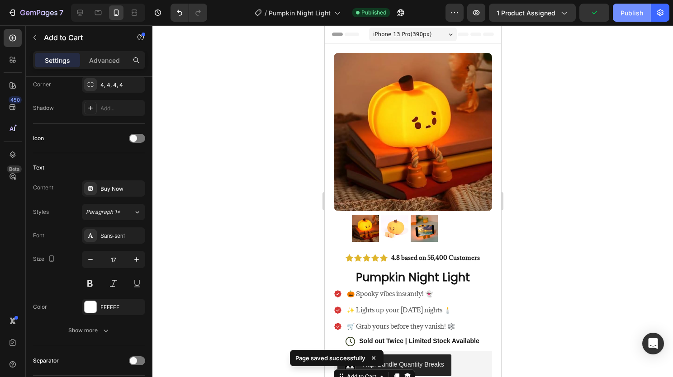
click at [620, 14] on button "Publish" at bounding box center [632, 13] width 38 height 18
click at [22, 12] on icon "button" at bounding box center [38, 14] width 37 height 8
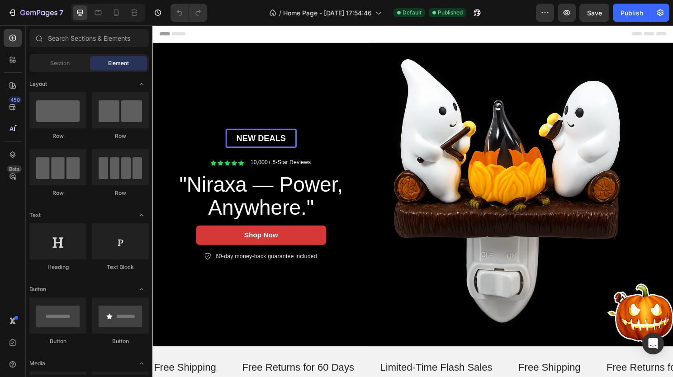
click at [541, 158] on img at bounding box center [537, 202] width 317 height 317
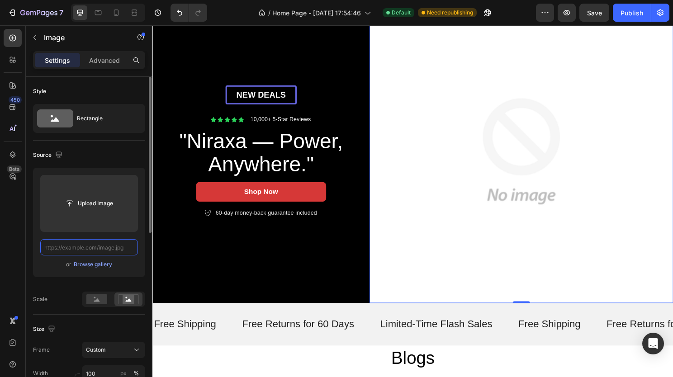
paste input "https://cdn.shopify.com/s/files/1/0695/2334/1626/files/download_2.png?v=1756169…"
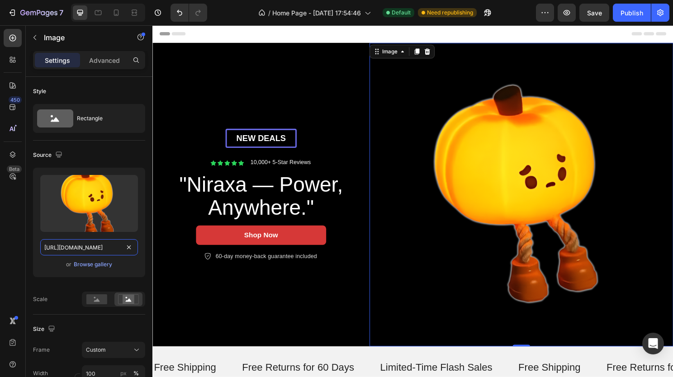
type input "https://cdn.shopify.com/s/files/1/0695/2334/1626/files/download_2.png?v=1756169…"
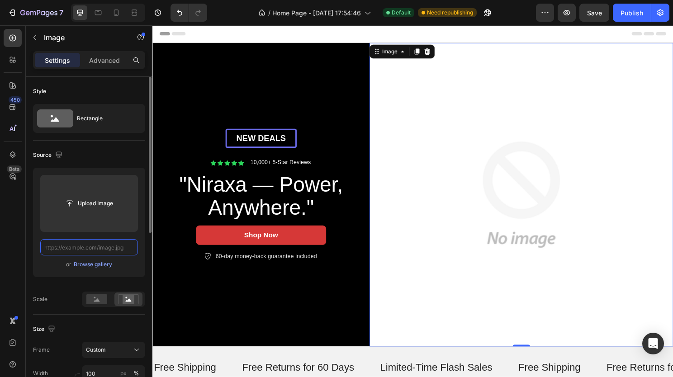
paste input "https://cdn.shopify.com/s/files/1/0695/2334/1626/files/5c20bfee-5d54-4911-9cd8-…"
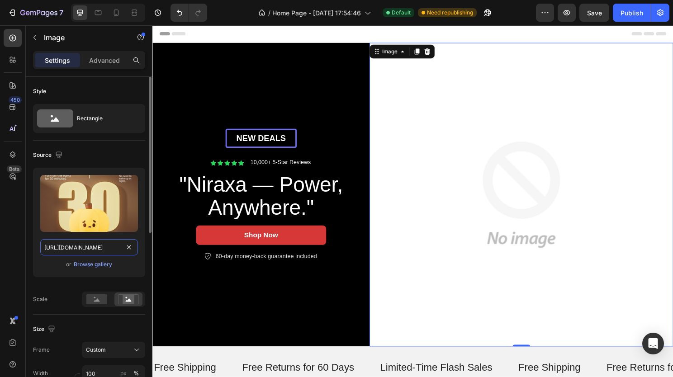
scroll to position [0, 240]
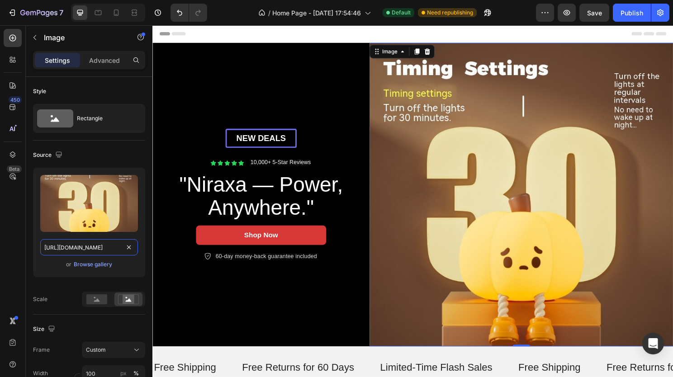
type input "https://cdn.shopify.com/s/files/1/0695/2334/1626/files/5c20bfee-5d54-4911-9cd8-…"
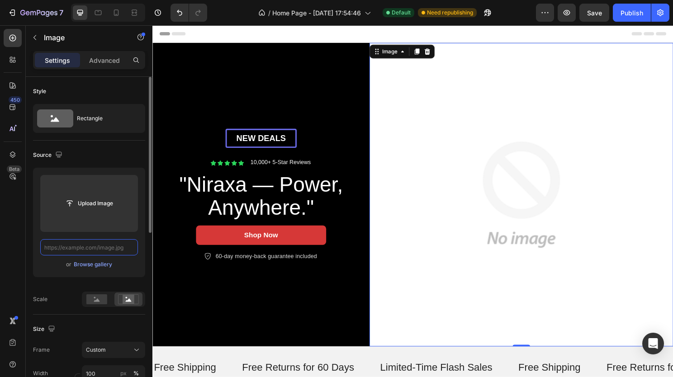
paste input "https://cdn.shopify.com/s/files/1/0695/2334/1626/files/51RJH8zeo0L.png?v=175616…"
type input "https://cdn.shopify.com/s/files/1/0695/2334/1626/files/51RJH8zeo0L.png?v=175616…"
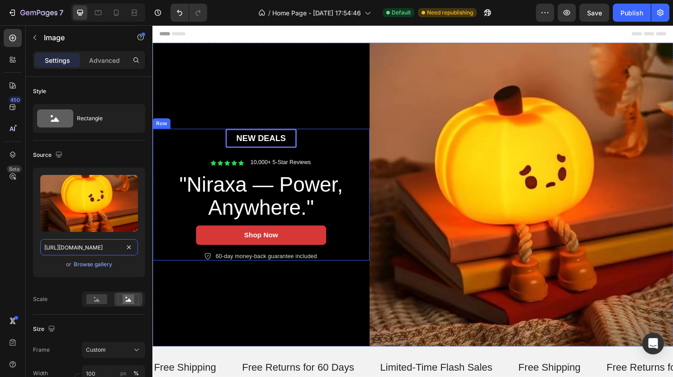
scroll to position [45, 0]
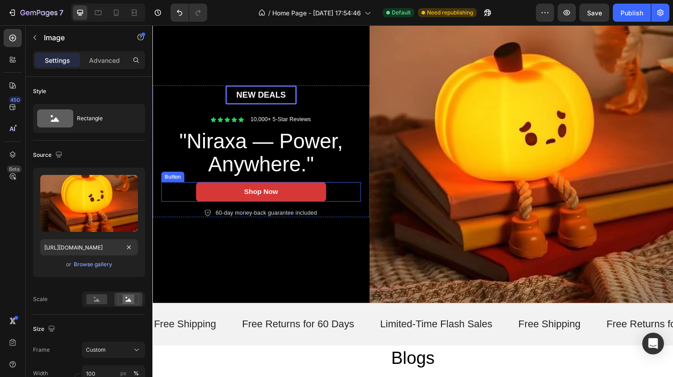
click at [348, 195] on div "Shop Now Button" at bounding box center [266, 199] width 208 height 20
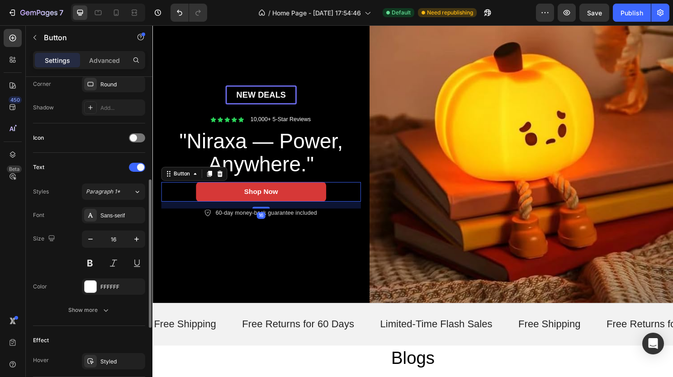
scroll to position [391, 0]
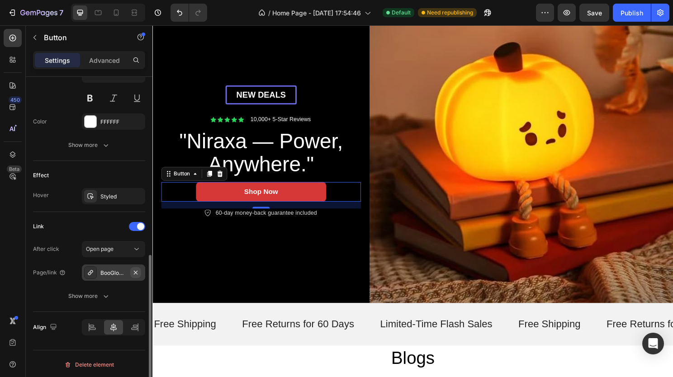
click at [136, 272] on icon "button" at bounding box center [135, 272] width 7 height 7
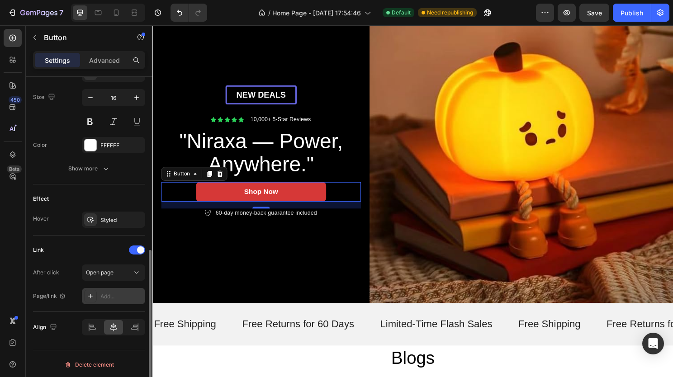
click at [107, 300] on div "Add..." at bounding box center [113, 296] width 63 height 16
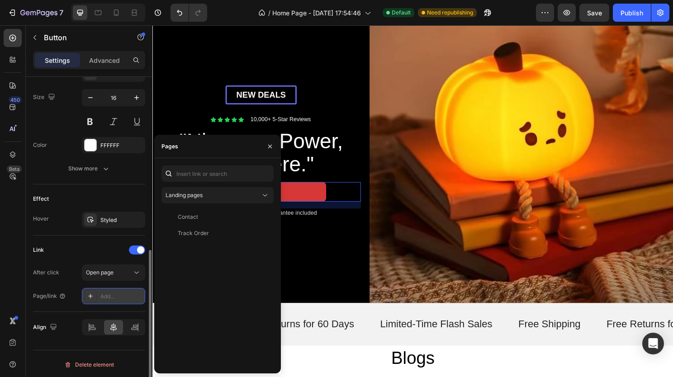
click at [92, 298] on div at bounding box center [90, 296] width 13 height 13
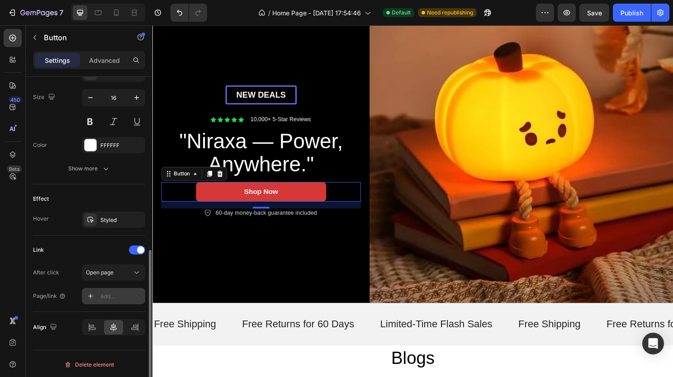
click at [89, 294] on icon at bounding box center [90, 296] width 7 height 7
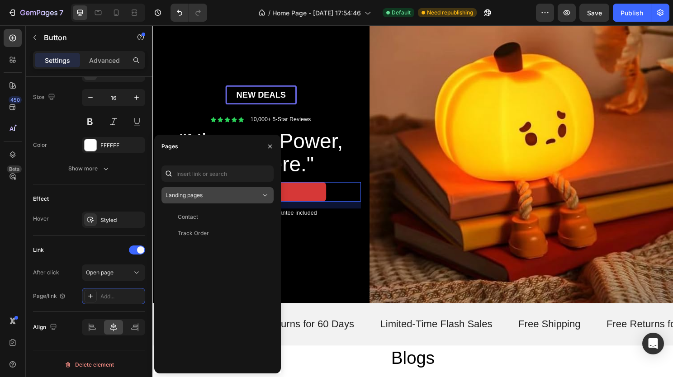
click at [225, 191] on div "Landing pages" at bounding box center [213, 195] width 95 height 8
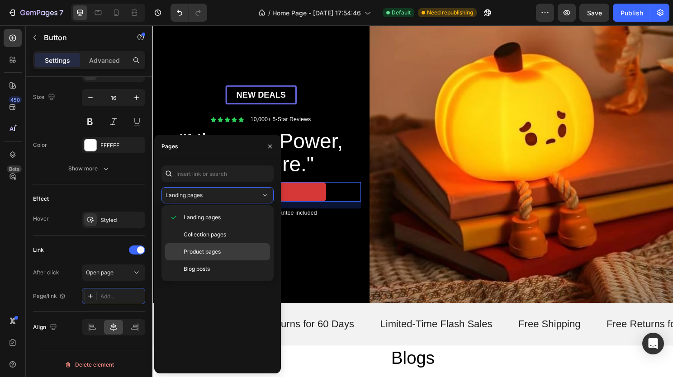
click at [223, 251] on p "Product pages" at bounding box center [225, 252] width 82 height 8
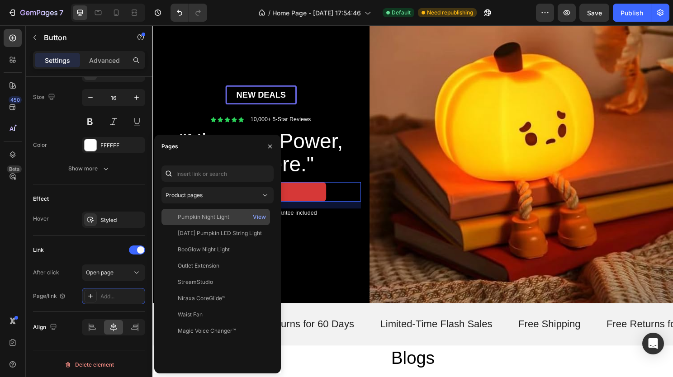
click at [218, 218] on div "Pumpkin Night Light" at bounding box center [204, 217] width 52 height 8
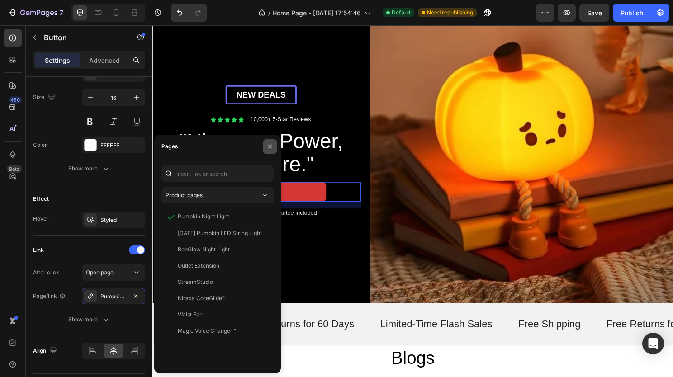
click at [268, 148] on icon "button" at bounding box center [270, 146] width 7 height 7
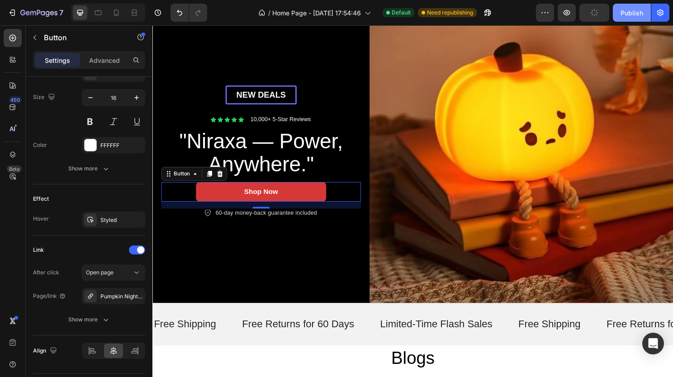
click at [624, 13] on div "Publish" at bounding box center [632, 13] width 23 height 10
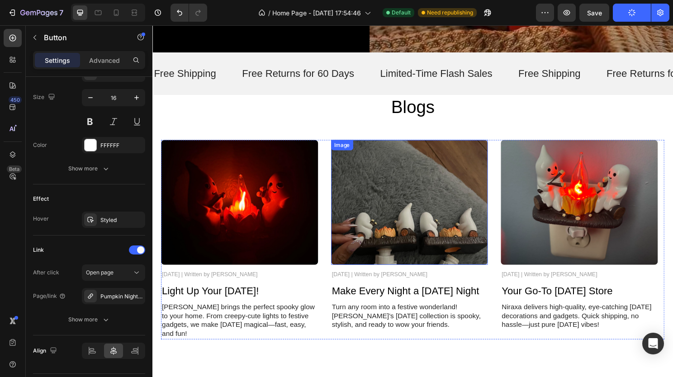
scroll to position [362, 0]
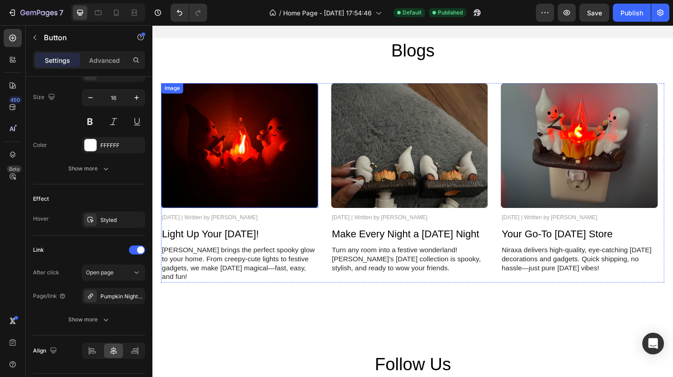
click at [258, 174] on img at bounding box center [244, 151] width 164 height 130
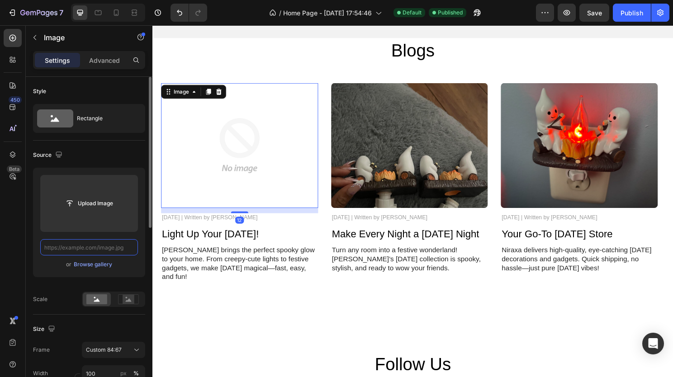
scroll to position [0, 0]
drag, startPoint x: 114, startPoint y: 255, endPoint x: 89, endPoint y: 248, distance: 26.2
paste input "https://cdn.shopify.com/s/files/1/0695/2334/1626/files/51RJH8zeo0L.png?v=175616…"
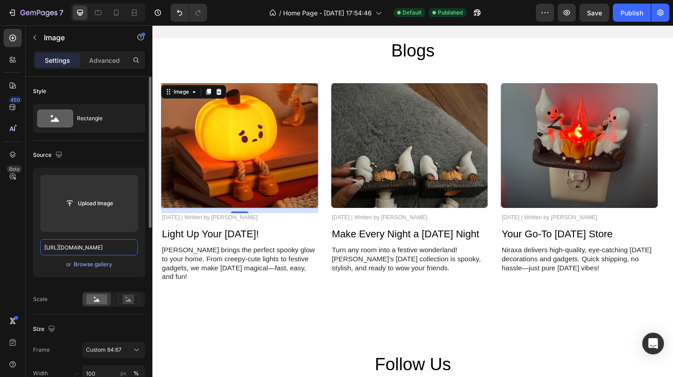
scroll to position [0, 152]
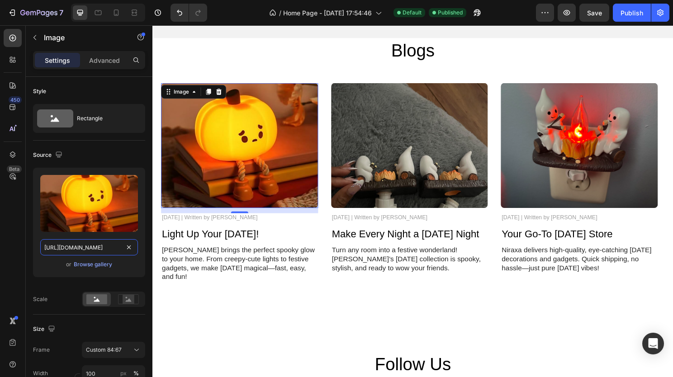
type input "https://cdn.shopify.com/s/files/1/0695/2334/1626/files/51RJH8zeo0L.png?v=175616…"
click at [410, 167] on img at bounding box center [421, 151] width 164 height 130
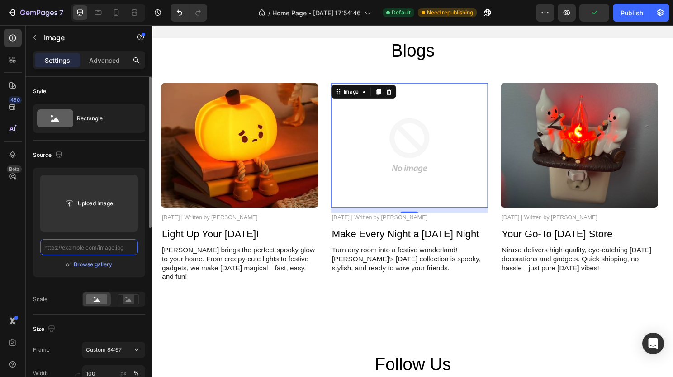
paste input "https://cdn.shopify.com/s/files/1/0695/2334/1626/files/download_2.png?v=1756169…"
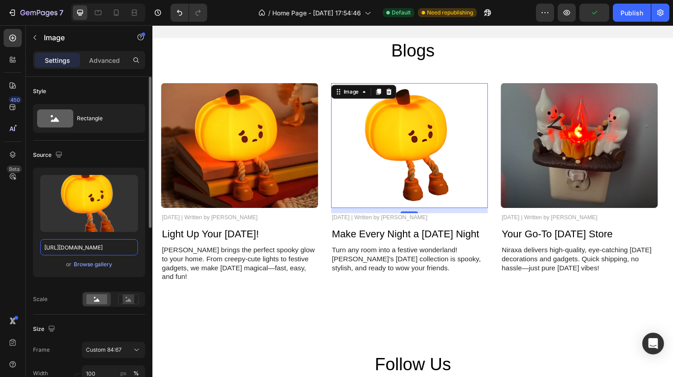
scroll to position [0, 149]
type input "https://cdn.shopify.com/s/files/1/0695/2334/1626/files/download_2.png?v=1756169…"
click at [400, 96] on icon at bounding box center [399, 94] width 7 height 7
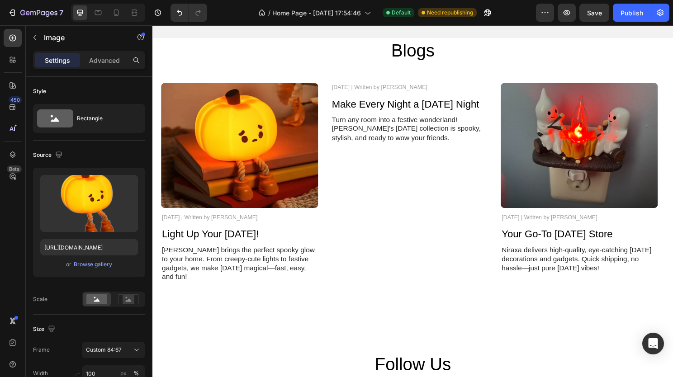
scroll to position [0, 0]
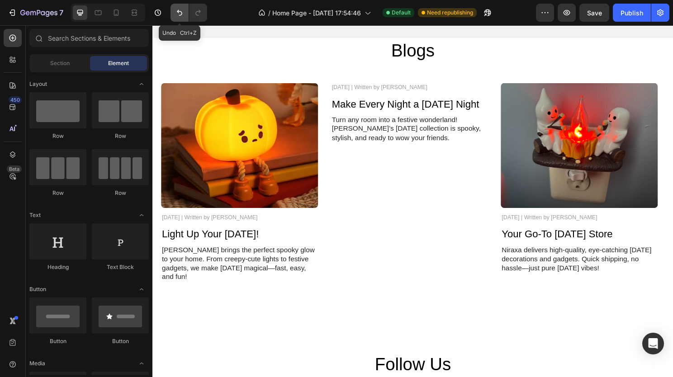
click at [181, 12] on icon "Undo/Redo" at bounding box center [179, 13] width 5 height 6
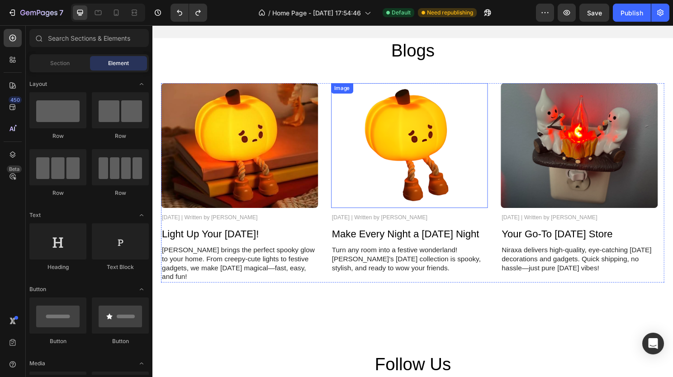
click at [431, 155] on img at bounding box center [421, 151] width 164 height 130
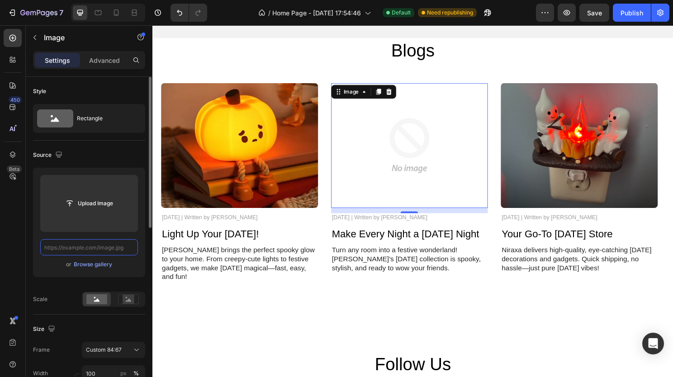
paste input "https://cdn.shopify.com/s/files/1/0695/2334/1626/files/5c20bfee-5d54-4911-9cd8-…"
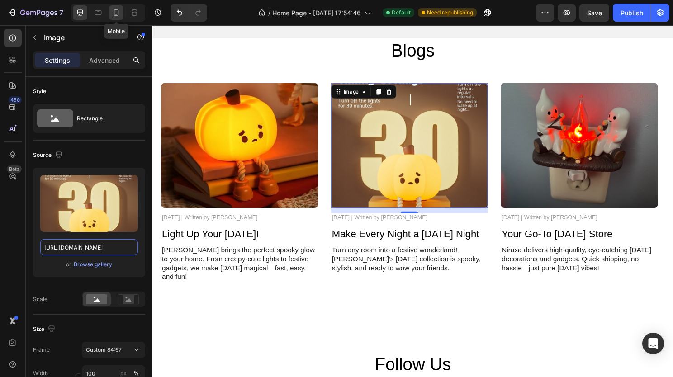
type input "https://cdn.shopify.com/s/files/1/0695/2334/1626/files/5c20bfee-5d54-4911-9cd8-…"
click at [115, 13] on icon at bounding box center [116, 12] width 9 height 9
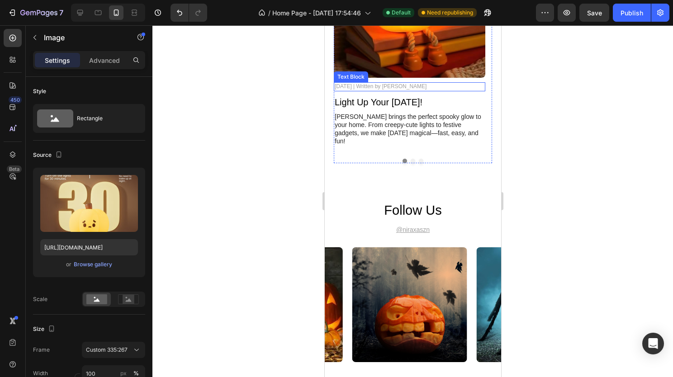
scroll to position [419, 0]
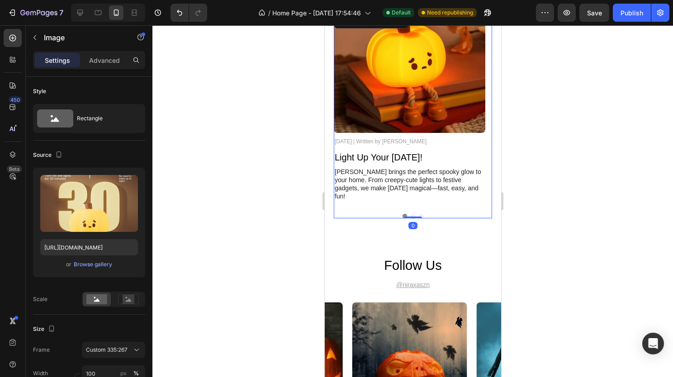
click at [408, 209] on div "Image November 3, 2024 | Written by Stella Brown Text Block Light Up Your Hallo…" at bounding box center [413, 115] width 158 height 207
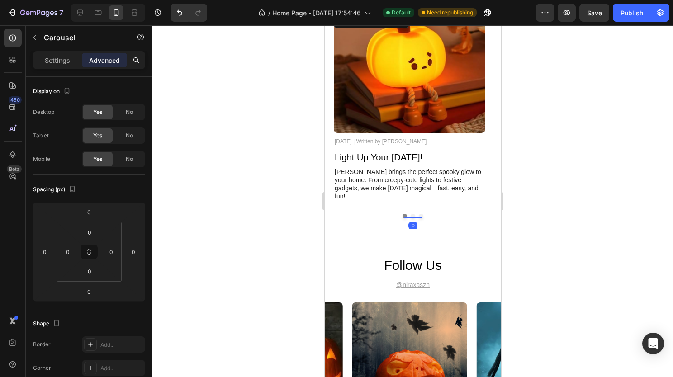
click at [410, 214] on button "Dot" at bounding box center [412, 216] width 5 height 5
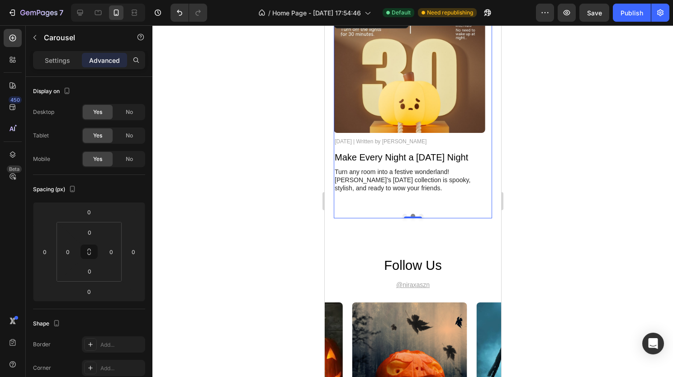
click at [419, 214] on button "Dot" at bounding box center [421, 216] width 5 height 5
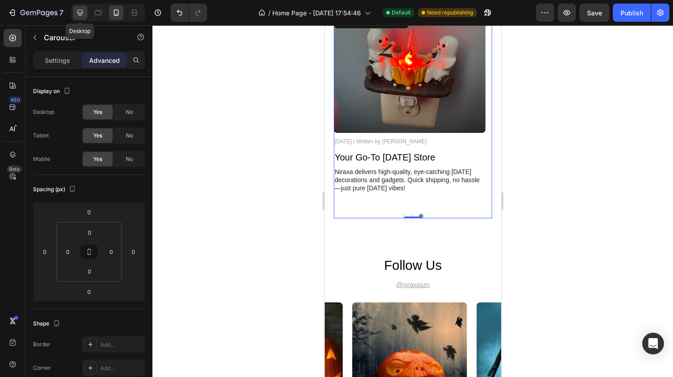
click at [80, 14] on icon at bounding box center [80, 12] width 9 height 9
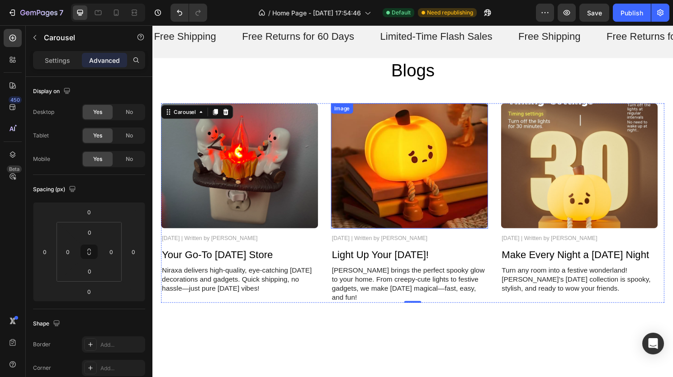
scroll to position [301, 0]
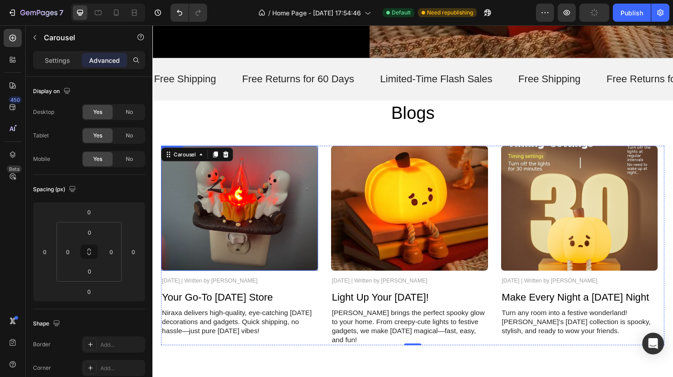
click at [243, 223] on img at bounding box center [244, 216] width 164 height 130
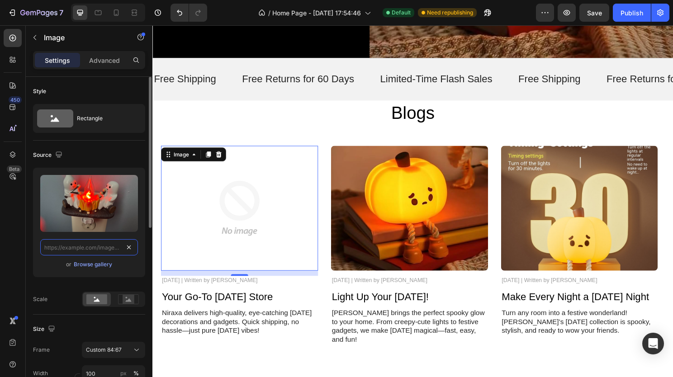
scroll to position [0, 0]
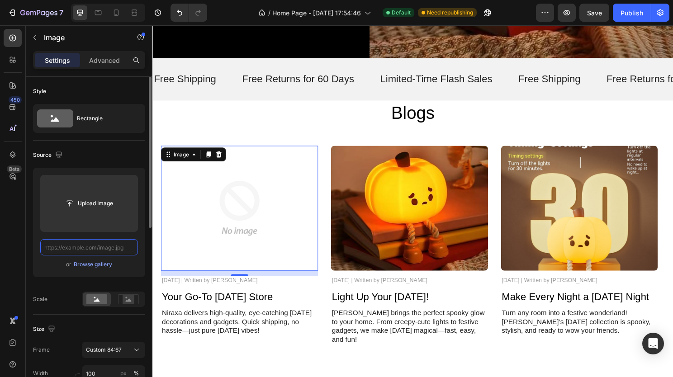
paste input "https://cdn.shopify.com/s/files/1/0695/2334/1626/files/61mL90J99dL.png?v=175616…"
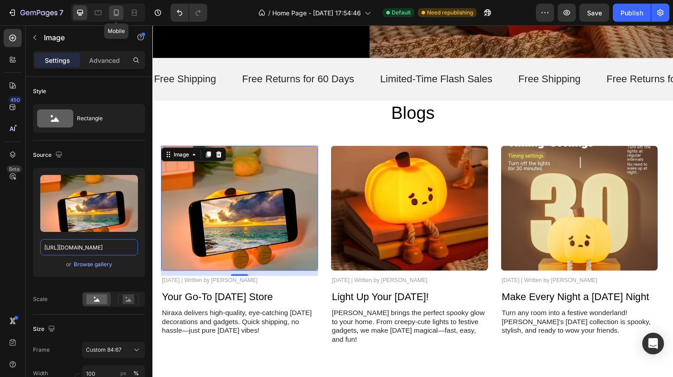
type input "https://cdn.shopify.com/s/files/1/0695/2334/1626/files/61mL90J99dL.png?v=175616…"
click at [118, 11] on icon at bounding box center [116, 13] width 5 height 6
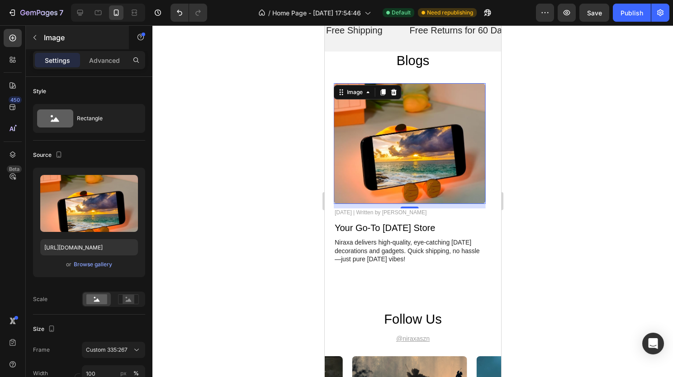
scroll to position [327, 0]
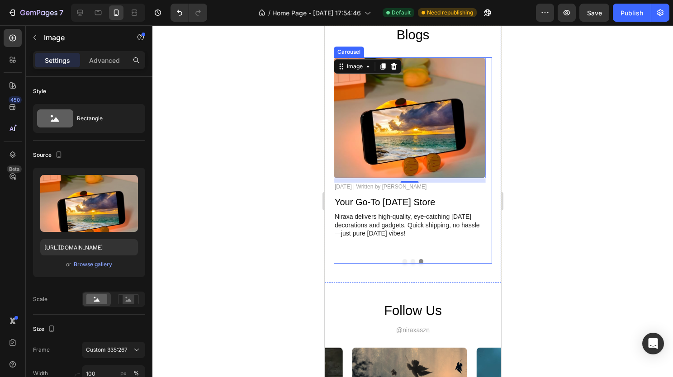
click at [410, 259] on button "Dot" at bounding box center [412, 261] width 5 height 5
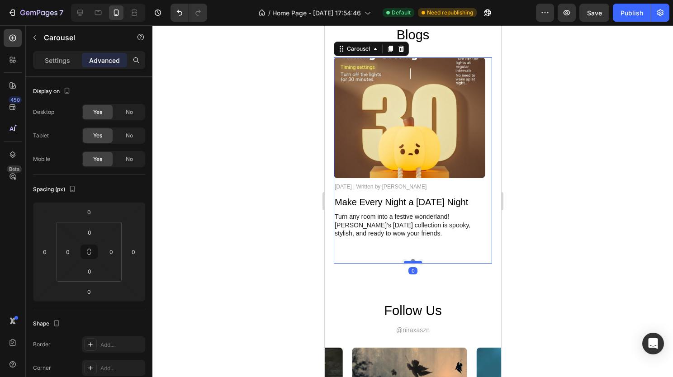
click at [404, 261] on div at bounding box center [413, 262] width 18 height 3
click at [402, 259] on button "Dot" at bounding box center [404, 261] width 5 height 5
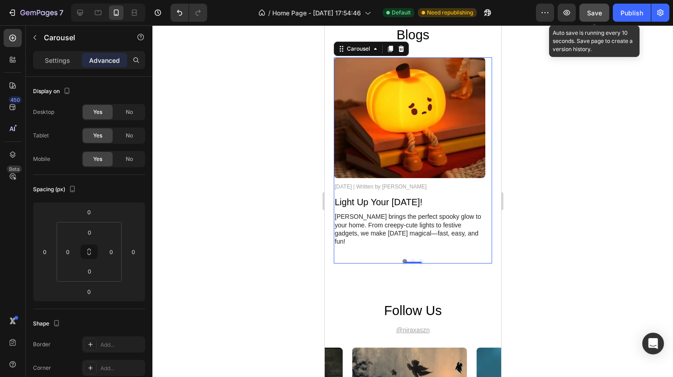
click at [590, 12] on span "Save" at bounding box center [594, 13] width 15 height 8
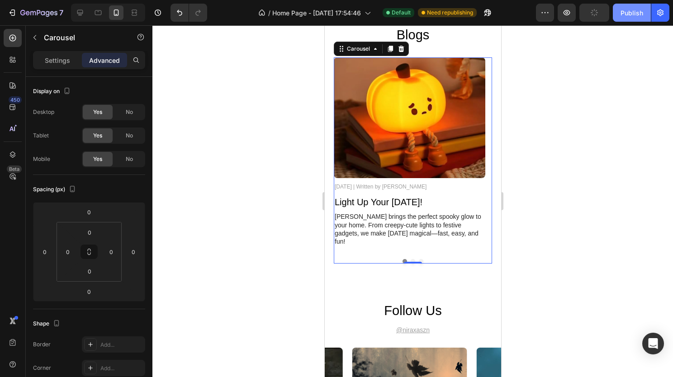
click at [630, 8] on div "Publish" at bounding box center [632, 13] width 23 height 10
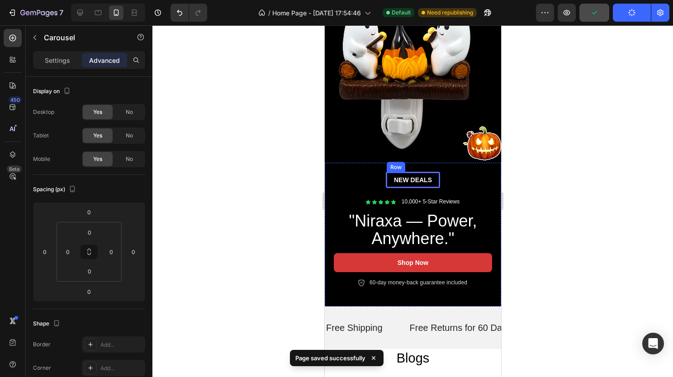
scroll to position [0, 0]
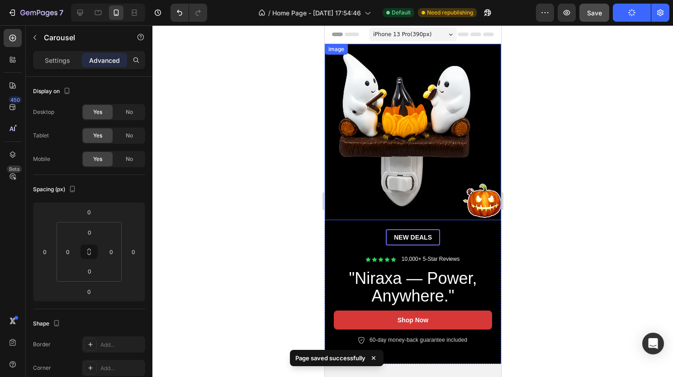
click at [400, 127] on img at bounding box center [412, 132] width 176 height 176
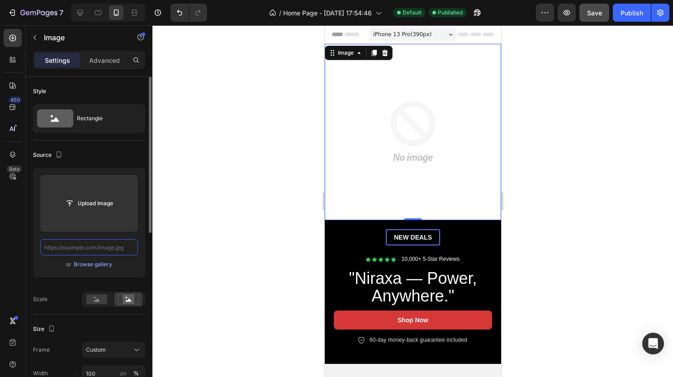
paste input "https://cdn.shopify.com/s/files/1/0695/2334/1626/files/download_2.png?v=1756169…"
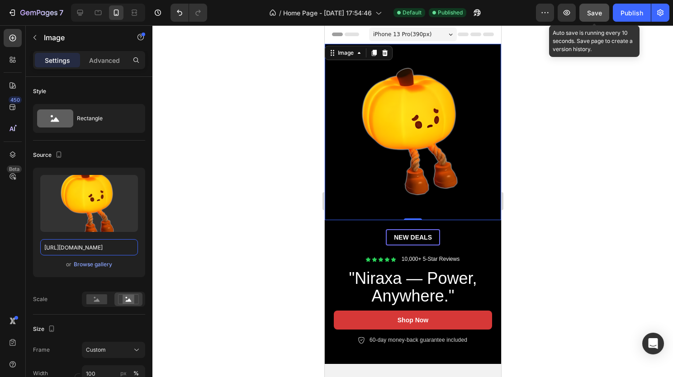
type input "https://cdn.shopify.com/s/files/1/0695/2334/1626/files/download_2.png?v=1756169…"
click at [599, 12] on span "Save" at bounding box center [594, 13] width 15 height 8
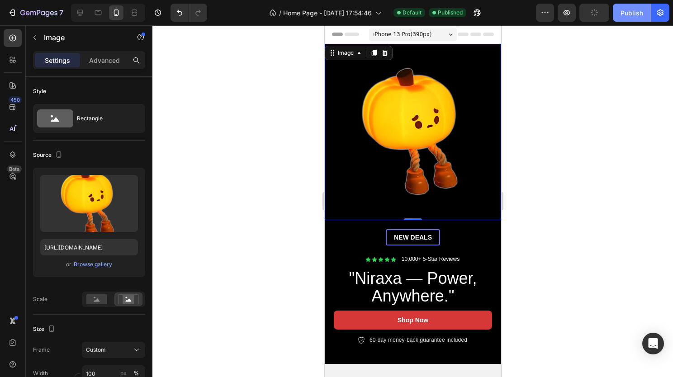
click at [630, 10] on div "Publish" at bounding box center [632, 13] width 23 height 10
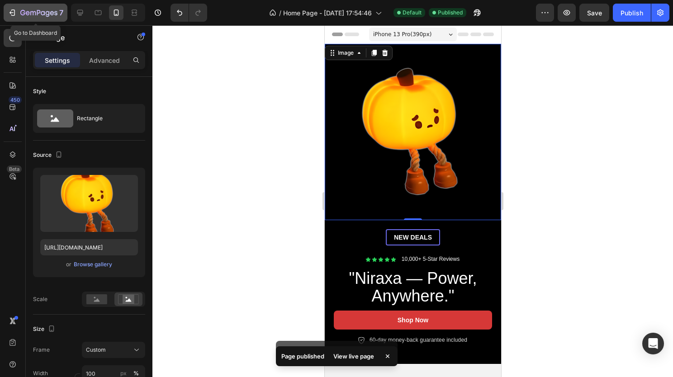
click at [13, 10] on icon "button" at bounding box center [13, 13] width 4 height 6
